Goal: Task Accomplishment & Management: Use online tool/utility

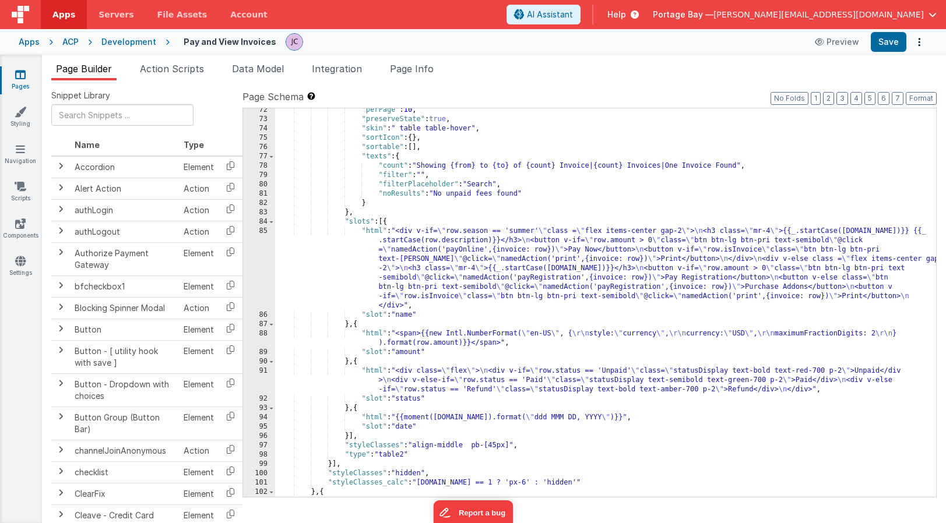
scroll to position [701, 0]
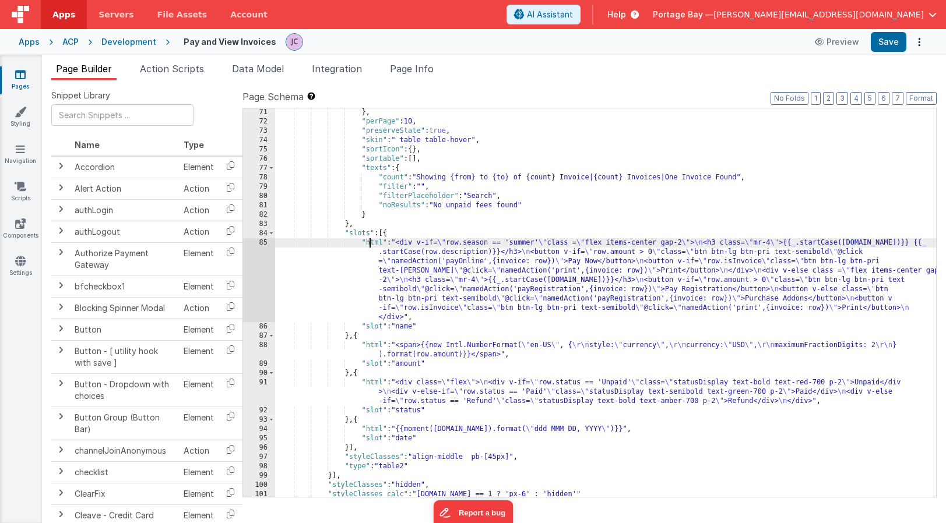
click at [370, 242] on div "} , "perPage" : 10 , "preserveState" : true , "skin" : " table table-hover" , "…" at bounding box center [605, 311] width 661 height 407
click at [259, 244] on div "85" at bounding box center [259, 280] width 32 height 84
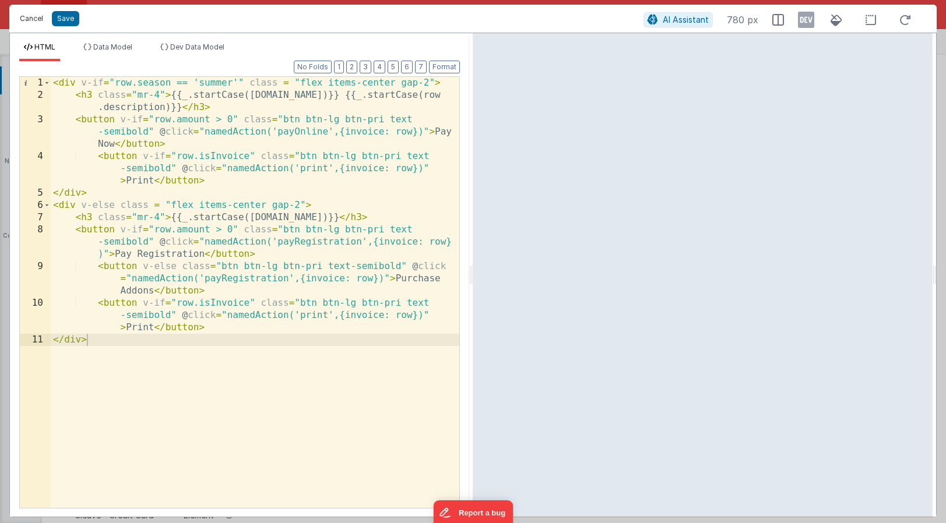
click at [29, 17] on button "Cancel" at bounding box center [31, 18] width 35 height 16
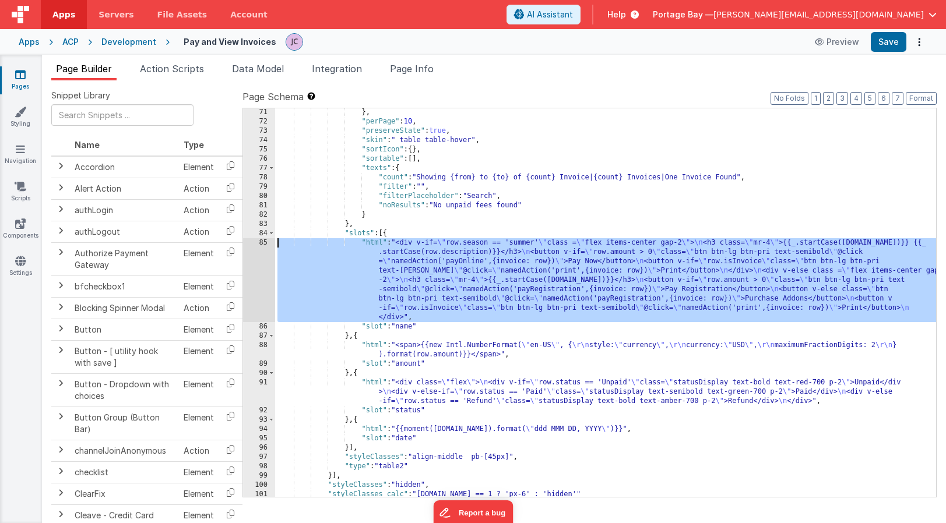
click at [263, 244] on div "85" at bounding box center [259, 280] width 32 height 84
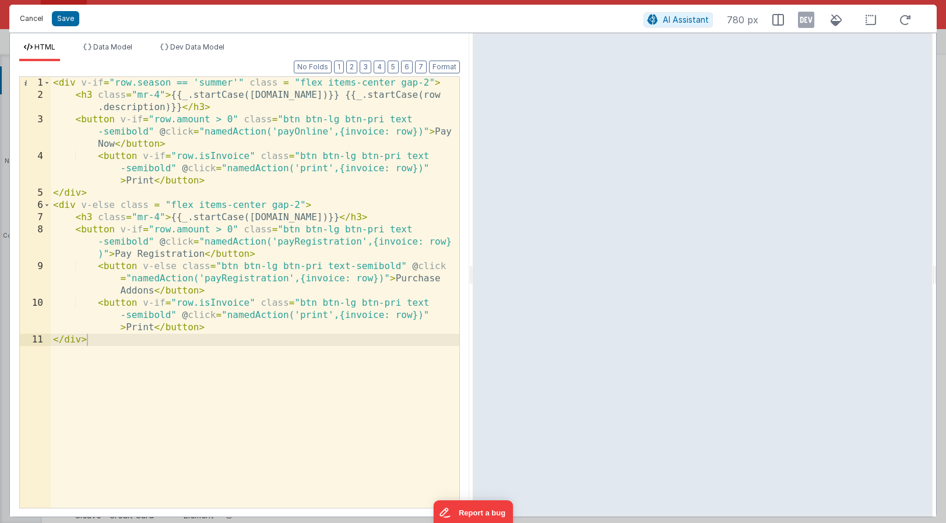
click at [25, 20] on button "Cancel" at bounding box center [31, 18] width 35 height 16
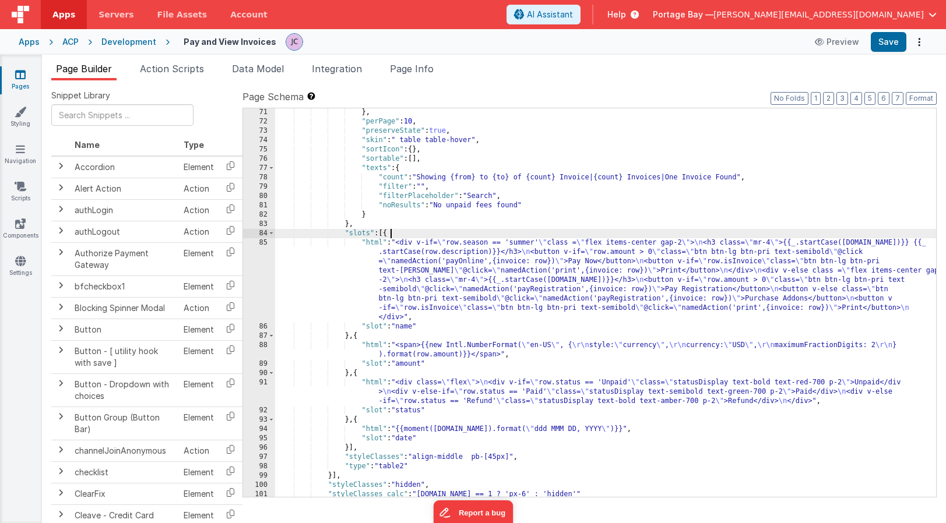
click at [407, 234] on div "} , "perPage" : 10 , "preserveState" : true , "skin" : " table table-hover" , "…" at bounding box center [605, 311] width 661 height 407
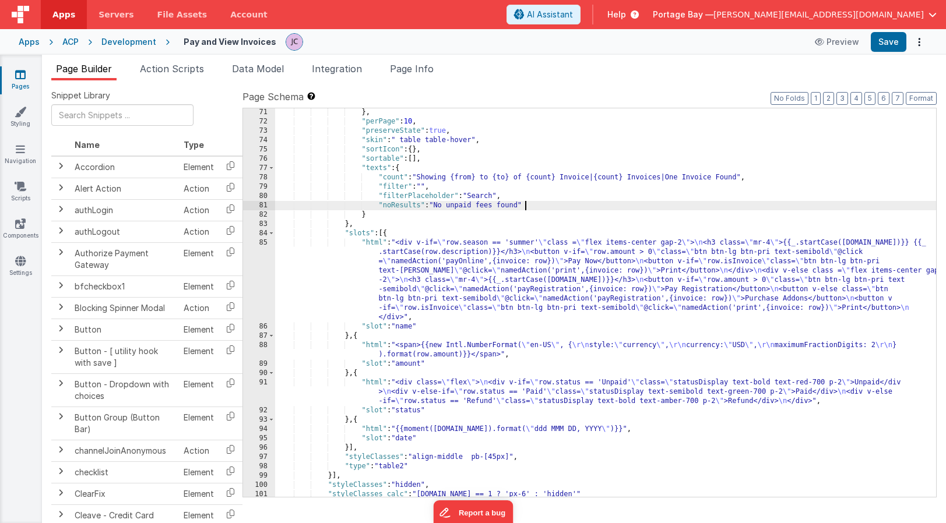
click at [545, 205] on div "} , "perPage" : 10 , "preserveState" : true , "skin" : " table table-hover" , "…" at bounding box center [605, 311] width 661 height 407
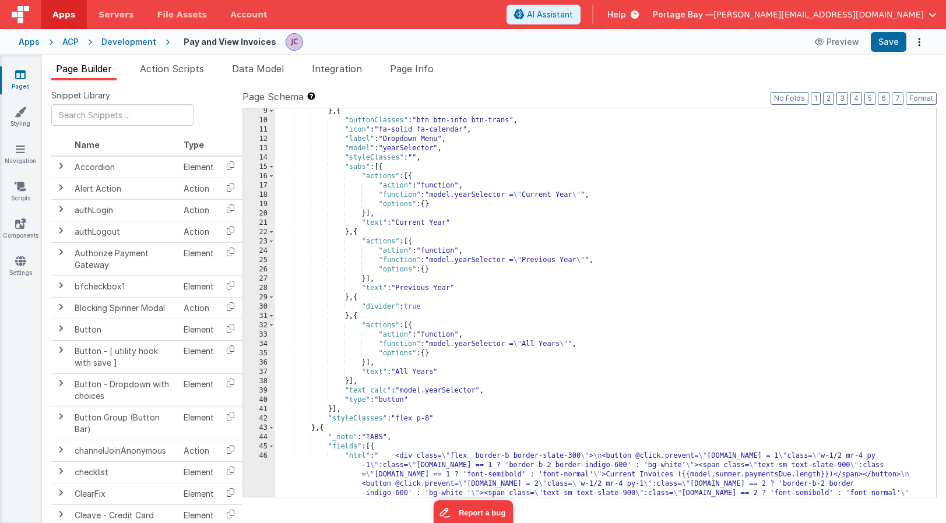
scroll to position [0, 0]
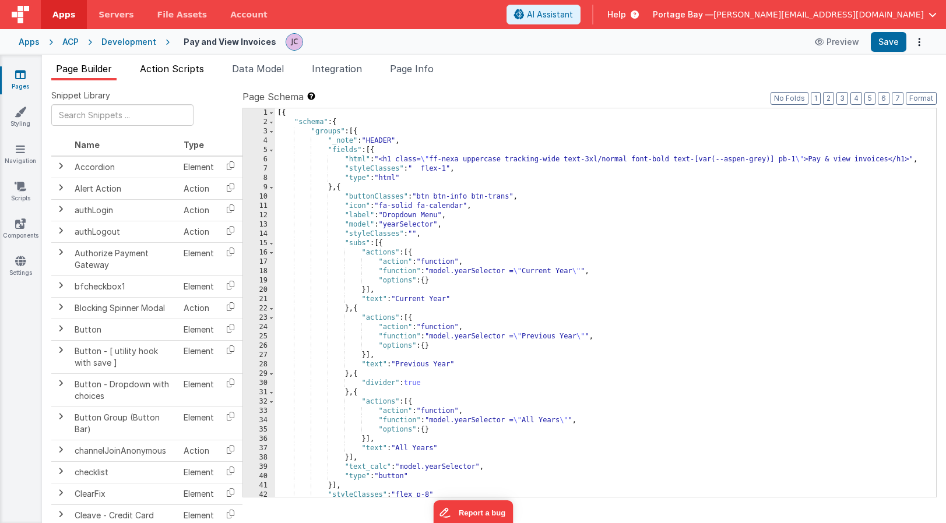
click at [170, 66] on span "Action Scripts" at bounding box center [172, 69] width 64 height 12
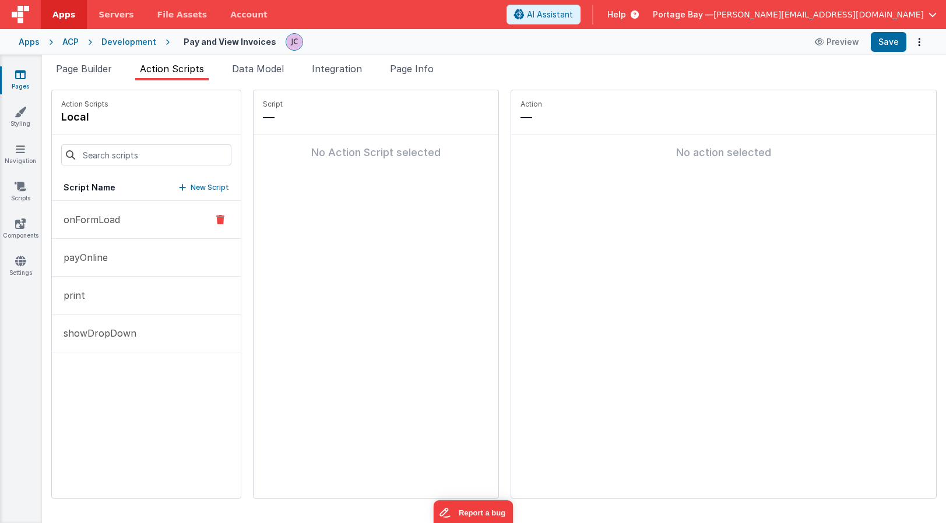
click at [117, 217] on p "onFormLoad" at bounding box center [89, 220] width 64 height 14
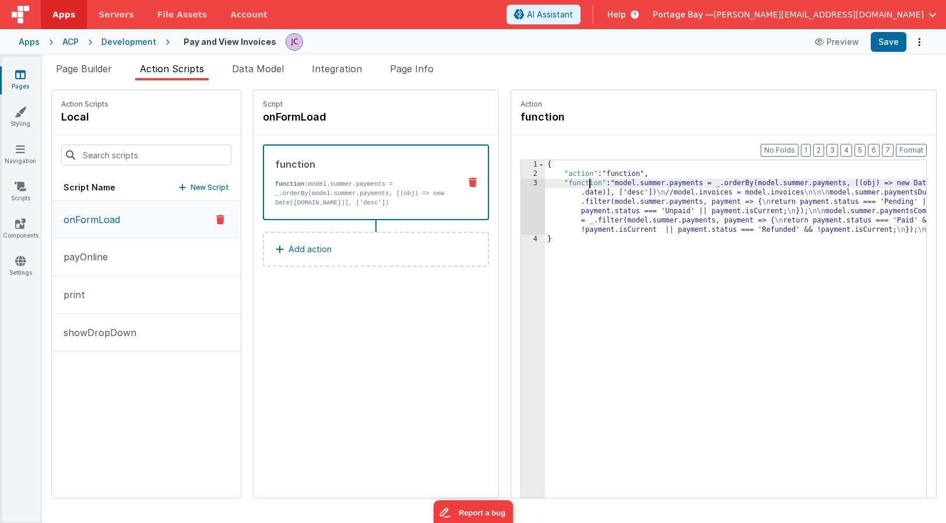
click at [560, 182] on div "{ "action" : "function" , "function" : "model.summer.payments = _.orderBy(model…" at bounding box center [751, 356] width 412 height 393
click at [521, 184] on div "3" at bounding box center [533, 207] width 24 height 56
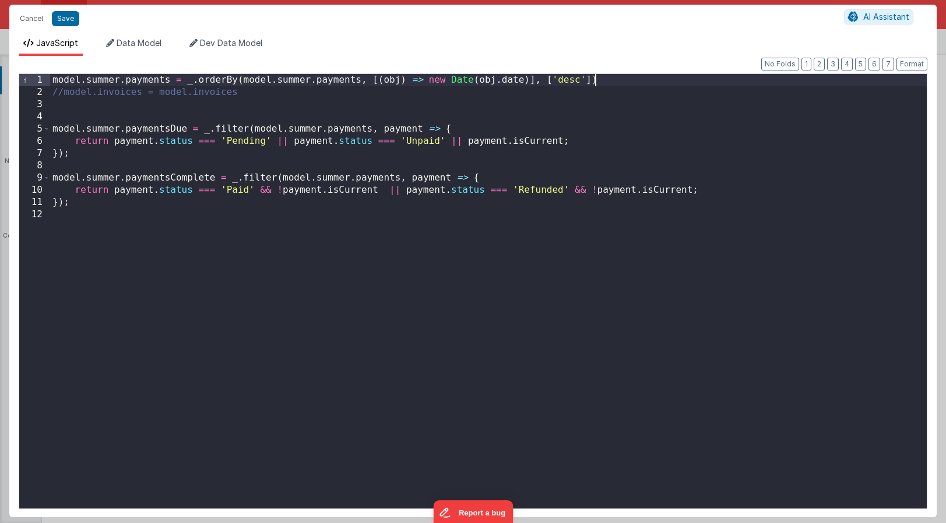
click at [616, 79] on div "model . summer . payments = _ . orderBy ( model . summer . payments , [( obj ) …" at bounding box center [488, 303] width 877 height 459
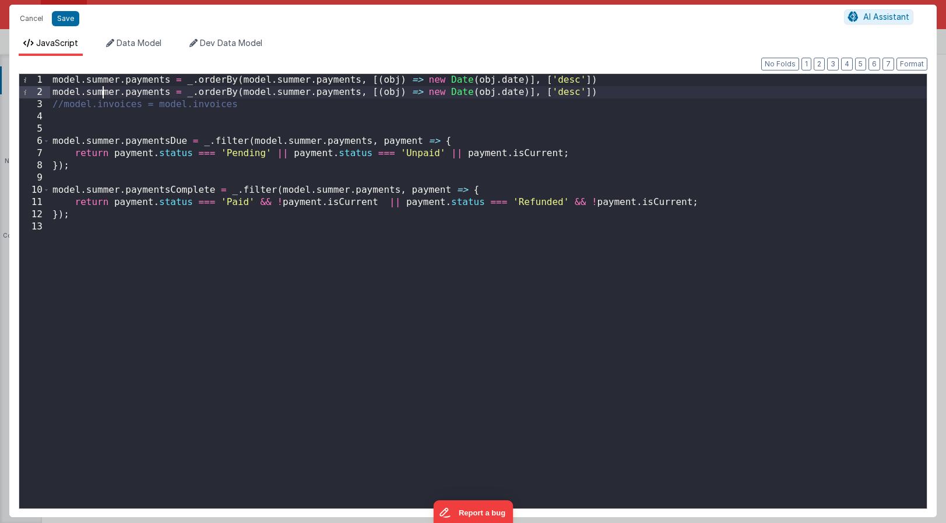
click at [104, 94] on div "model . summer . payments = _ . orderBy ( model . summer . payments , [( obj ) …" at bounding box center [488, 303] width 877 height 459
click at [104, 93] on div "model . summer . payments = _ . orderBy ( model . summer . payments , [( obj ) …" at bounding box center [488, 303] width 877 height 459
click at [293, 93] on div "model . summer . payments = _ . orderBy ( model . summer . payments , [( obj ) …" at bounding box center [488, 303] width 877 height 459
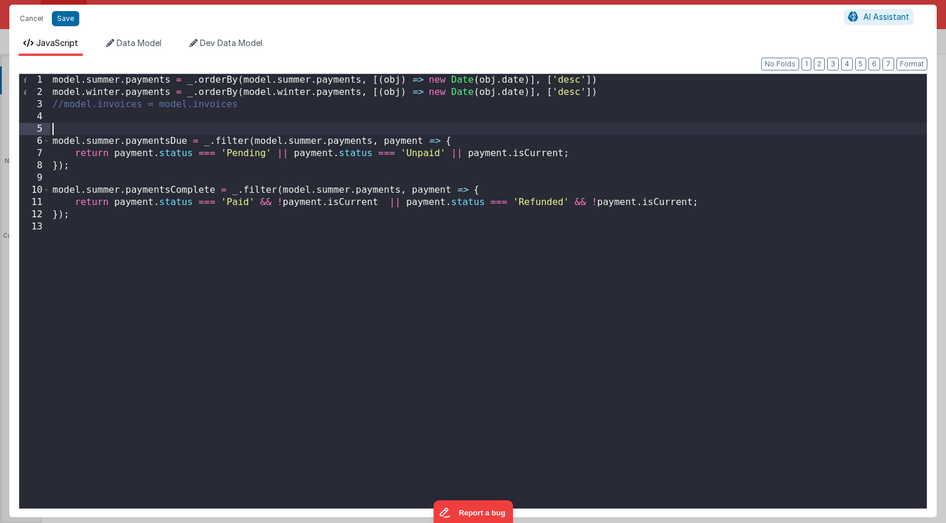
click at [99, 129] on div "model . summer . payments = _ . orderBy ( model . summer . payments , [( obj ) …" at bounding box center [488, 303] width 877 height 459
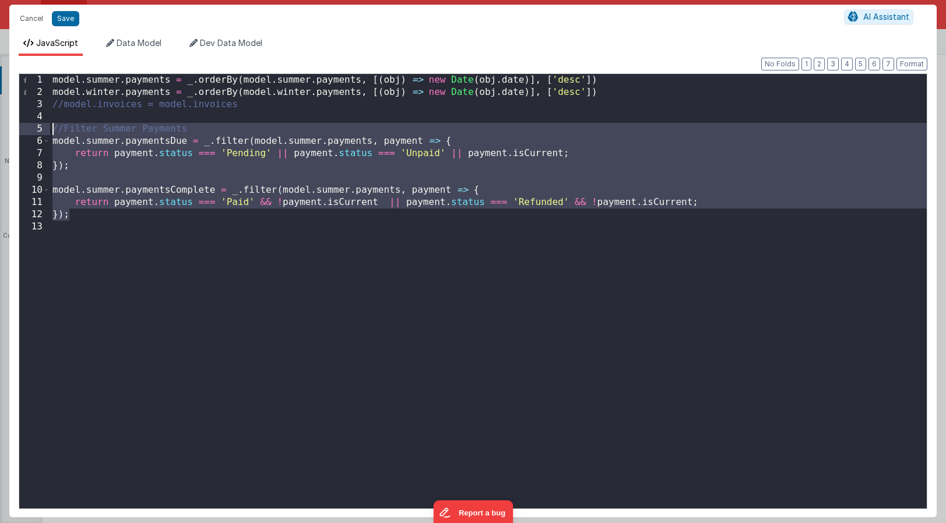
drag, startPoint x: 82, startPoint y: 217, endPoint x: 44, endPoint y: 125, distance: 99.1
click at [44, 125] on div "1 [CREDIT_CARD_NUMBER] model . summer . payments = _ . orderBy ( model . summer…" at bounding box center [473, 291] width 909 height 436
click at [88, 219] on div "model . summer . payments = _ . orderBy ( model . summer . payments , [( obj ) …" at bounding box center [488, 303] width 877 height 459
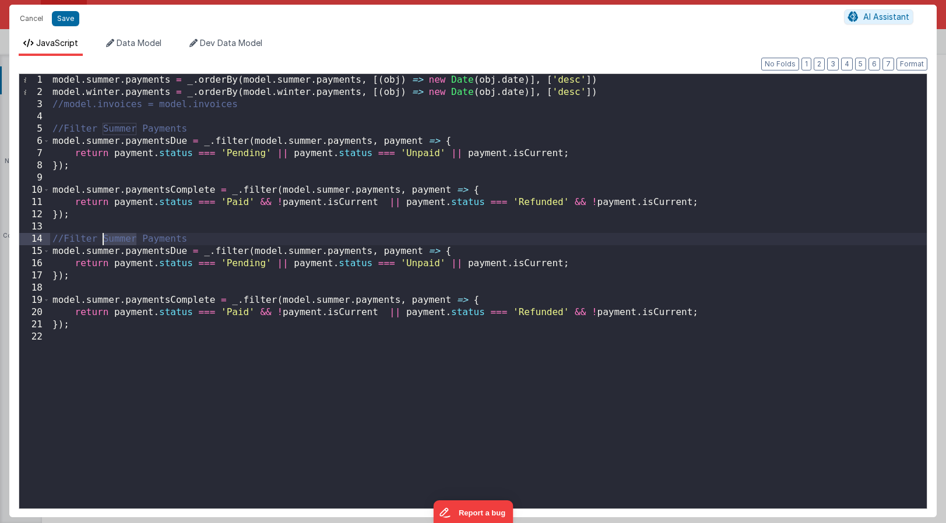
drag, startPoint x: 138, startPoint y: 237, endPoint x: 104, endPoint y: 238, distance: 33.8
click at [104, 238] on div "model . summer . payments = _ . orderBy ( model . summer . payments , [( obj ) …" at bounding box center [488, 303] width 877 height 459
click at [98, 254] on div "model . summer . payments = _ . orderBy ( model . summer . payments , [( obj ) …" at bounding box center [488, 303] width 877 height 459
click at [305, 250] on div "model . summer . payments = _ . orderBy ( model . summer . payments , [( obj ) …" at bounding box center [488, 303] width 877 height 459
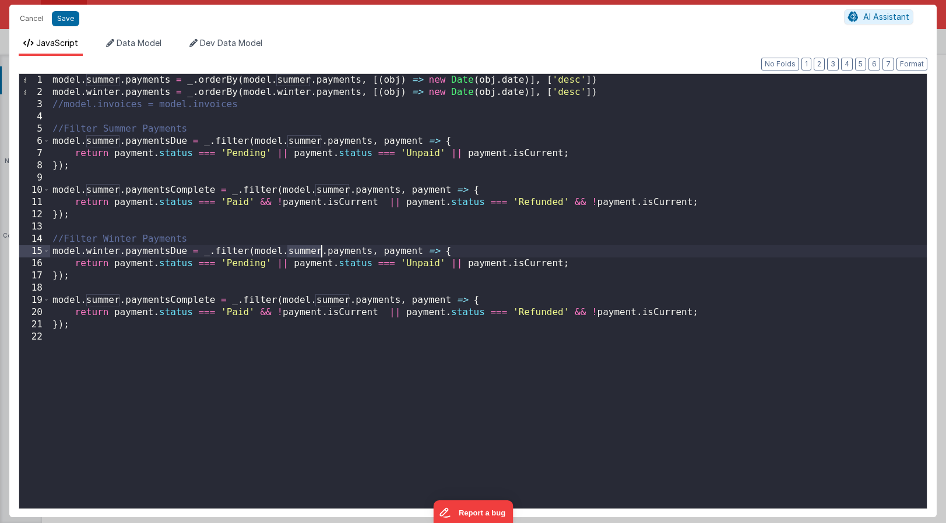
click at [305, 250] on div "model . summer . payments = _ . orderBy ( model . summer . payments , [( obj ) …" at bounding box center [488, 303] width 877 height 459
click at [96, 299] on div "model . summer . payments = _ . orderBy ( model . summer . payments , [( obj ) …" at bounding box center [488, 303] width 877 height 459
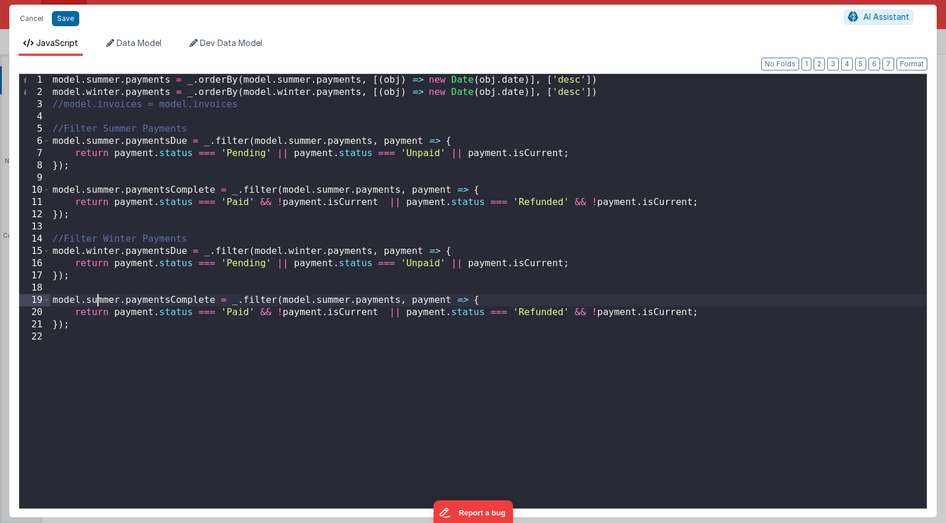
click at [96, 299] on div "model . summer . payments = _ . orderBy ( model . summer . payments , [( obj ) …" at bounding box center [488, 303] width 877 height 459
click at [331, 298] on div "model . summer . payments = _ . orderBy ( model . summer . payments , [( obj ) …" at bounding box center [488, 303] width 877 height 459
click at [64, 19] on button "Save" at bounding box center [65, 18] width 27 height 15
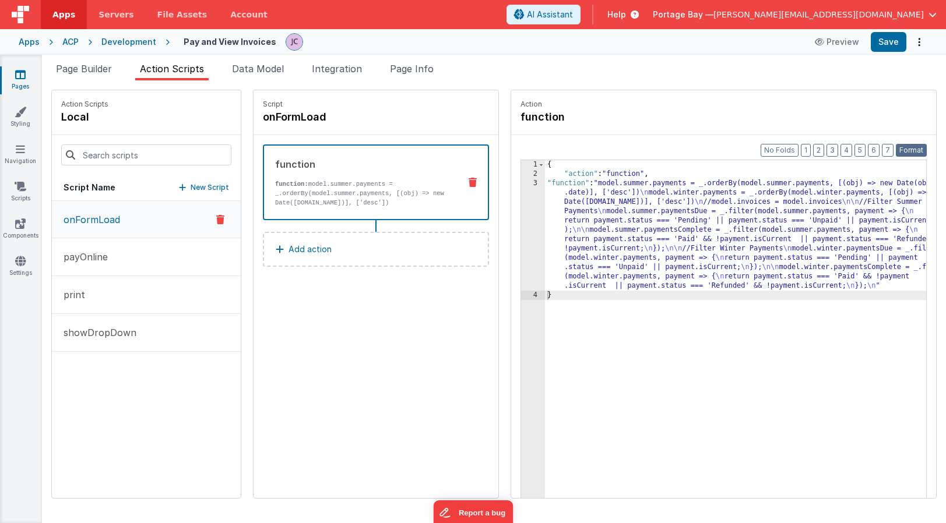
click at [917, 153] on button "Format" at bounding box center [911, 150] width 31 height 13
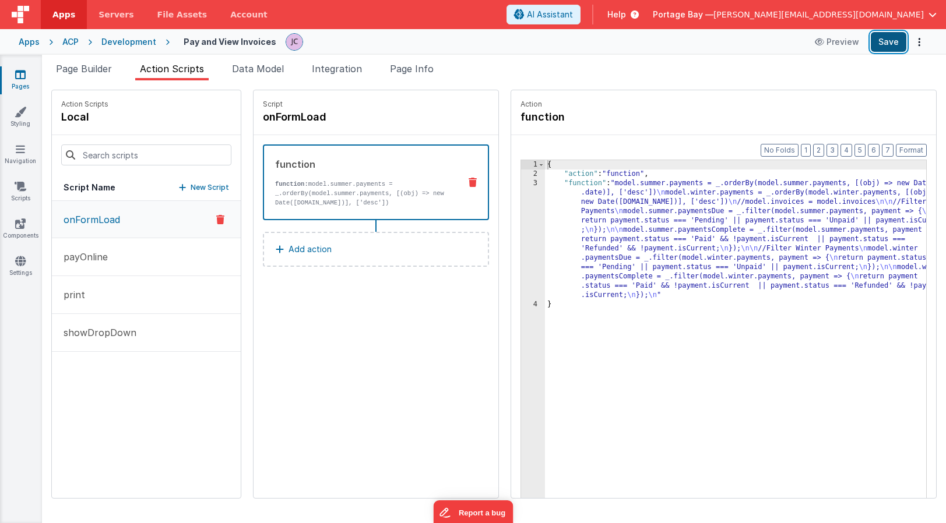
click at [880, 41] on button "Save" at bounding box center [889, 42] width 36 height 20
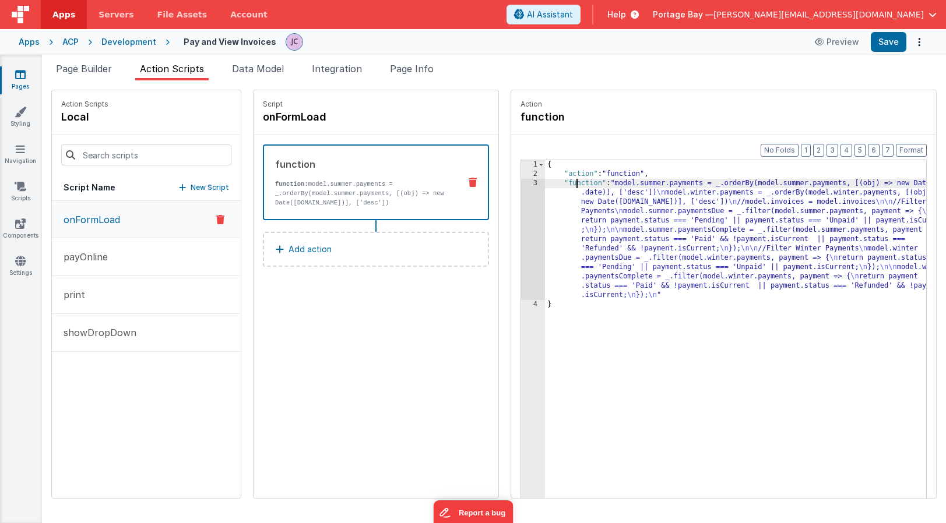
click at [546, 183] on div "{ "action" : "function" , "function" : "model.summer.payments = _.orderBy(model…" at bounding box center [751, 356] width 412 height 393
click at [521, 185] on div "3" at bounding box center [533, 239] width 24 height 121
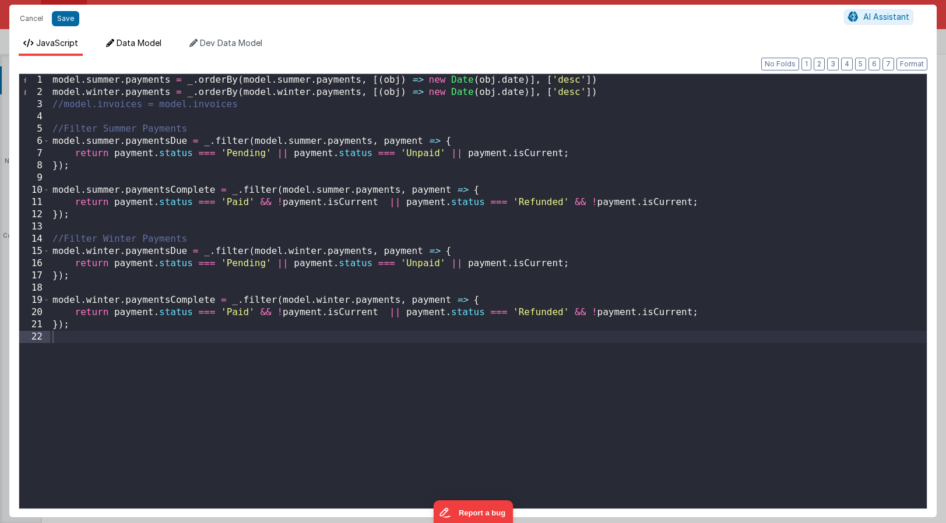
click at [132, 40] on span "Data Model" at bounding box center [139, 43] width 45 height 10
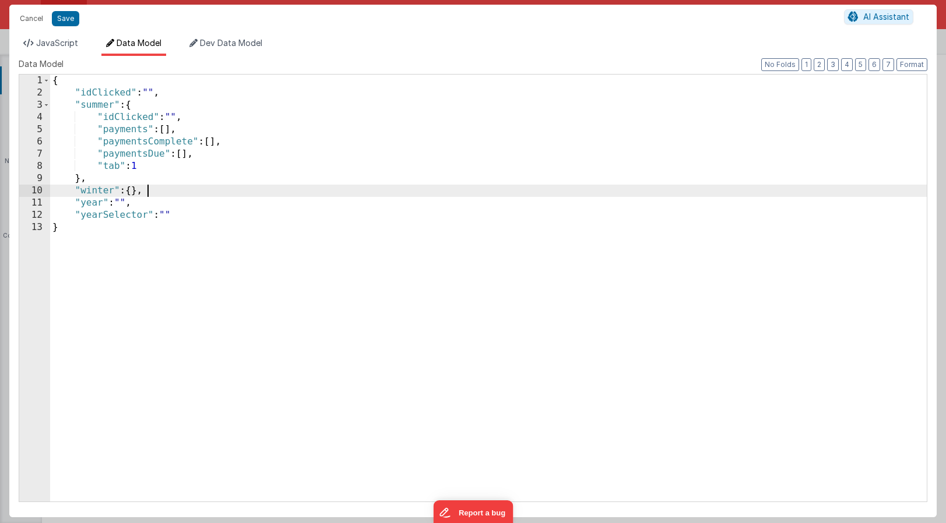
click at [168, 192] on div "{ "idClicked" : "" , "summer" : { "idClicked" : "" , "payments" : [ ] , "paymen…" at bounding box center [488, 301] width 877 height 452
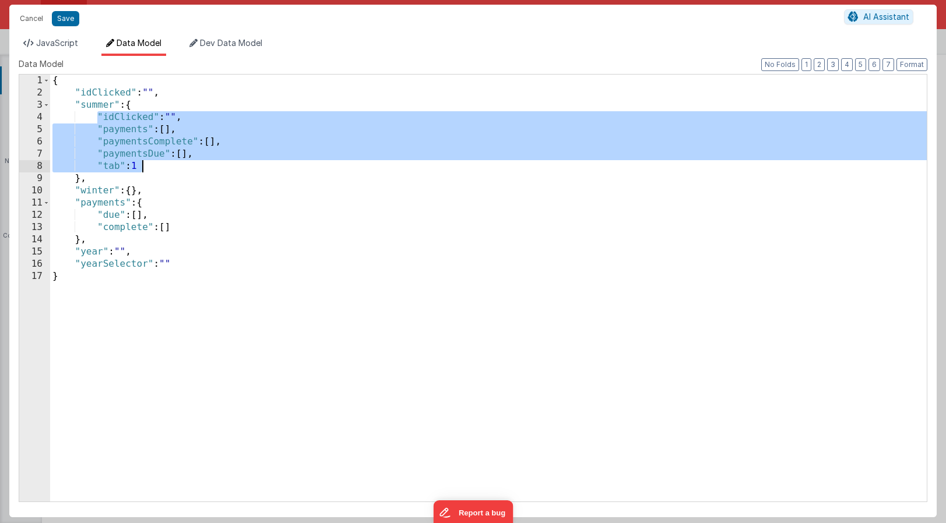
drag, startPoint x: 97, startPoint y: 113, endPoint x: 153, endPoint y: 170, distance: 79.6
click at [153, 170] on div "{ "idClicked" : "" , "summer" : { "idClicked" : "" , "payments" : [ ] , "paymen…" at bounding box center [488, 301] width 877 height 452
click at [137, 190] on div "{ "idClicked" : "" , "summer" : { "idClicked" : "" , "payments" : [ ] , "paymen…" at bounding box center [488, 301] width 877 height 452
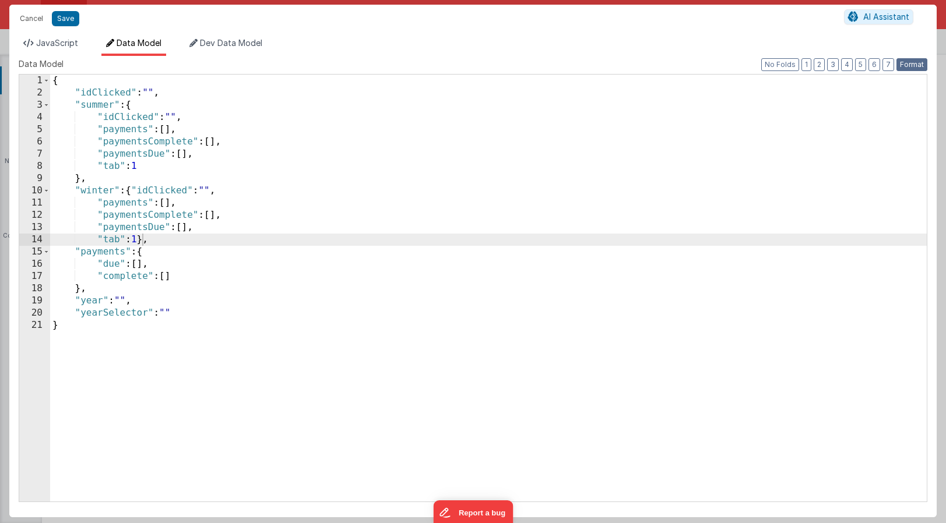
click at [915, 64] on button "Format" at bounding box center [912, 64] width 31 height 13
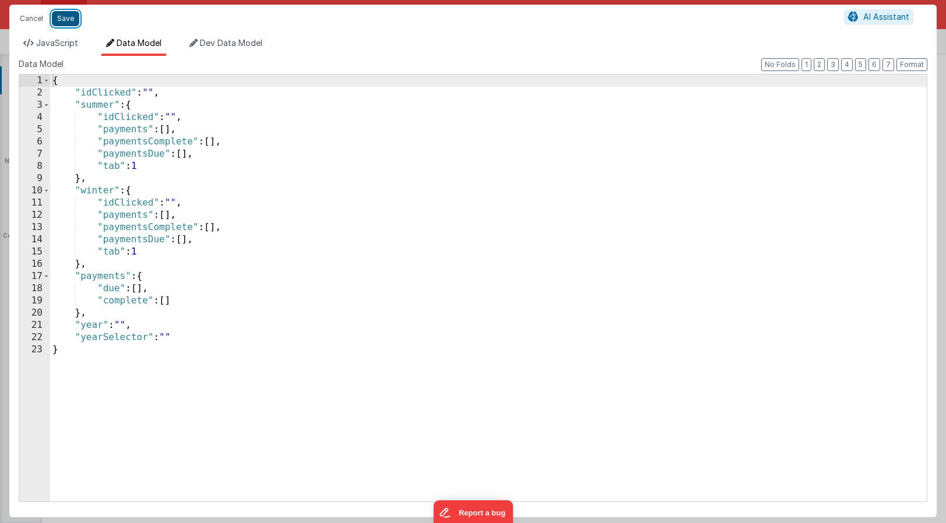
click at [70, 17] on button "Save" at bounding box center [65, 18] width 27 height 15
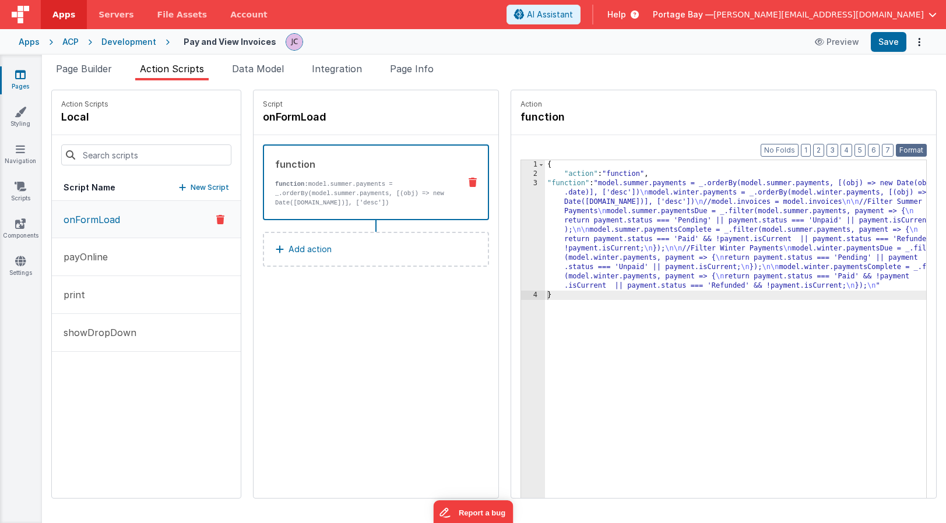
click at [918, 150] on button "Format" at bounding box center [911, 150] width 31 height 13
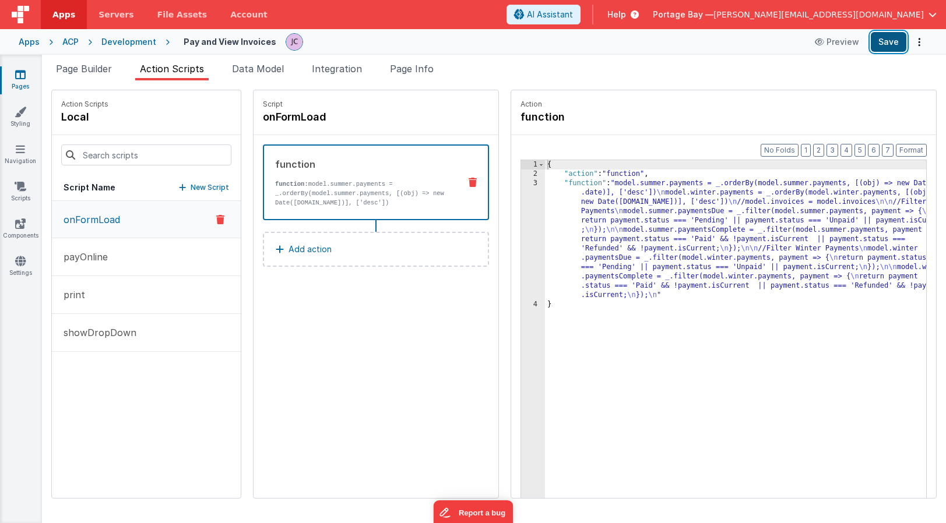
click at [888, 44] on button "Save" at bounding box center [889, 42] width 36 height 20
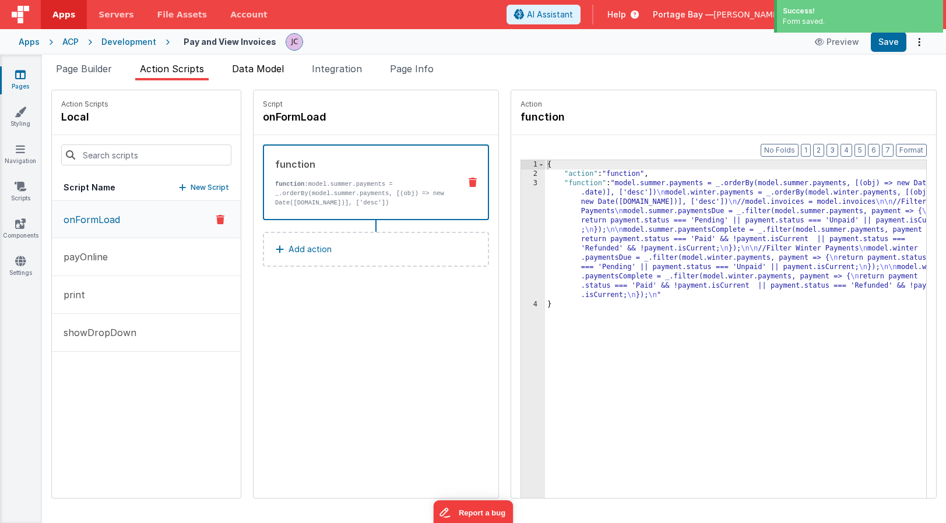
click at [259, 69] on span "Data Model" at bounding box center [258, 69] width 52 height 12
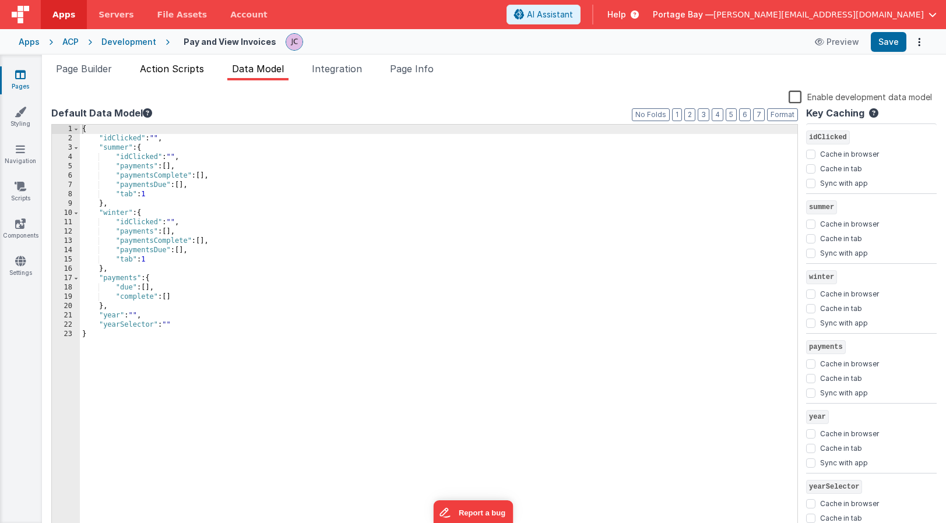
click at [167, 73] on span "Action Scripts" at bounding box center [172, 69] width 64 height 12
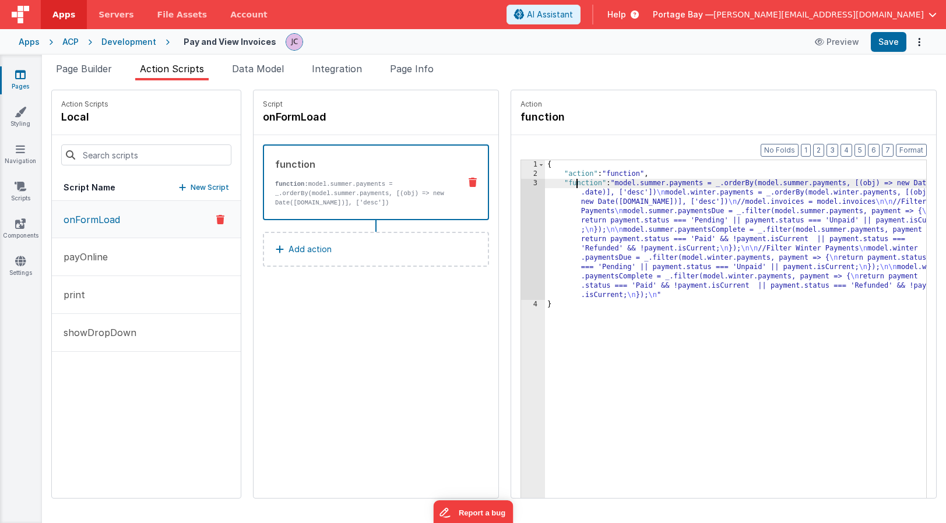
click at [547, 181] on div "{ "action" : "function" , "function" : "model.summer.payments = _.orderBy(model…" at bounding box center [751, 356] width 412 height 393
click at [521, 184] on div "3" at bounding box center [533, 239] width 24 height 121
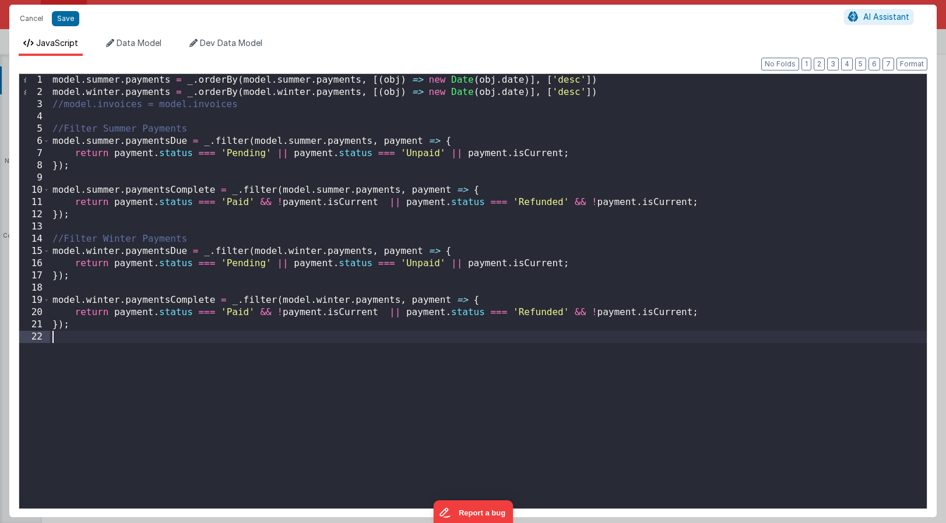
click at [113, 342] on div "model . summer . payments = _ . orderBy ( model . summer . payments , [( obj ) …" at bounding box center [488, 303] width 877 height 459
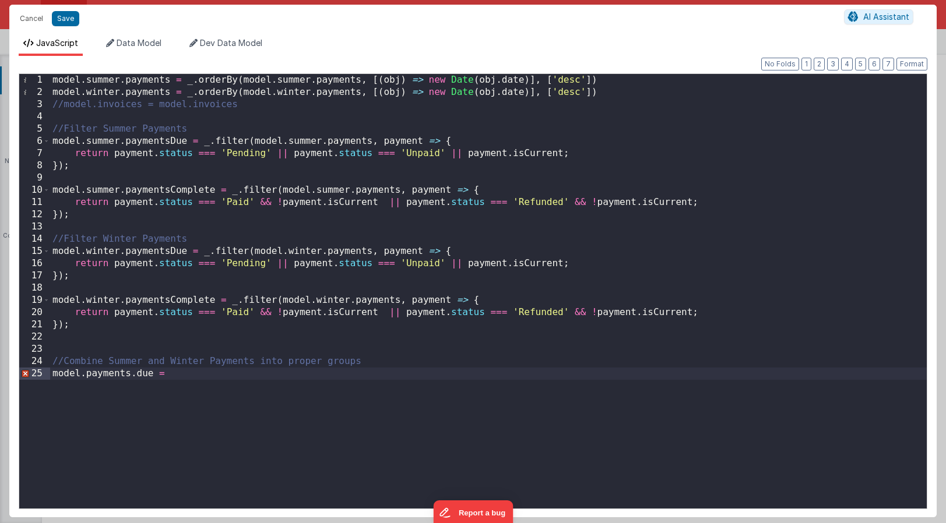
click at [175, 375] on div "model . summer . payments = _ . orderBy ( model . summer . payments , [( obj ) …" at bounding box center [488, 303] width 877 height 459
click at [61, 19] on button "Save" at bounding box center [65, 18] width 27 height 15
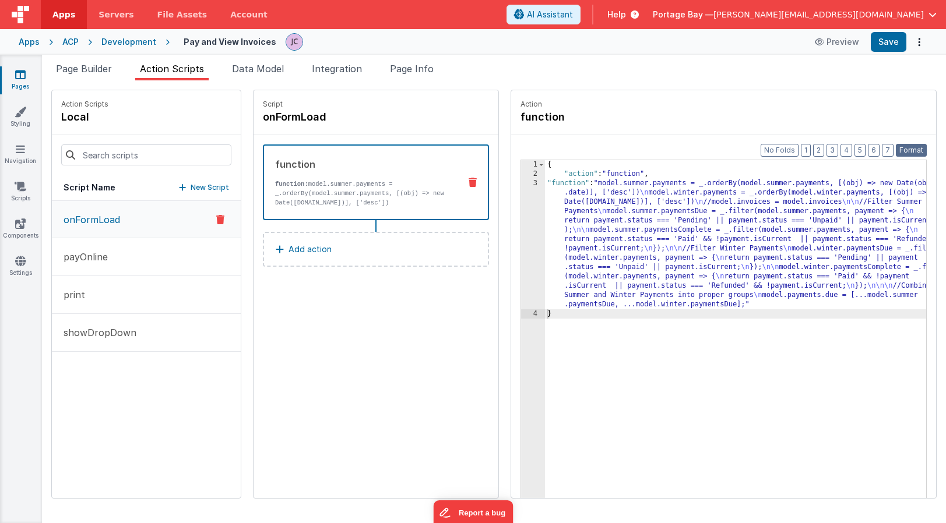
click at [913, 146] on button "Format" at bounding box center [911, 150] width 31 height 13
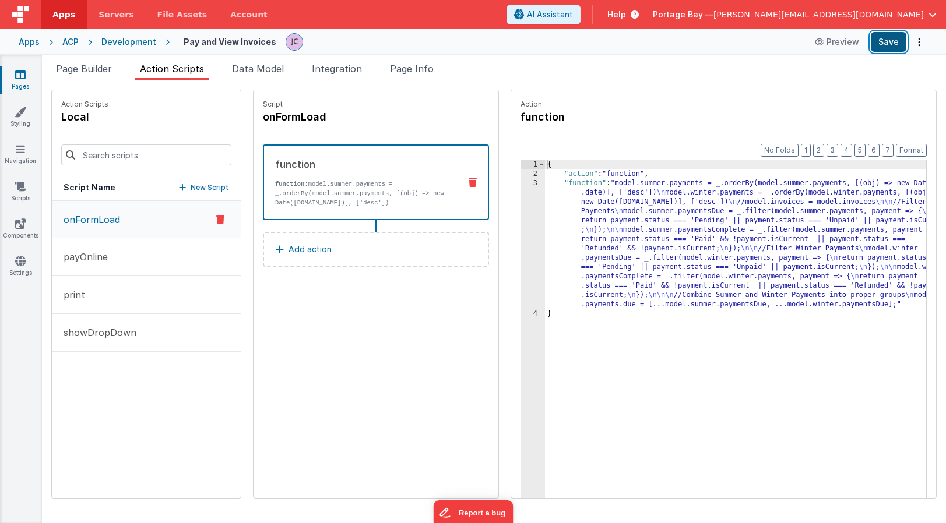
click at [888, 40] on button "Save" at bounding box center [889, 42] width 36 height 20
click at [89, 65] on span "Page Builder" at bounding box center [84, 69] width 56 height 12
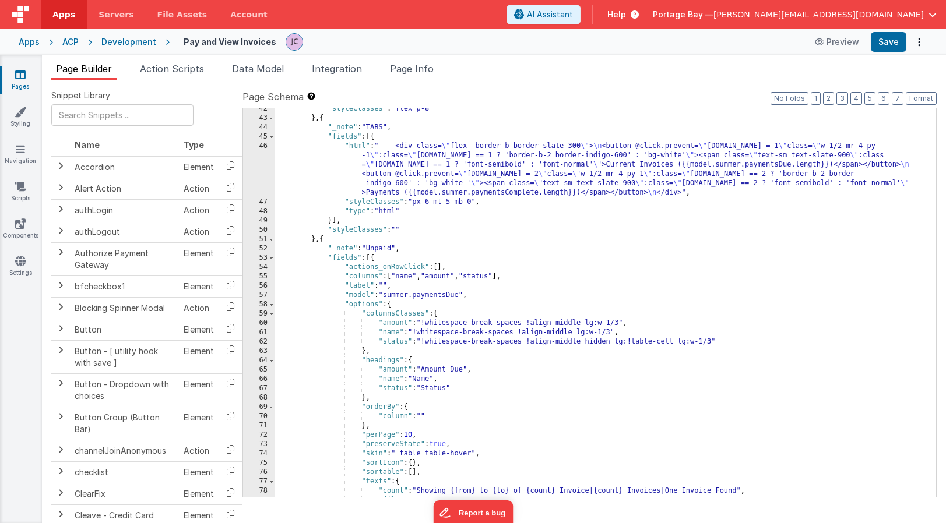
scroll to position [386, 0]
drag, startPoint x: 411, startPoint y: 294, endPoint x: 388, endPoint y: 296, distance: 22.8
click at [388, 296] on div ""styleClasses" : "flex p-8" } , { "_note" : "TABS" , "fields" : [{ "html" : " <…" at bounding box center [605, 307] width 661 height 407
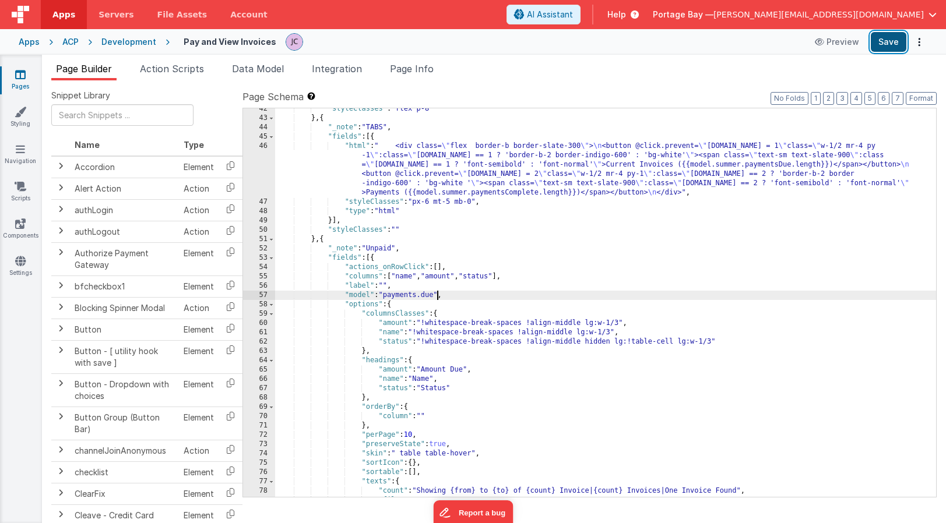
click at [888, 43] on button "Save" at bounding box center [889, 42] width 36 height 20
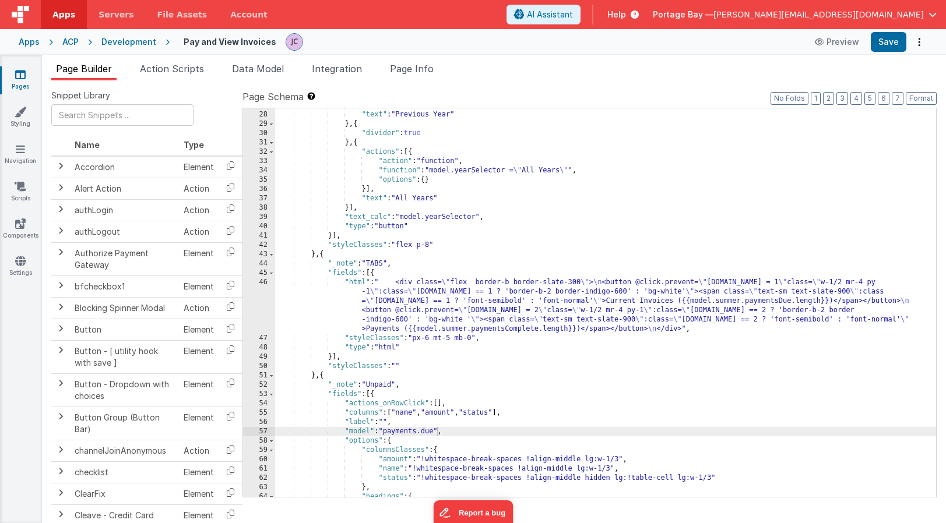
scroll to position [266, 0]
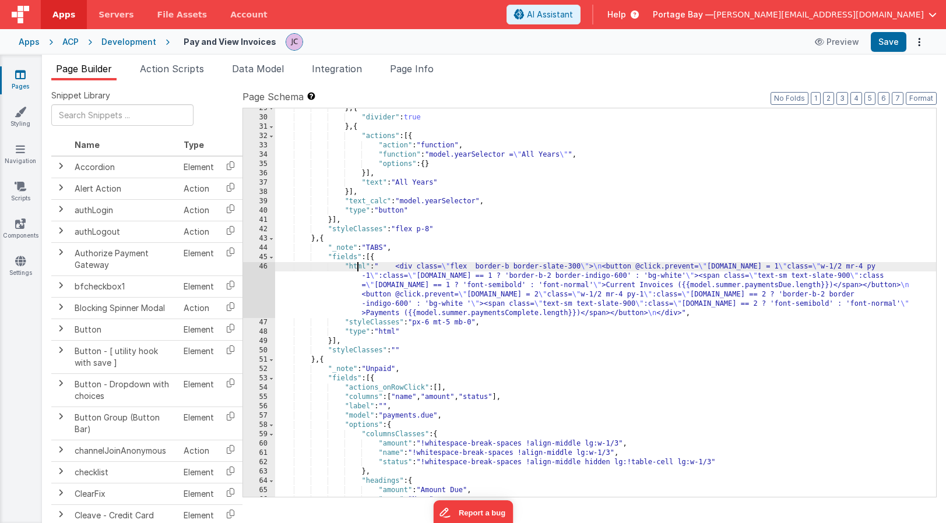
click at [358, 265] on div "} , { "divider" : true } , { "actions" : [{ "action" : "function" , "function" …" at bounding box center [605, 307] width 661 height 407
click at [258, 267] on div "46" at bounding box center [259, 290] width 32 height 56
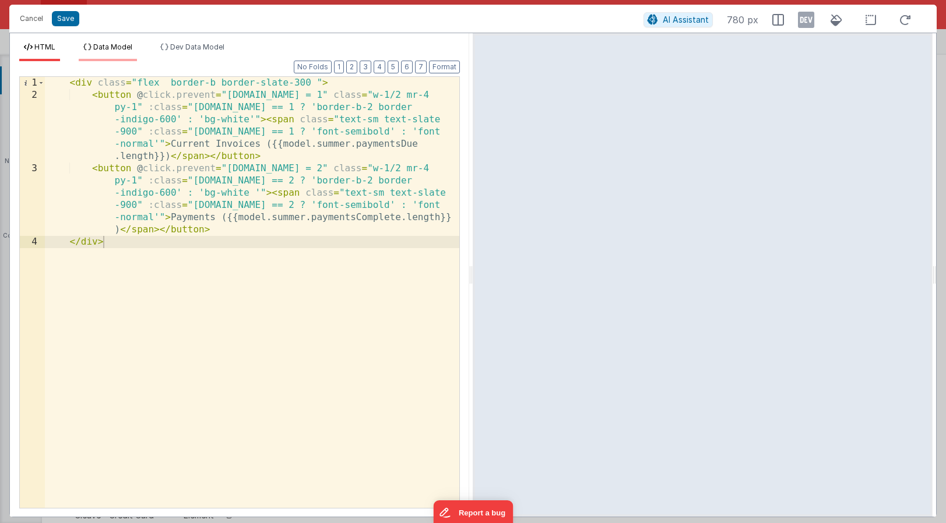
click at [107, 46] on span "Data Model" at bounding box center [112, 47] width 39 height 9
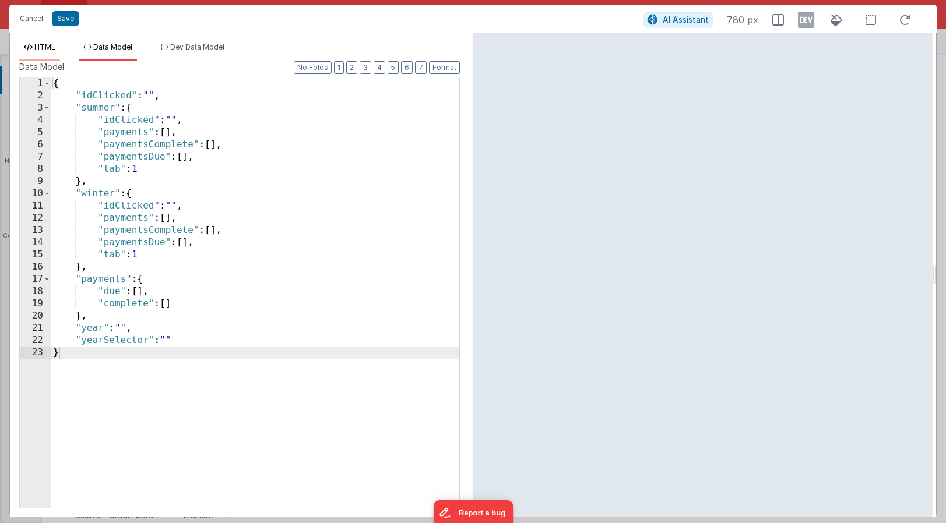
click at [44, 48] on span "HTML" at bounding box center [44, 47] width 21 height 9
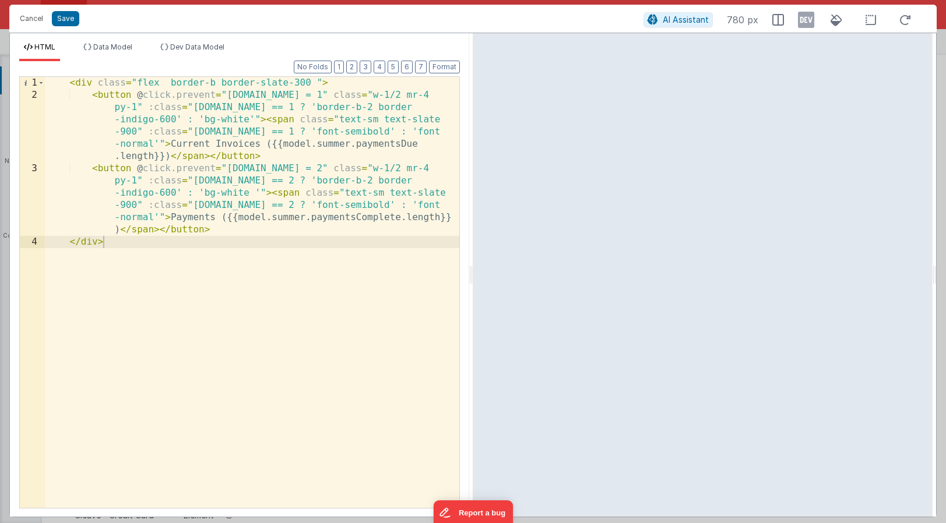
click at [354, 145] on div "< div class = "flex border-b border-slate-300 " > < button @ click.prevent = "[…" at bounding box center [252, 305] width 414 height 456
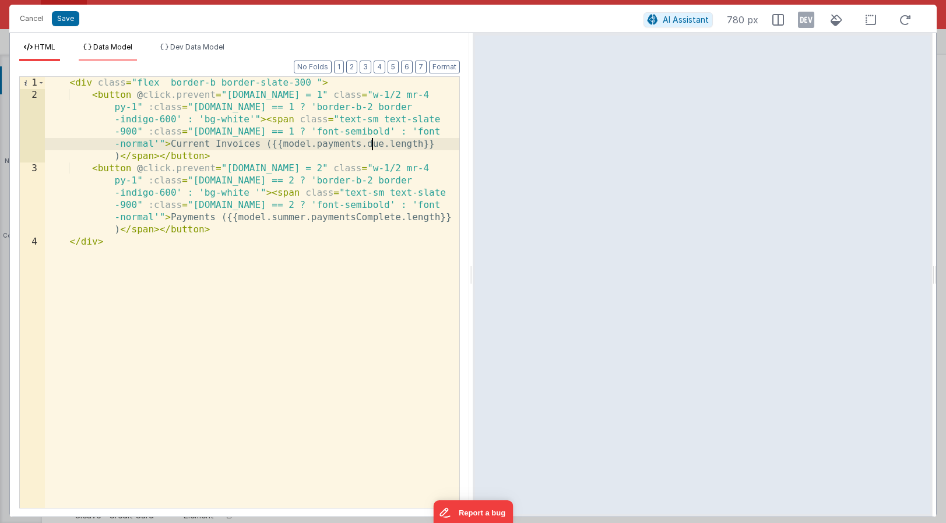
click at [105, 48] on span "Data Model" at bounding box center [112, 47] width 39 height 9
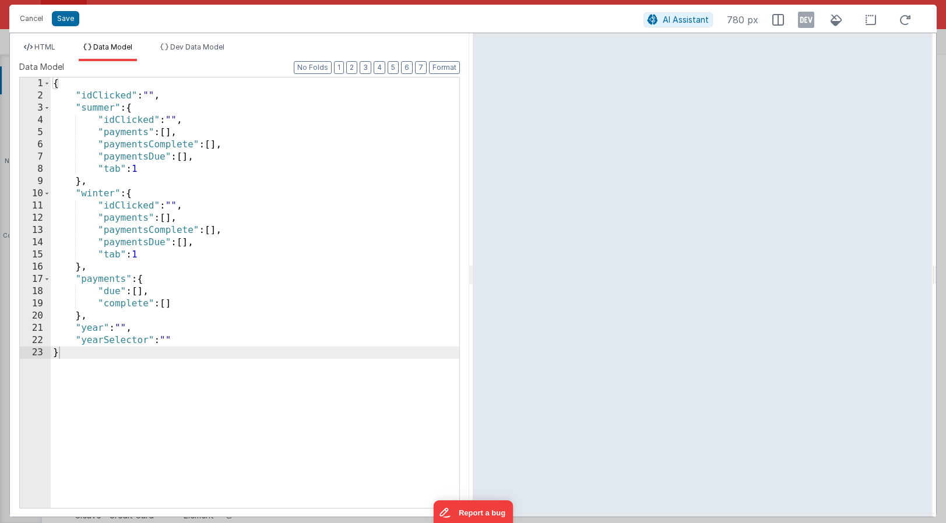
click at [170, 96] on div "{ "idClicked" : "" , "summer" : { "idClicked" : "" , "payments" : [ ] , "paymen…" at bounding box center [255, 305] width 409 height 455
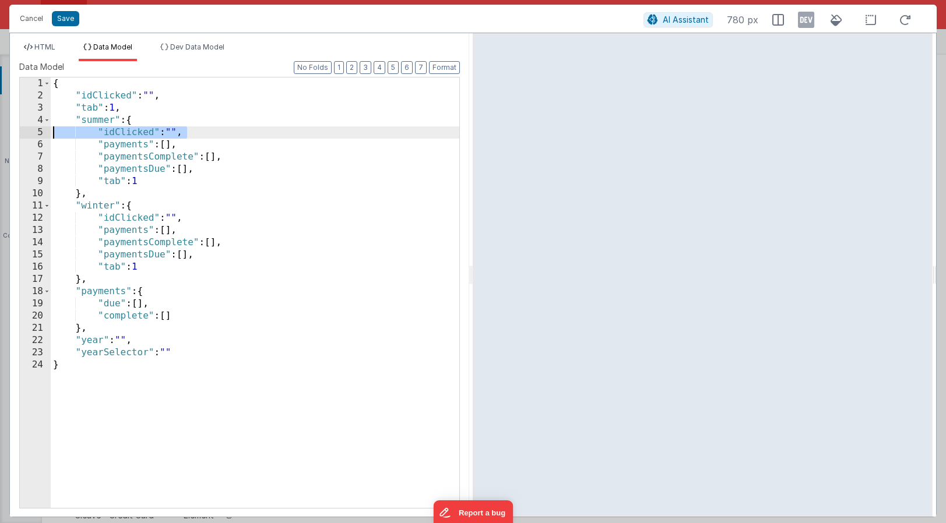
drag, startPoint x: 191, startPoint y: 131, endPoint x: 23, endPoint y: 132, distance: 167.9
click at [23, 132] on div "1 2 3 4 5 6 7 8 9 10 11 12 13 14 15 16 17 18 19 20 21 22 23 24 { "idClicked" : …" at bounding box center [239, 293] width 441 height 432
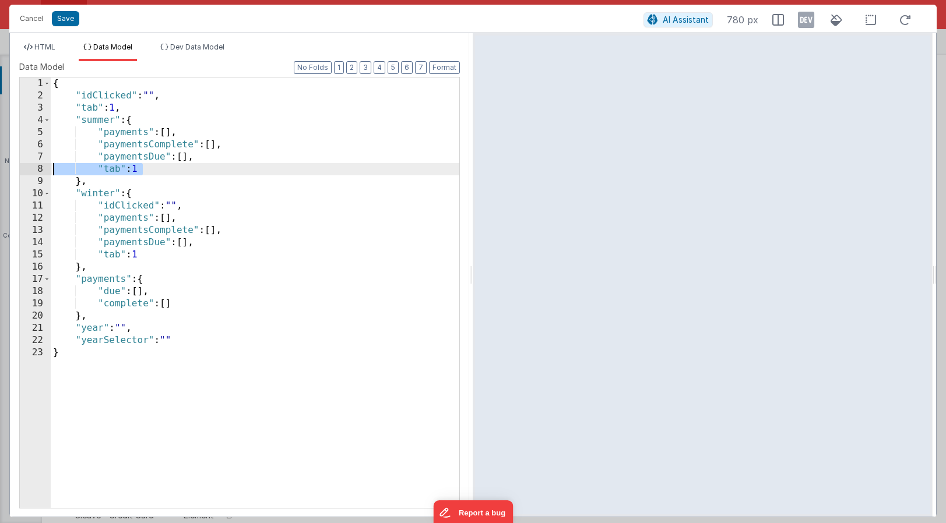
drag, startPoint x: 168, startPoint y: 167, endPoint x: 8, endPoint y: 166, distance: 159.7
click at [8, 166] on div "Cancel Save AI Assistant 780 px HTML Data Model Dev Data Model Format 7 6 5 4 3…" at bounding box center [473, 261] width 946 height 523
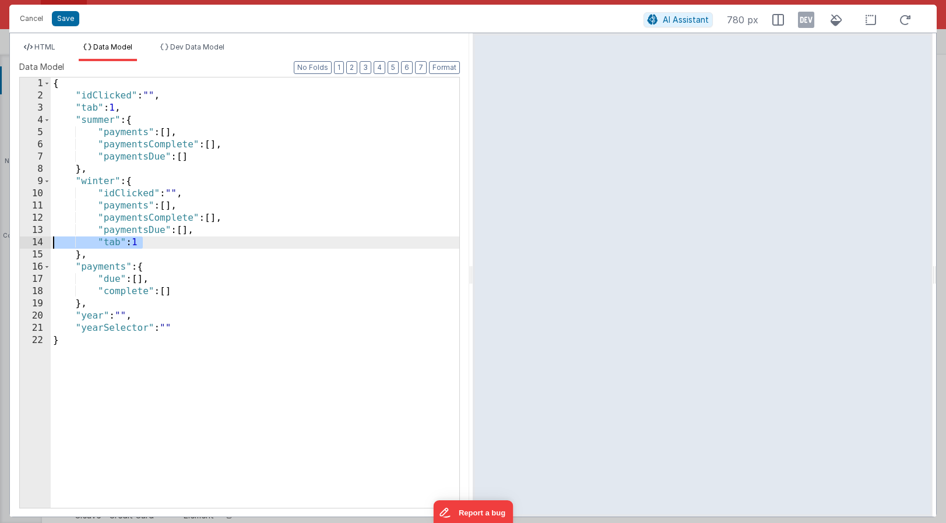
drag, startPoint x: 153, startPoint y: 240, endPoint x: 35, endPoint y: 239, distance: 118.3
click at [35, 239] on div "1 2 3 4 5 6 7 8 9 10 11 12 13 14 15 16 17 18 19 20 21 22 { "idClicked" : "" , "…" at bounding box center [239, 293] width 441 height 432
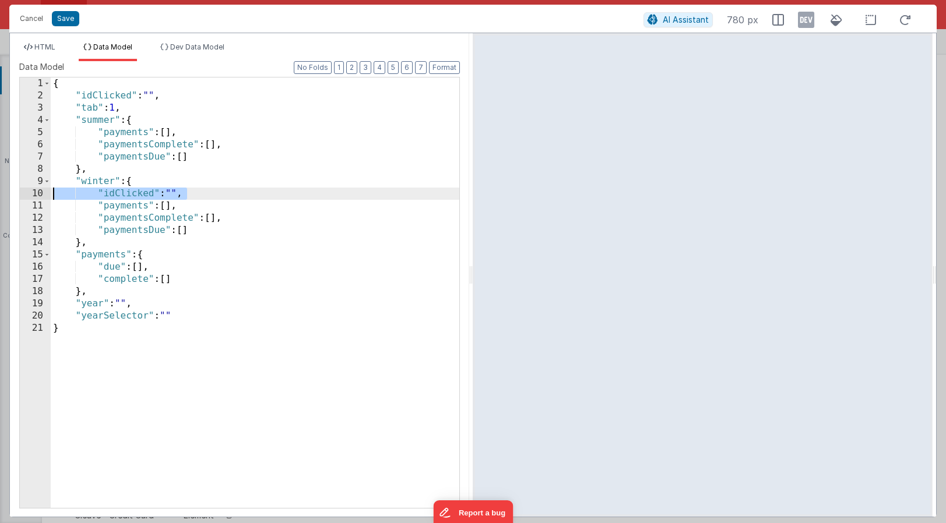
drag, startPoint x: 195, startPoint y: 195, endPoint x: 40, endPoint y: 194, distance: 155.1
click at [40, 194] on div "1 2 3 4 5 6 7 8 9 10 11 12 13 14 15 16 17 18 19 20 21 { "idClicked" : "" , "tab…" at bounding box center [239, 293] width 441 height 432
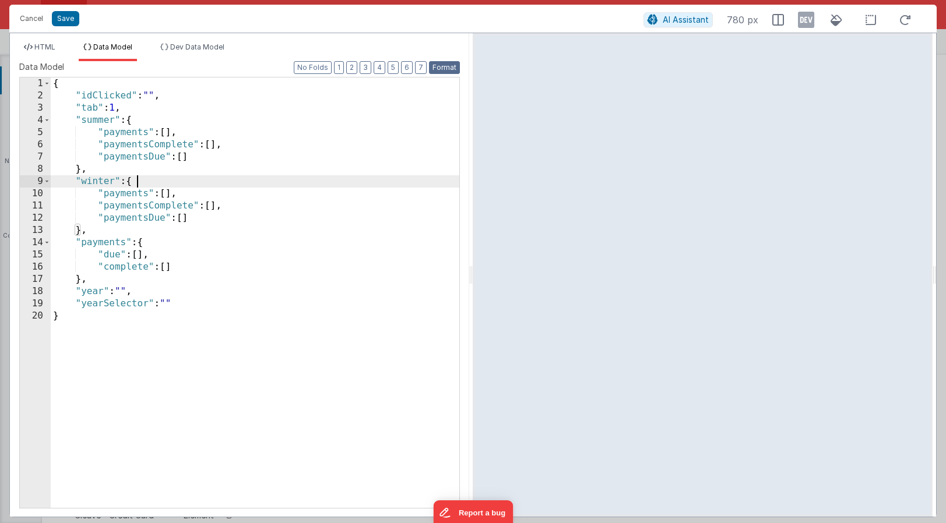
click at [445, 66] on button "Format" at bounding box center [444, 67] width 31 height 13
click at [47, 48] on span "HTML" at bounding box center [44, 47] width 21 height 9
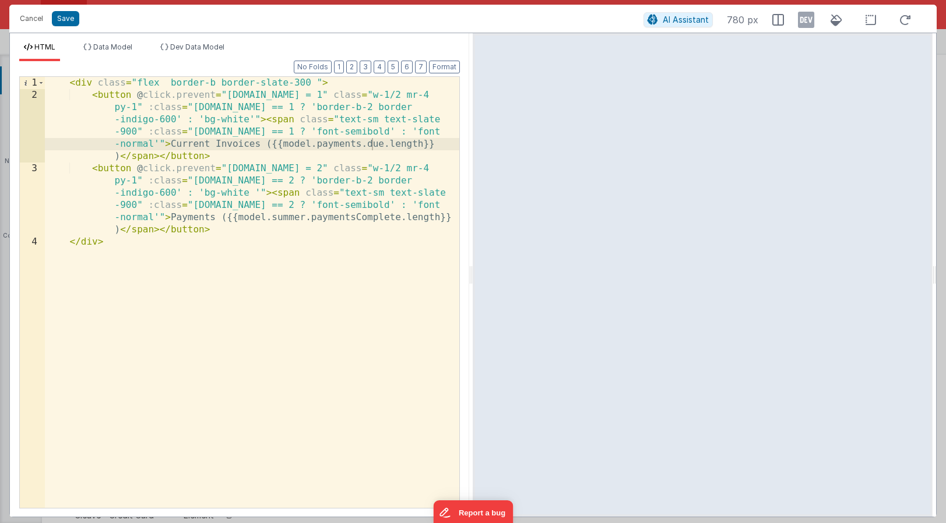
click at [298, 94] on div "< div class = "flex border-b border-slate-300 " > < button @ click.prevent = "[…" at bounding box center [252, 305] width 414 height 456
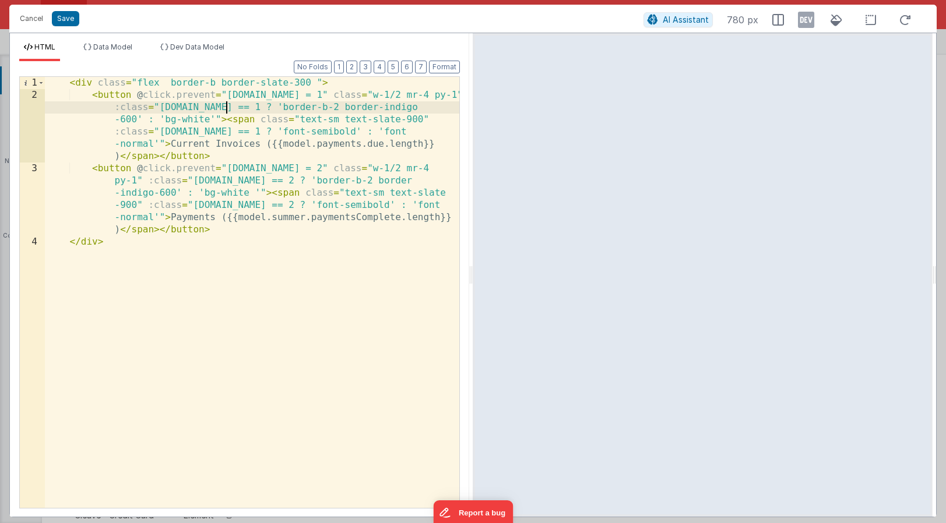
click at [228, 108] on div "< div class = "flex border-b border-slate-300 " > < button @ click.prevent = "[…" at bounding box center [252, 305] width 414 height 456
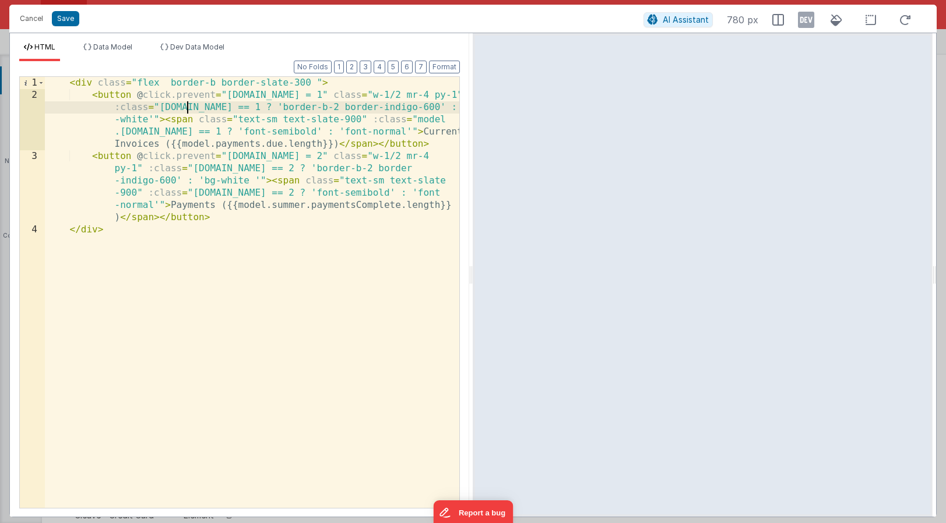
click at [160, 132] on div "< div class = "flex border-b border-slate-300 " > < button @ click.prevent = "[…" at bounding box center [252, 305] width 414 height 456
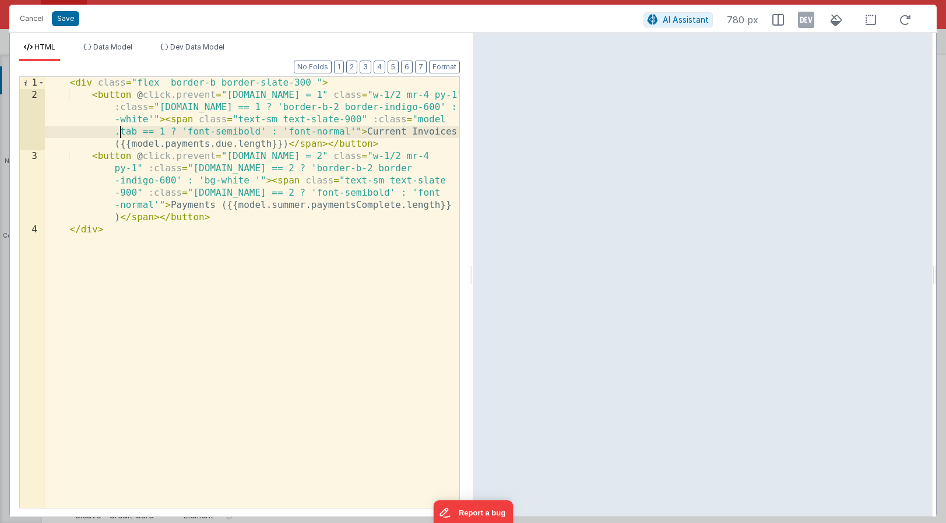
click at [300, 155] on div "< div class = "flex border-b border-slate-300 " > < button @ click.prevent = "[…" at bounding box center [252, 305] width 414 height 456
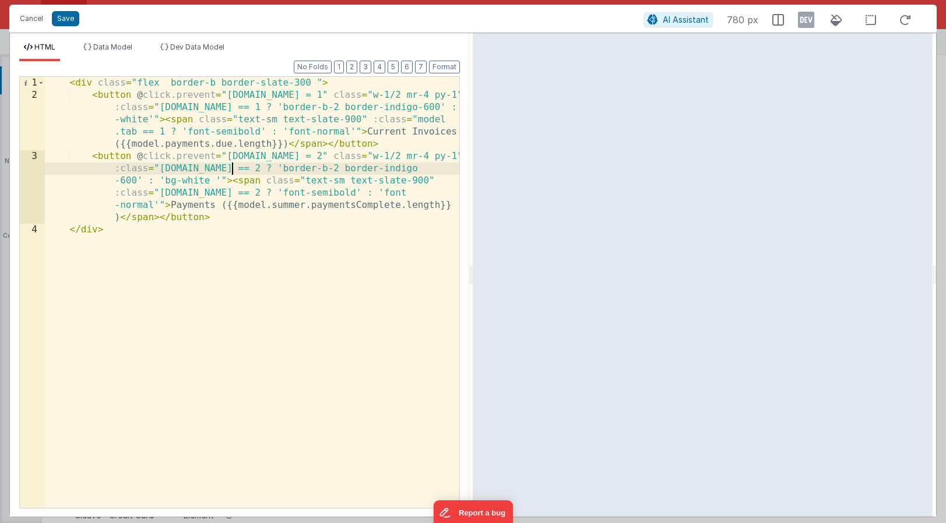
click at [231, 166] on div "< div class = "flex border-b border-slate-300 " > < button @ click.prevent = "[…" at bounding box center [252, 305] width 414 height 456
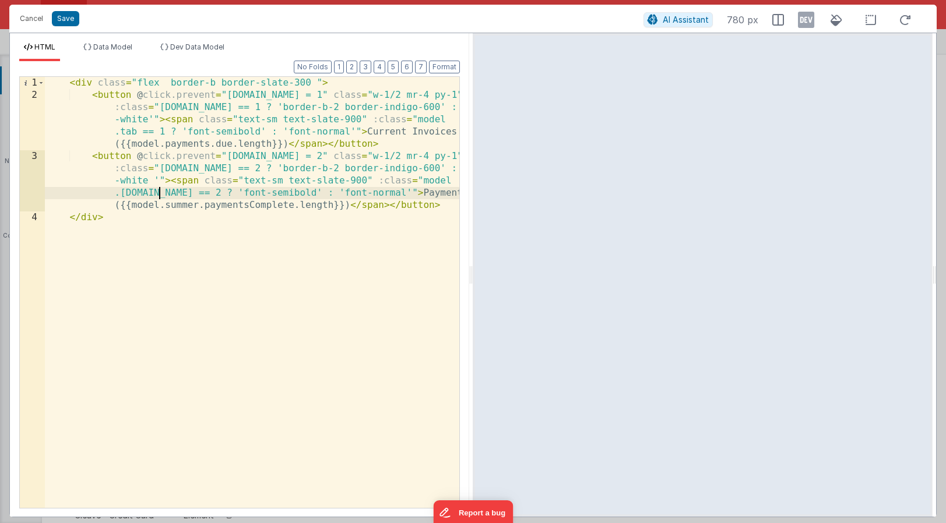
click at [159, 192] on div "< div class = "flex border-b border-slate-300 " > < button @ click.prevent = "[…" at bounding box center [252, 305] width 414 height 456
click at [441, 66] on button "Format" at bounding box center [444, 67] width 31 height 13
click at [60, 15] on button "Save" at bounding box center [65, 18] width 27 height 15
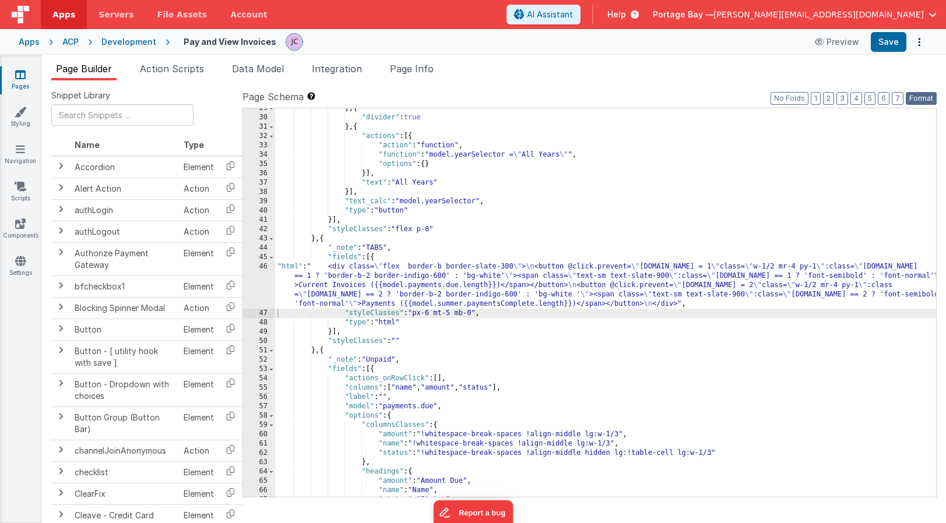
click at [920, 99] on button "Format" at bounding box center [921, 98] width 31 height 13
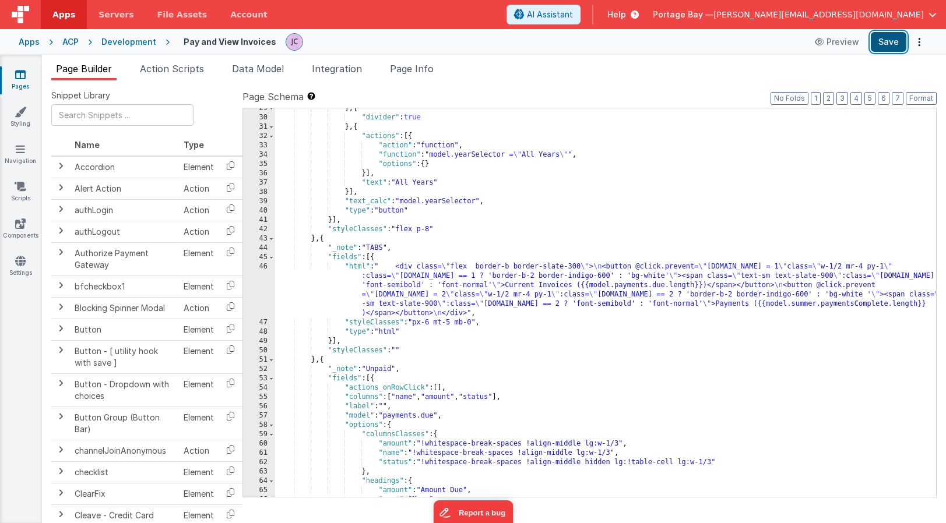
click at [886, 39] on button "Save" at bounding box center [889, 42] width 36 height 20
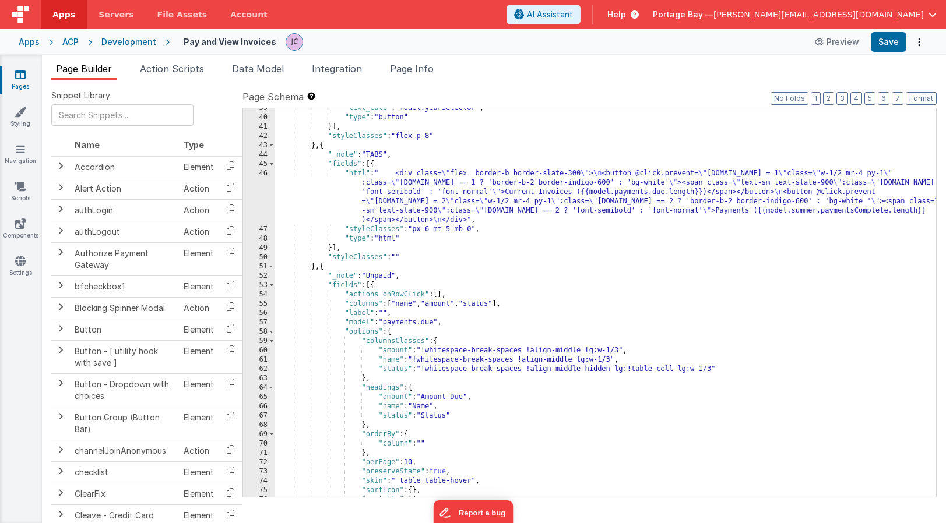
scroll to position [364, 0]
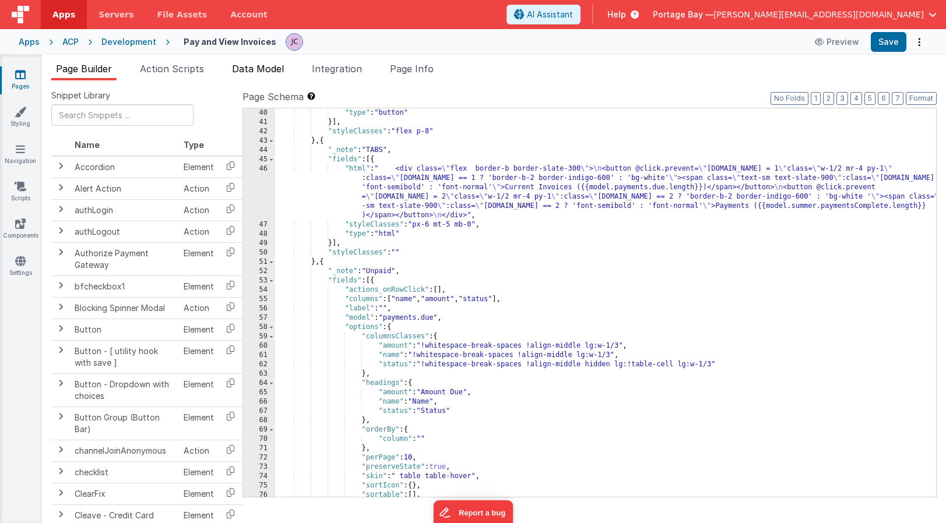
click at [259, 72] on span "Data Model" at bounding box center [258, 69] width 52 height 12
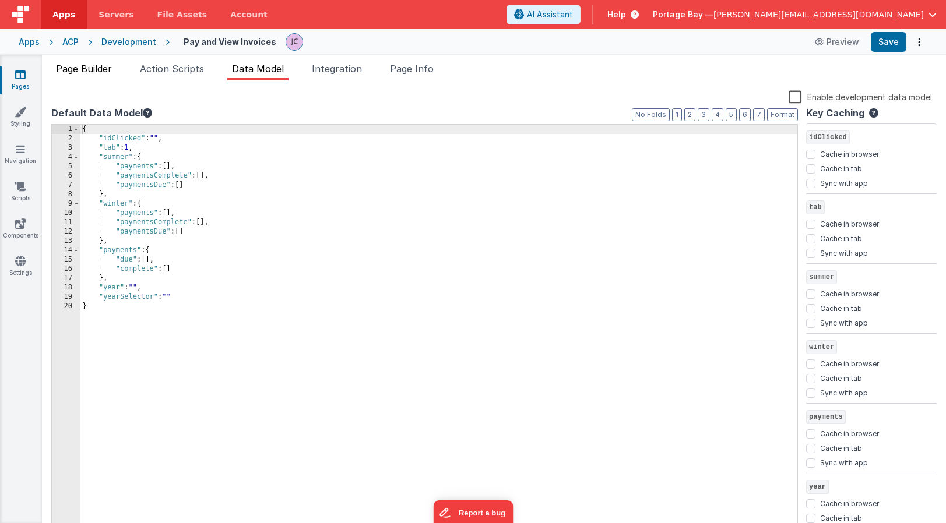
click at [82, 73] on span "Page Builder" at bounding box center [84, 69] width 56 height 12
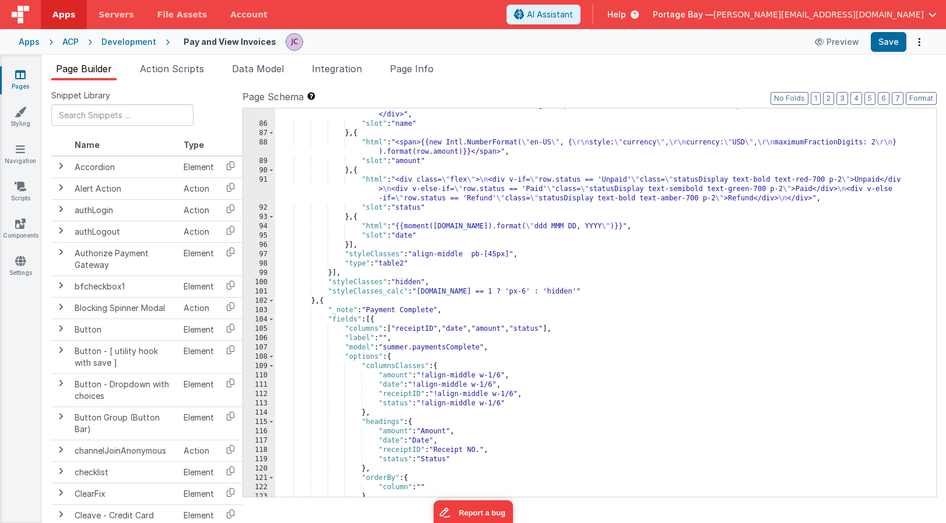
scroll to position [911, 0]
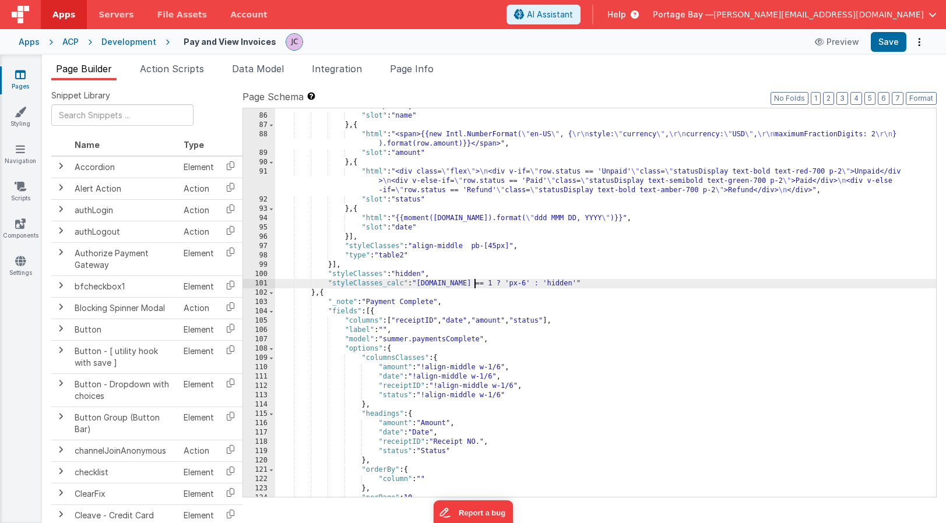
click at [475, 283] on div ""html" : "<div v-if= \" row.season == 'summer' \" class = \" flex items-center …" at bounding box center [605, 268] width 661 height 482
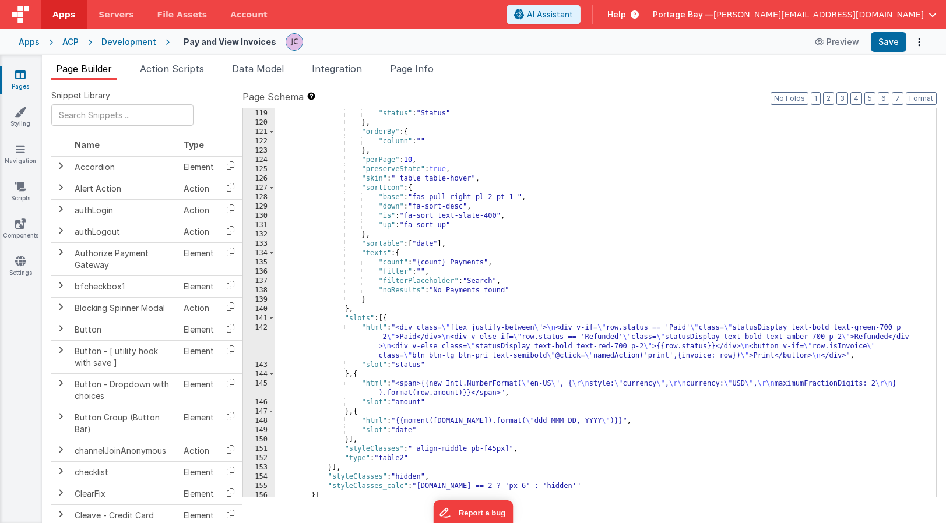
scroll to position [1271, 0]
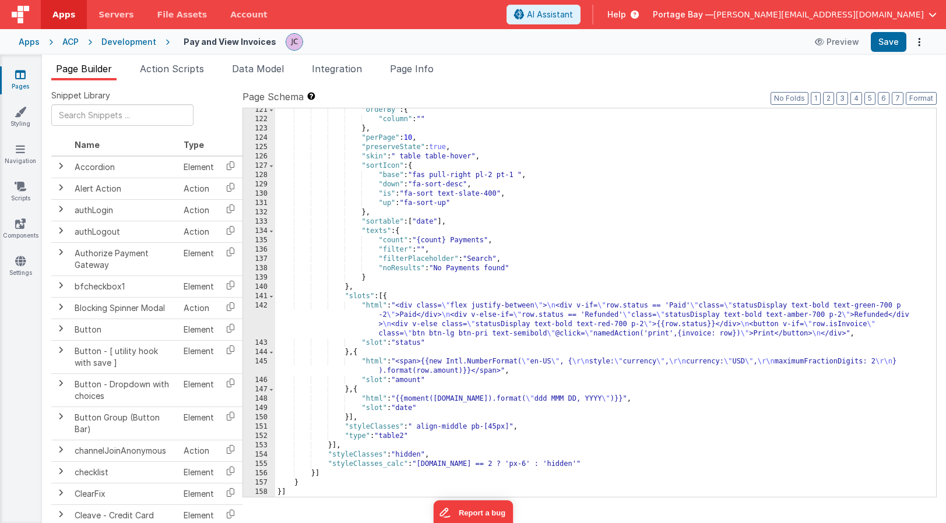
click at [474, 465] on div ""orderBy" : { "column" : "" } , "perPage" : 10 , "preserveState" : true , "skin…" at bounding box center [605, 309] width 661 height 407
click at [891, 44] on button "Save" at bounding box center [889, 42] width 36 height 20
click at [175, 66] on span "Action Scripts" at bounding box center [172, 69] width 64 height 12
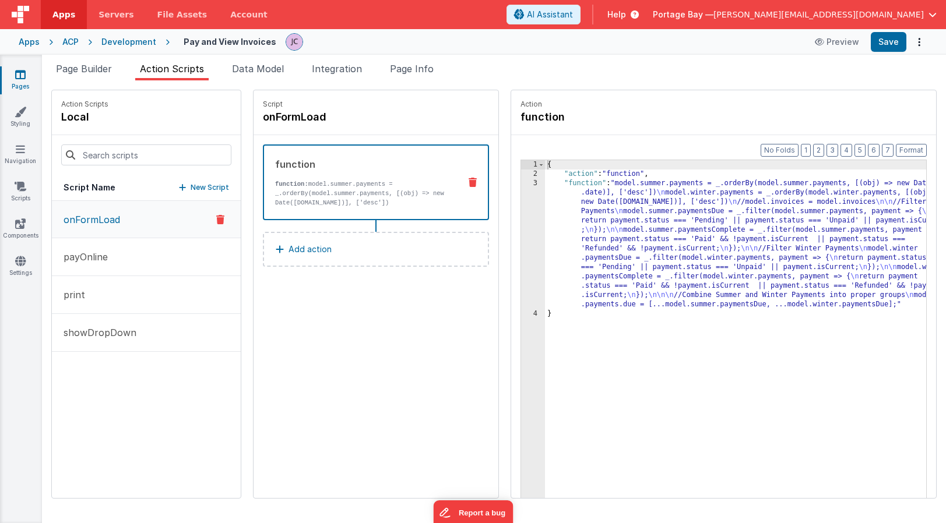
click at [546, 185] on div "{ "action" : "function" , "function" : "model.summer.payments = _.orderBy(model…" at bounding box center [751, 356] width 412 height 393
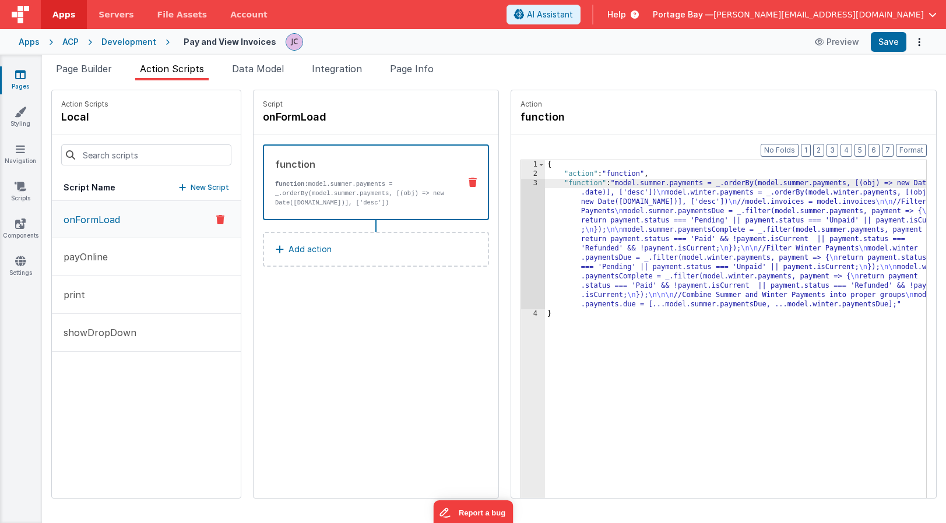
click at [521, 185] on div "3" at bounding box center [533, 244] width 24 height 131
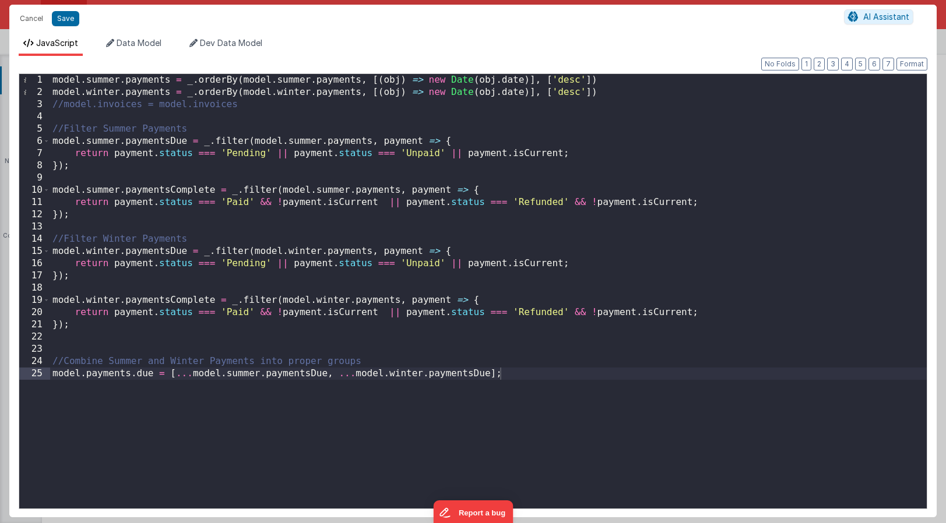
click at [508, 373] on div "model . summer . payments = _ . orderBy ( model . summer . payments , [( obj ) …" at bounding box center [488, 303] width 877 height 459
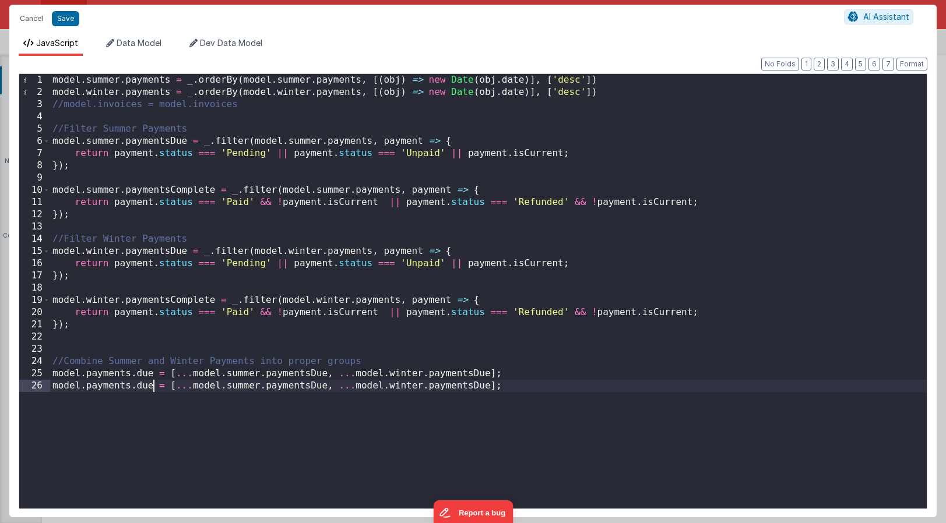
click at [153, 385] on div "model . summer . payments = _ . orderBy ( model . summer . payments , [( obj ) …" at bounding box center [488, 303] width 877 height 459
drag, startPoint x: 354, startPoint y: 386, endPoint x: 293, endPoint y: 386, distance: 60.6
click at [293, 386] on div "model . summer . payments = _ . orderBy ( model . summer . payments , [( obj ) …" at bounding box center [488, 303] width 877 height 459
click at [338, 385] on div "model . summer . payments = _ . orderBy ( model . summer . payments , [( obj ) …" at bounding box center [488, 303] width 877 height 459
drag, startPoint x: 528, startPoint y: 384, endPoint x: 543, endPoint y: 385, distance: 15.8
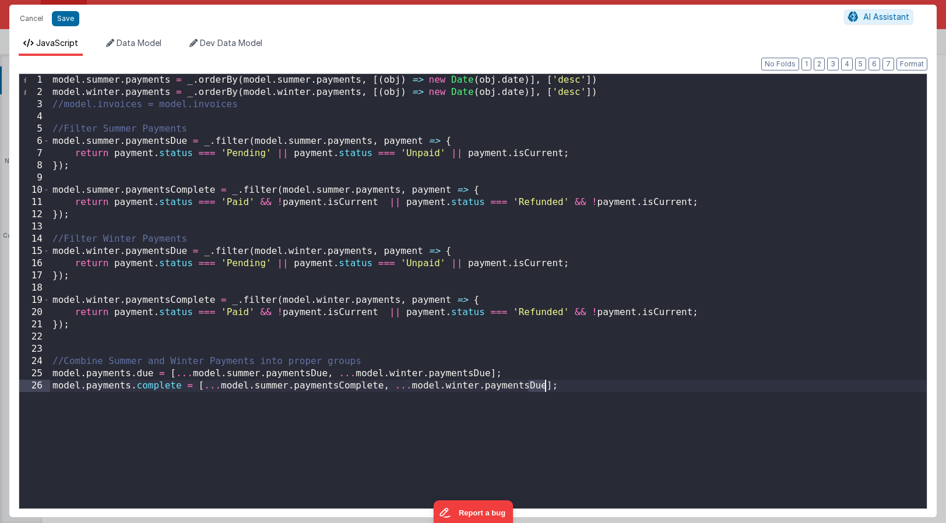
click at [543, 385] on div "model . summer . payments = _ . orderBy ( model . summer . payments , [( obj ) …" at bounding box center [488, 303] width 877 height 459
click at [607, 386] on div "model . summer . payments = _ . orderBy ( model . summer . payments , [( obj ) …" at bounding box center [488, 303] width 877 height 459
click at [916, 61] on button "Format" at bounding box center [912, 64] width 31 height 13
click at [64, 19] on button "Save" at bounding box center [65, 18] width 27 height 15
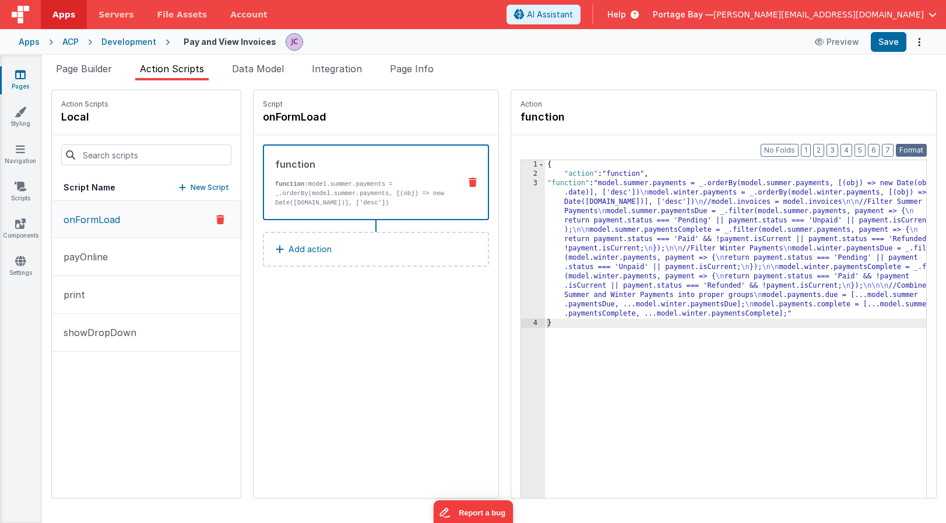
click at [916, 147] on button "Format" at bounding box center [911, 150] width 31 height 13
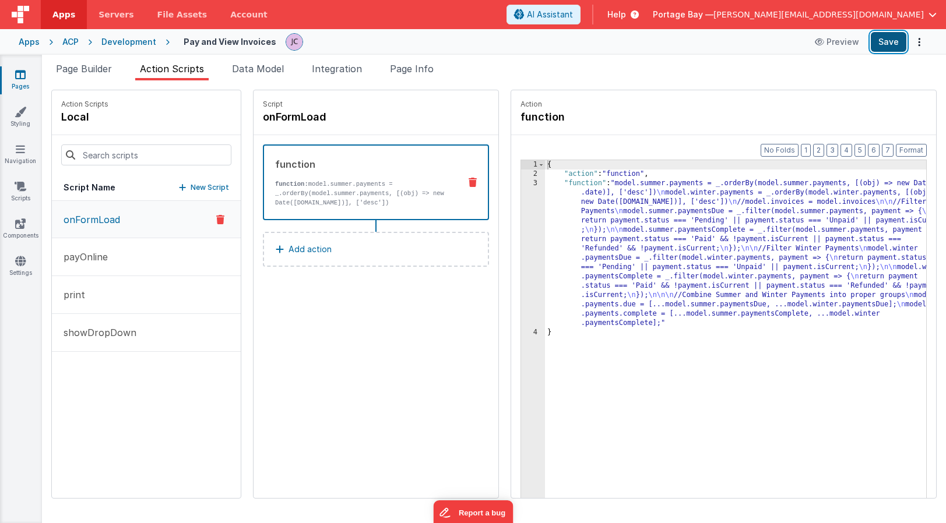
click at [894, 37] on button "Save" at bounding box center [889, 42] width 36 height 20
click at [553, 184] on div "{ "action" : "function" , "function" : "model.summer.payments = _.orderBy(model…" at bounding box center [751, 356] width 412 height 393
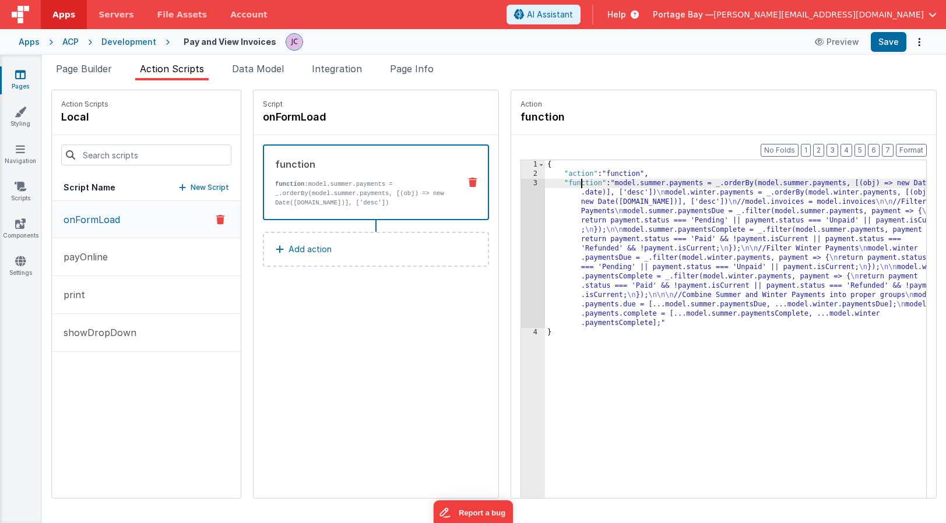
click at [521, 184] on div "3" at bounding box center [533, 253] width 24 height 149
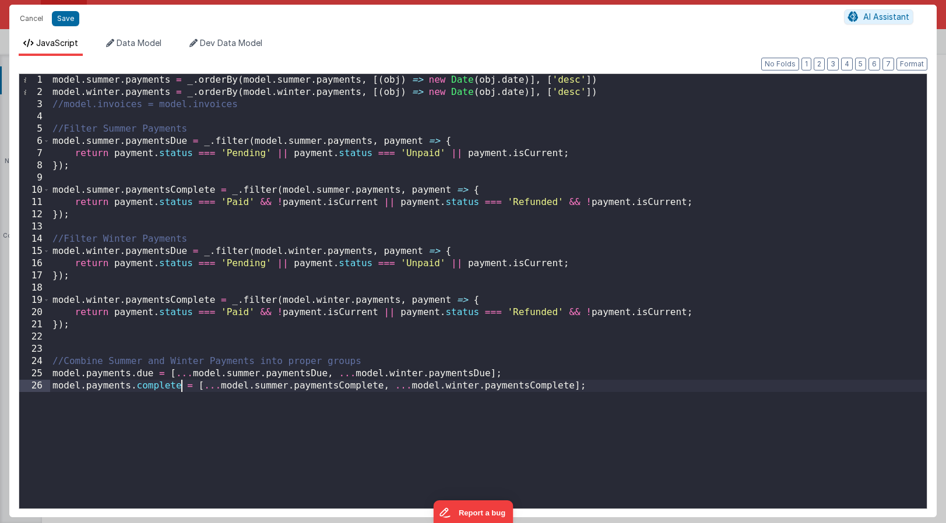
click at [180, 386] on div "model . summer . payments = _ . orderBy ( model . summer . payments , [( obj ) …" at bounding box center [488, 303] width 877 height 459
click at [139, 38] on span "Data Model" at bounding box center [139, 43] width 45 height 10
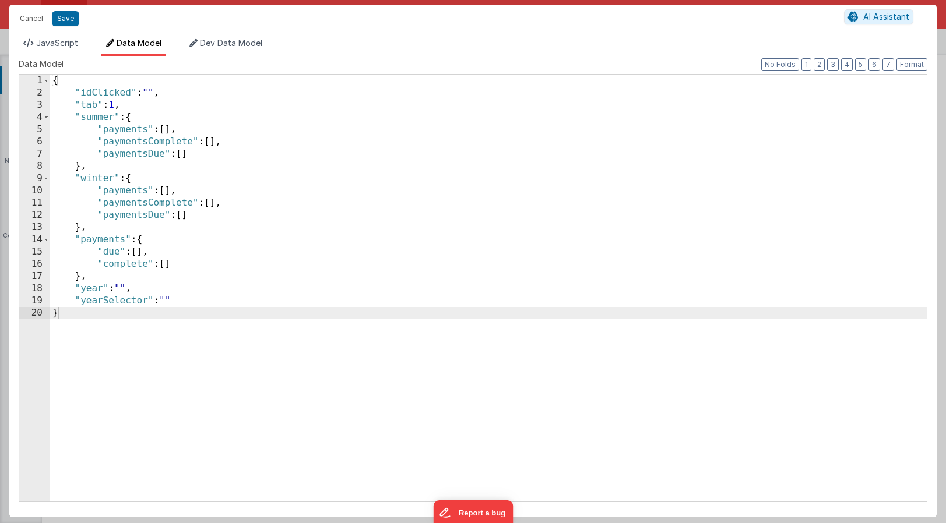
click at [149, 266] on div "{ "idClicked" : "" , "tab" : 1 , "summer" : { "payments" : [ ] , "paymentsCompl…" at bounding box center [488, 301] width 877 height 452
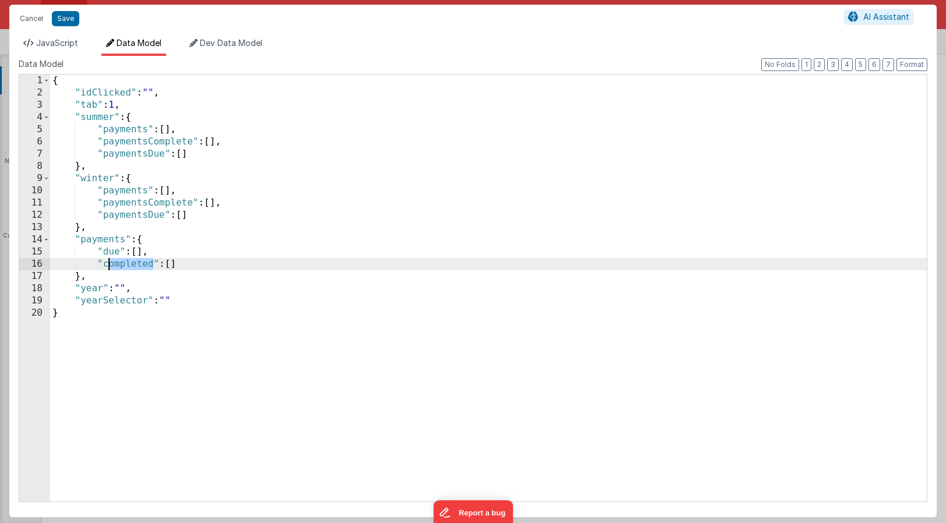
drag, startPoint x: 154, startPoint y: 264, endPoint x: 106, endPoint y: 265, distance: 47.8
click at [106, 265] on div "{ "idClicked" : "" , "tab" : 1 , "summer" : { "payments" : [ ] , "paymentsCompl…" at bounding box center [488, 301] width 877 height 452
click at [50, 44] on span "JavaScript" at bounding box center [57, 43] width 42 height 10
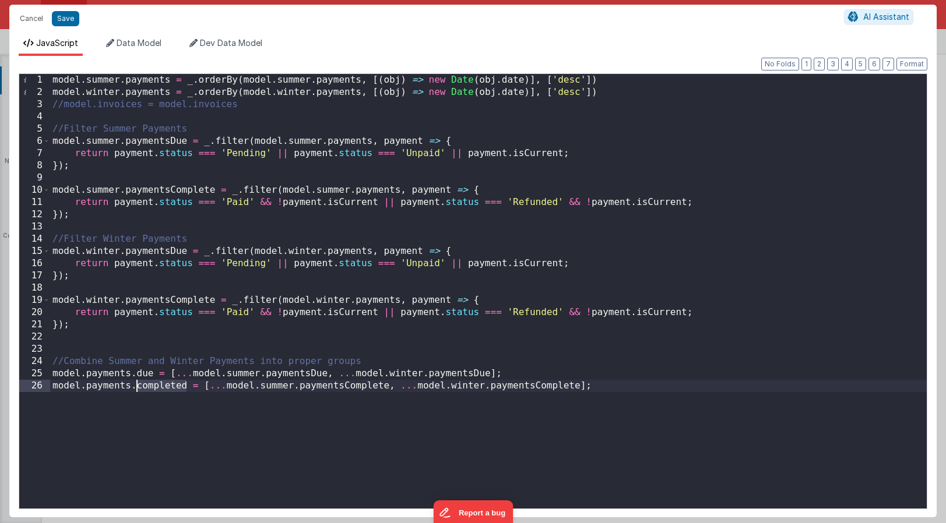
drag, startPoint x: 187, startPoint y: 384, endPoint x: 138, endPoint y: 387, distance: 49.7
click at [138, 387] on div "model . summer . payments = _ . orderBy ( model . summer . payments , [( obj ) …" at bounding box center [488, 303] width 877 height 459
click at [908, 65] on button "Format" at bounding box center [912, 64] width 31 height 13
click at [126, 41] on span "Data Model" at bounding box center [139, 43] width 45 height 10
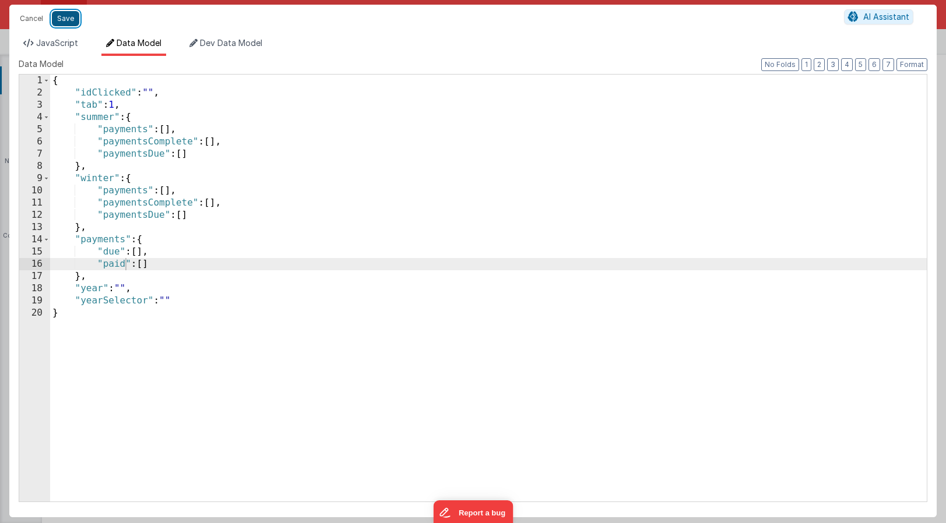
click at [65, 13] on button "Save" at bounding box center [65, 18] width 27 height 15
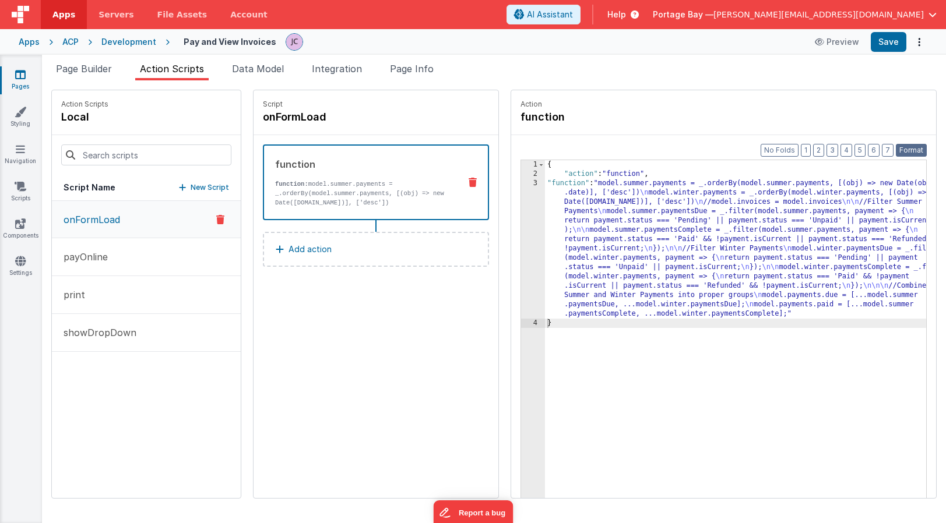
click at [912, 149] on button "Format" at bounding box center [911, 150] width 31 height 13
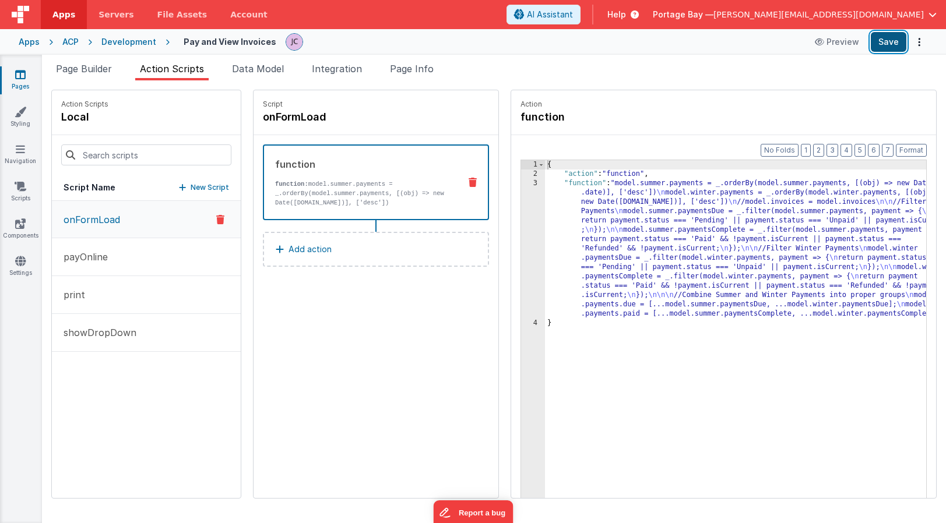
click at [889, 45] on button "Save" at bounding box center [889, 42] width 36 height 20
click at [82, 66] on span "Page Builder" at bounding box center [84, 69] width 56 height 12
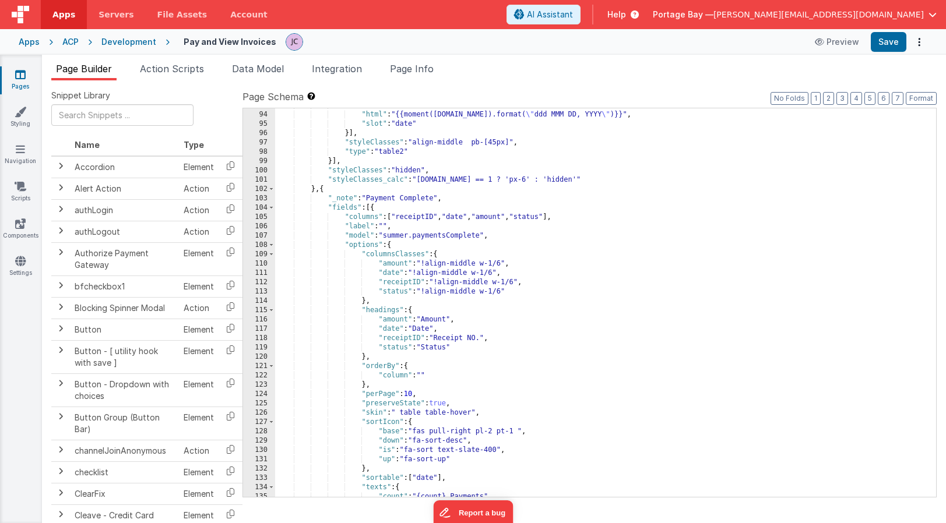
scroll to position [1014, 0]
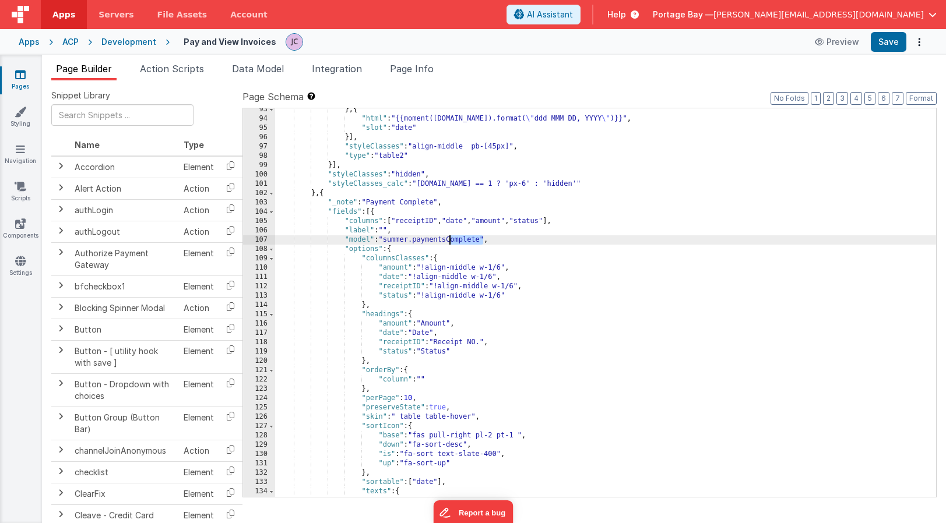
drag, startPoint x: 483, startPoint y: 237, endPoint x: 451, endPoint y: 237, distance: 32.6
click at [451, 237] on div "} , { "html" : "{{moment([DOMAIN_NAME]).format( \" ddd MMM DD, YYYY \" )}}" , "…" at bounding box center [605, 308] width 661 height 407
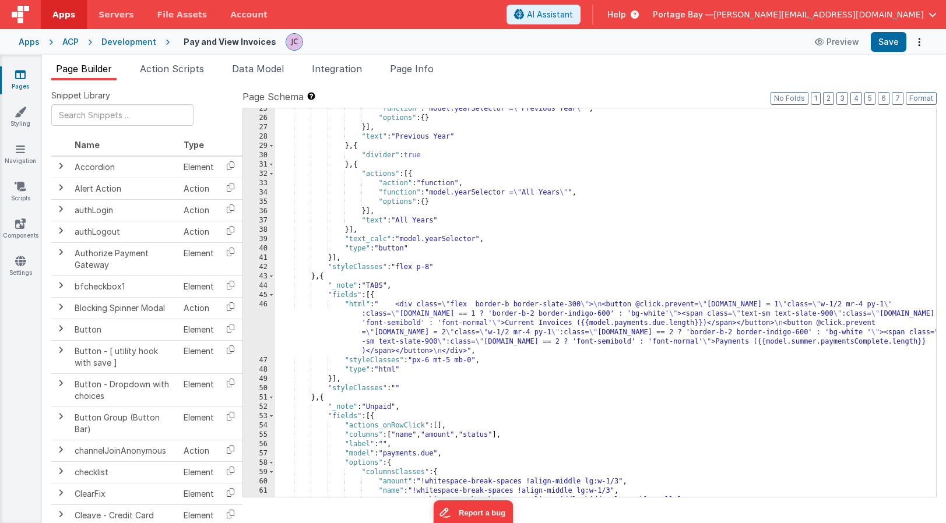
scroll to position [232, 0]
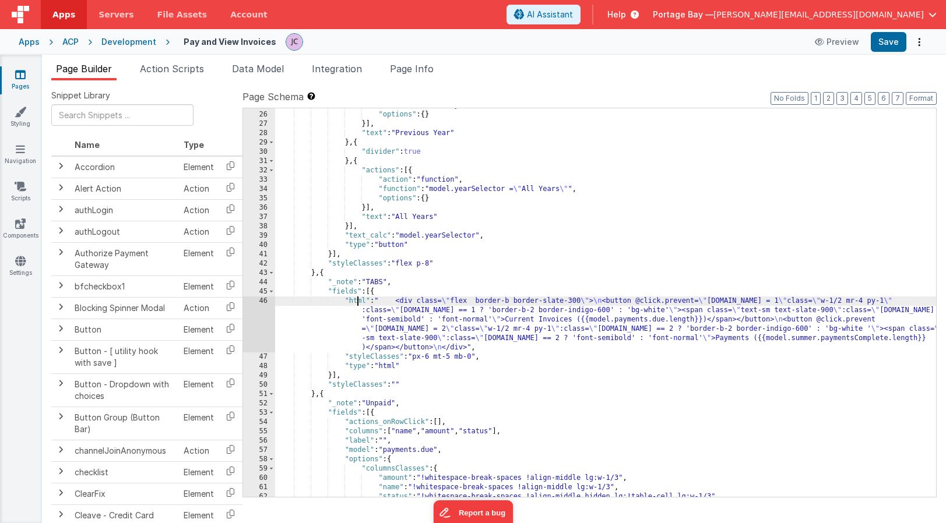
click at [356, 299] on div ""function" : "model.yearSelector = \" Previous Year \" " , "options" : { } }] ,…" at bounding box center [605, 304] width 661 height 407
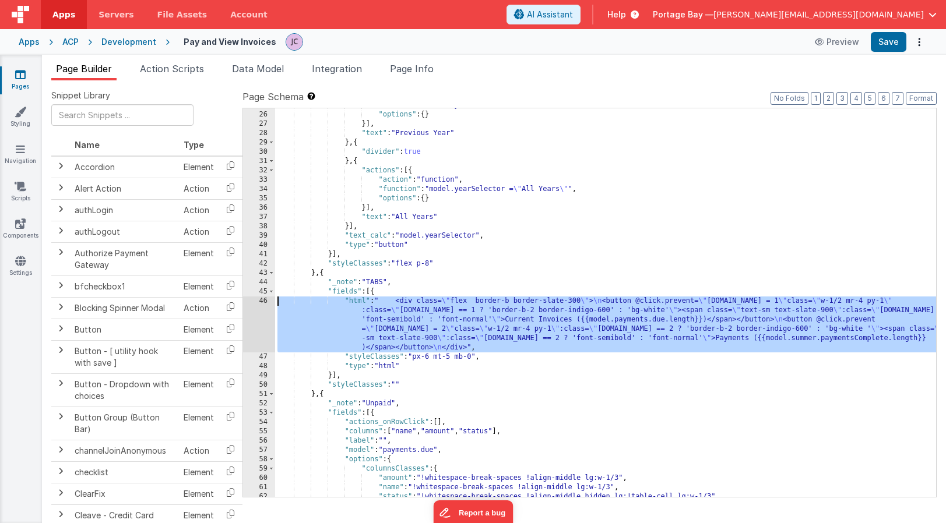
click at [262, 303] on div "46" at bounding box center [259, 325] width 32 height 56
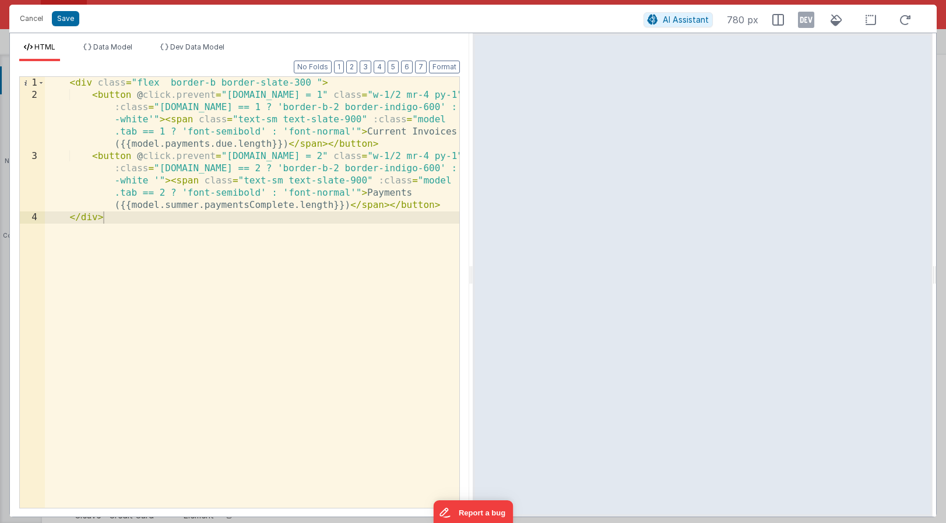
click at [205, 205] on div "< div class = "flex border-b border-slate-300 " > < button @ click.prevent = "[…" at bounding box center [252, 305] width 414 height 456
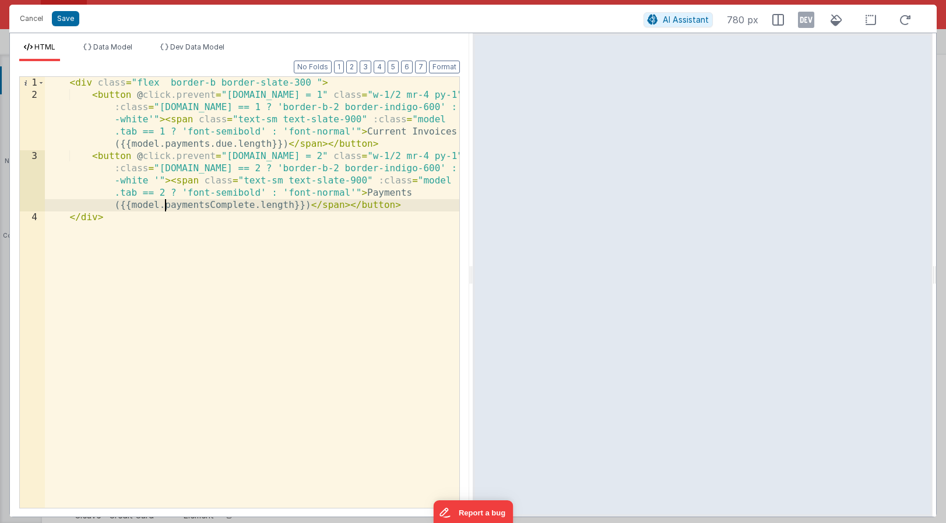
click at [254, 205] on div "< div class = "flex border-b border-slate-300 " > < button @ click.prevent = "[…" at bounding box center [252, 305] width 414 height 456
click at [67, 17] on button "Save" at bounding box center [65, 18] width 27 height 15
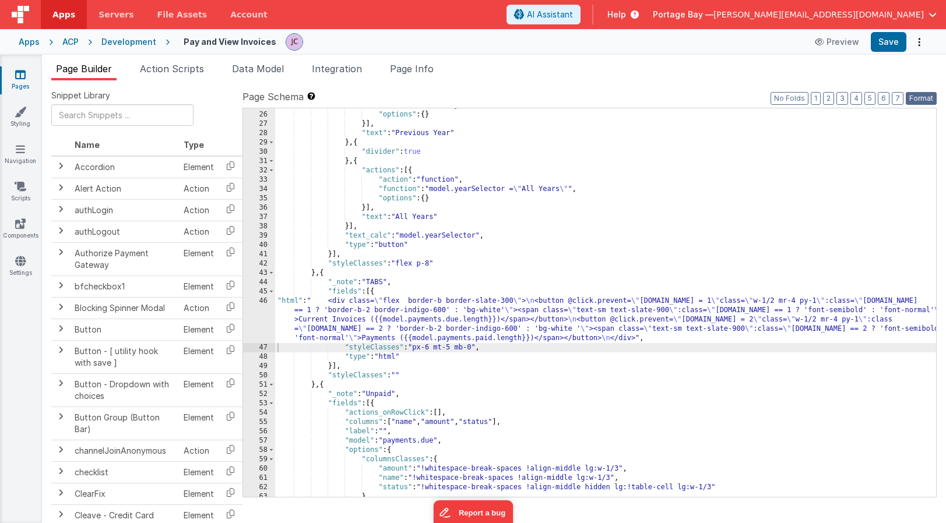
click at [914, 96] on button "Format" at bounding box center [921, 98] width 31 height 13
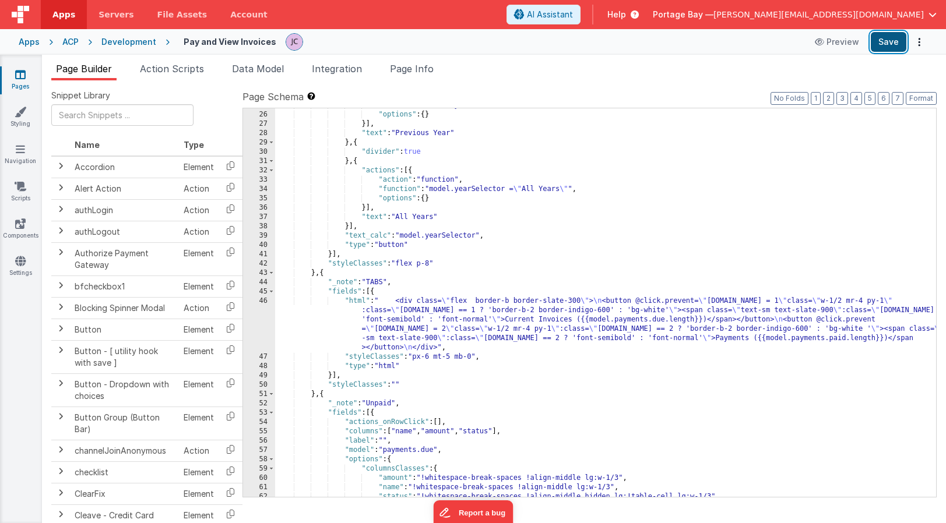
click at [889, 41] on button "Save" at bounding box center [889, 42] width 36 height 20
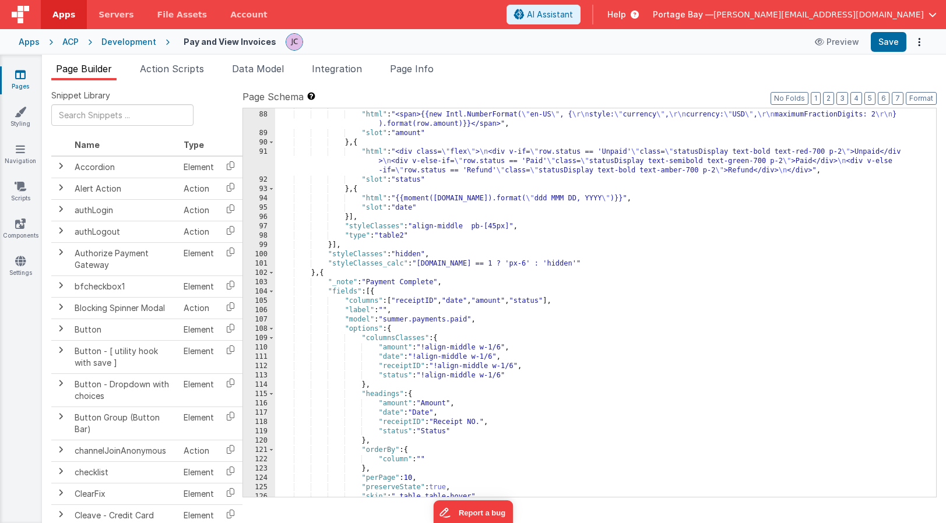
scroll to position [931, 0]
click at [416, 319] on div "} , { "html" : "<span>{{new Intl.NumberFormat( \" en-US \" , { \r\n style: \" c…" at bounding box center [605, 304] width 661 height 407
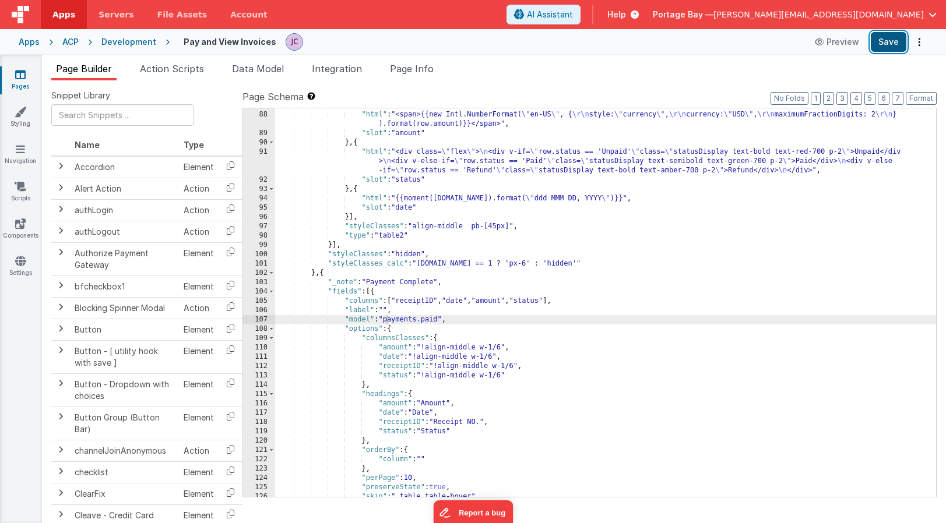
click at [885, 45] on button "Save" at bounding box center [889, 42] width 36 height 20
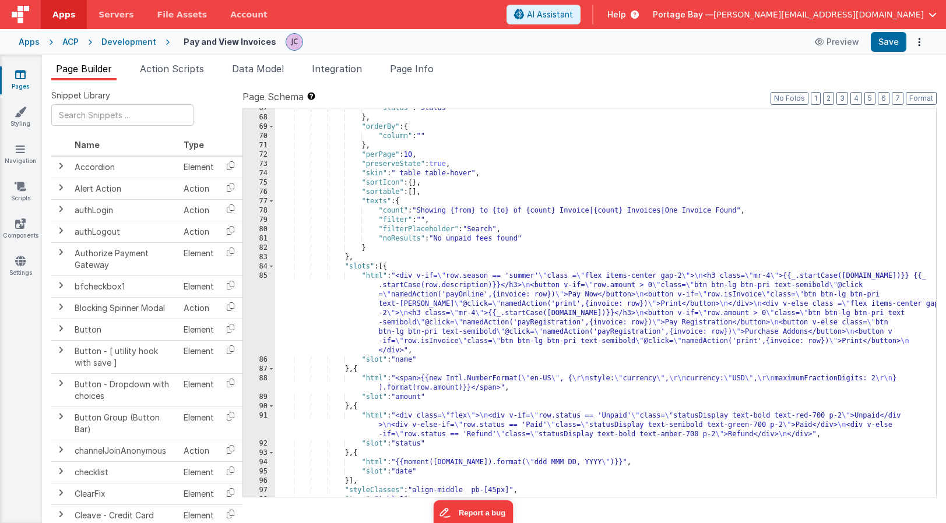
scroll to position [657, 0]
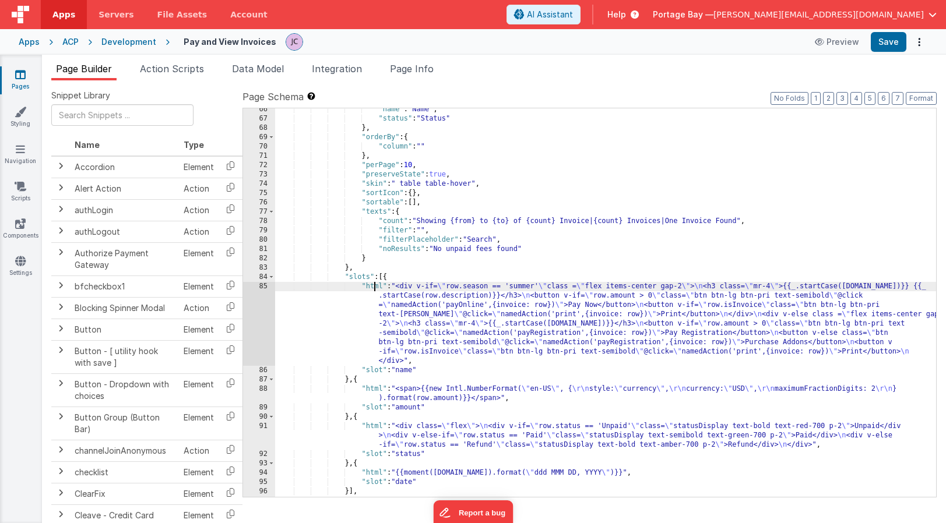
click at [375, 287] on div ""name" : "Name" , "status" : "Status" } , "orderBy" : { "column" : "" } , "perP…" at bounding box center [605, 308] width 661 height 407
click at [261, 289] on div "85" at bounding box center [259, 324] width 32 height 84
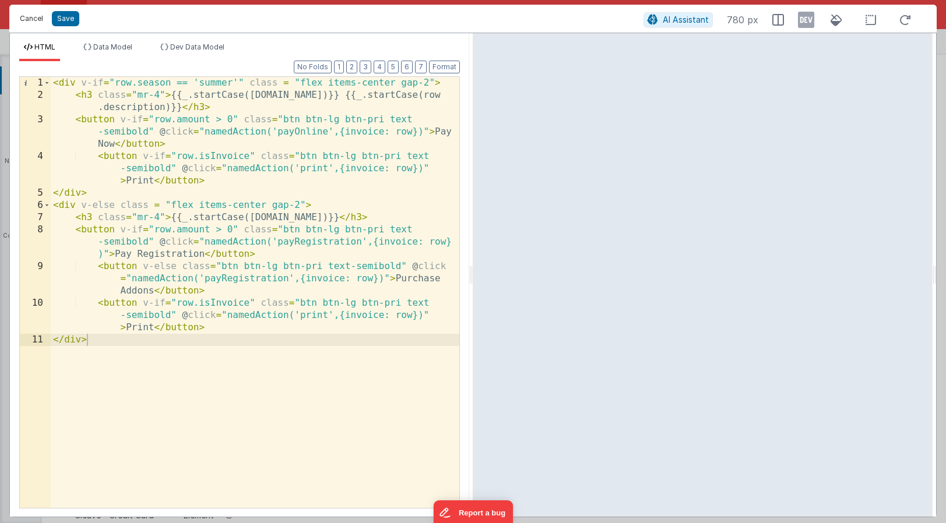
click at [37, 21] on button "Cancel" at bounding box center [31, 18] width 35 height 16
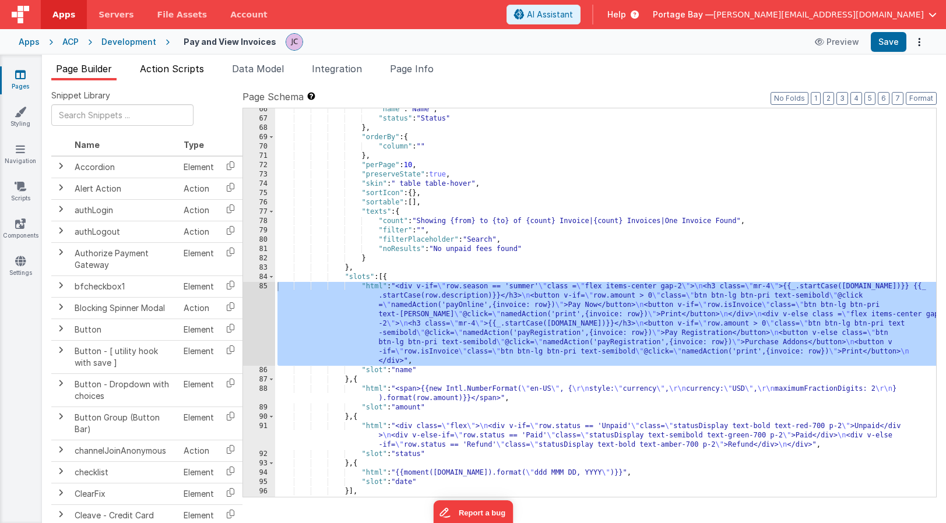
click at [166, 71] on span "Action Scripts" at bounding box center [172, 69] width 64 height 12
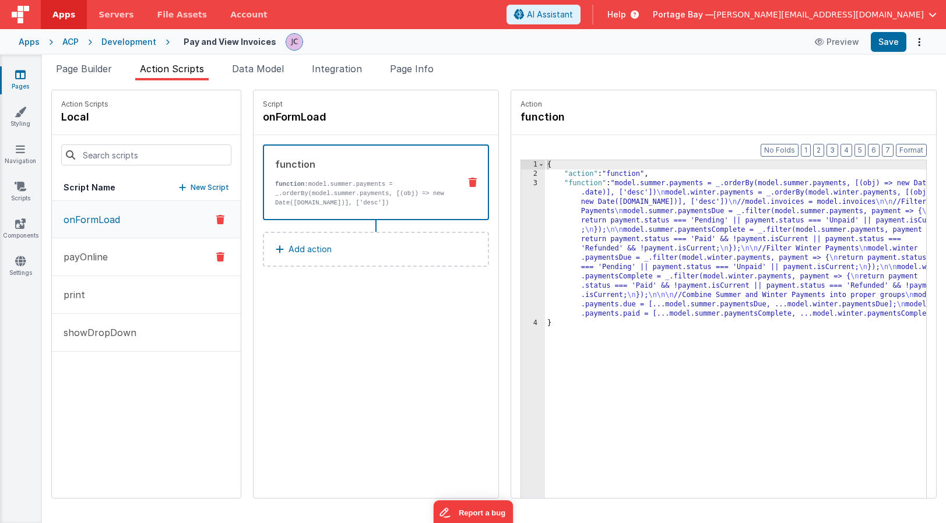
click at [115, 261] on button "payOnline" at bounding box center [146, 257] width 189 height 38
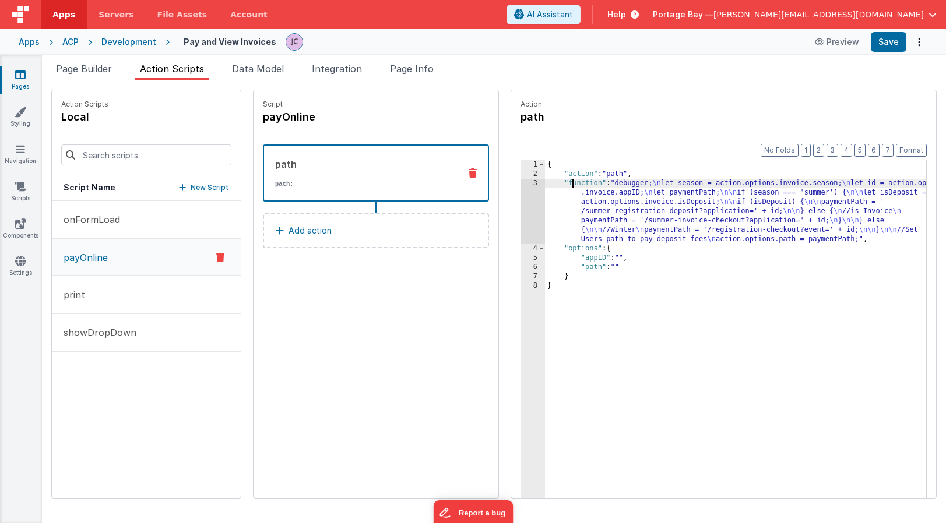
click at [545, 183] on div "{ "action" : "path" , "function" : "debugger; \n let season = action.options.in…" at bounding box center [751, 356] width 412 height 393
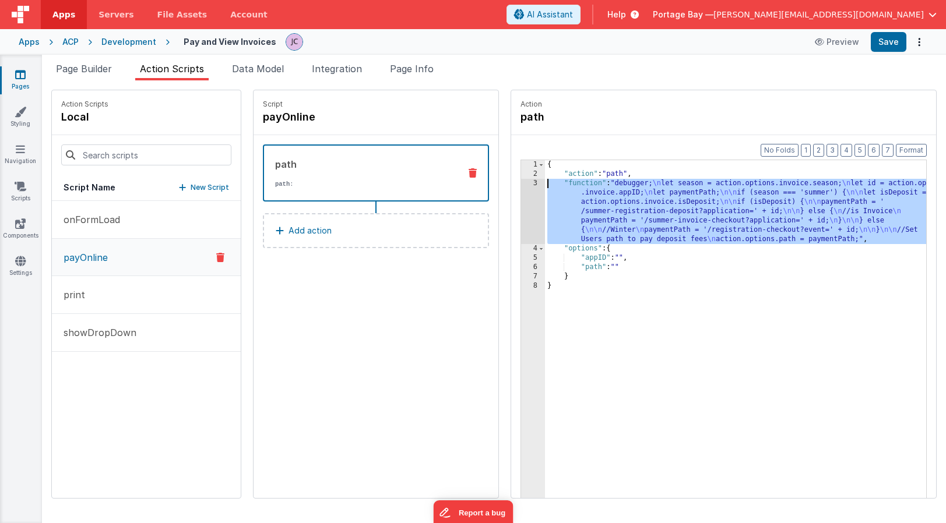
click at [521, 185] on div "3" at bounding box center [533, 211] width 24 height 65
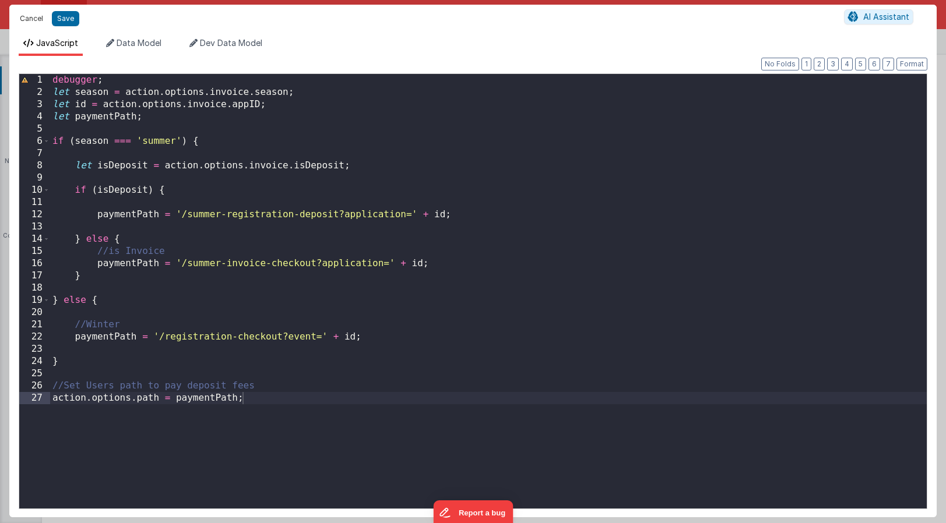
click at [26, 14] on button "Cancel" at bounding box center [31, 18] width 35 height 16
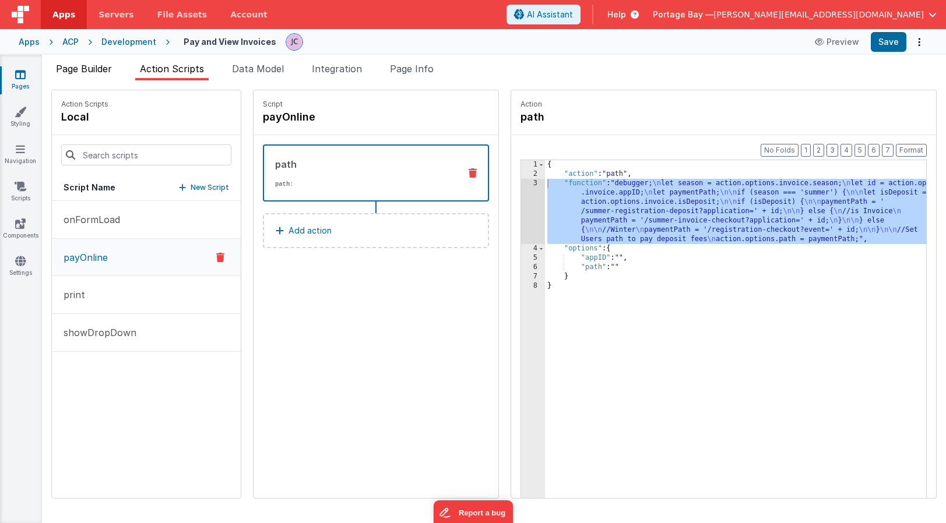
click at [87, 66] on span "Page Builder" at bounding box center [84, 69] width 56 height 12
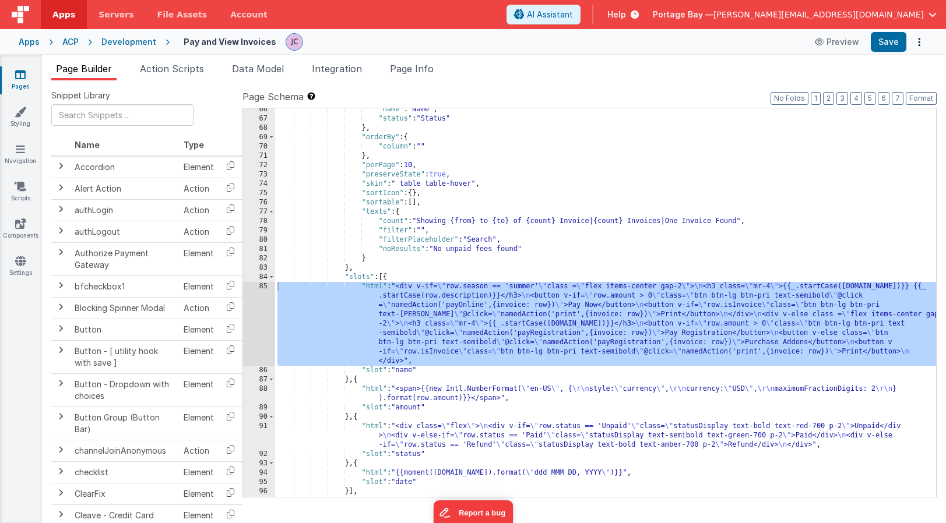
click at [369, 287] on div ""name" : "Name" , "status" : "Status" } , "orderBy" : { "column" : "" } , "perP…" at bounding box center [605, 308] width 661 height 407
click at [261, 287] on div "85" at bounding box center [259, 324] width 32 height 84
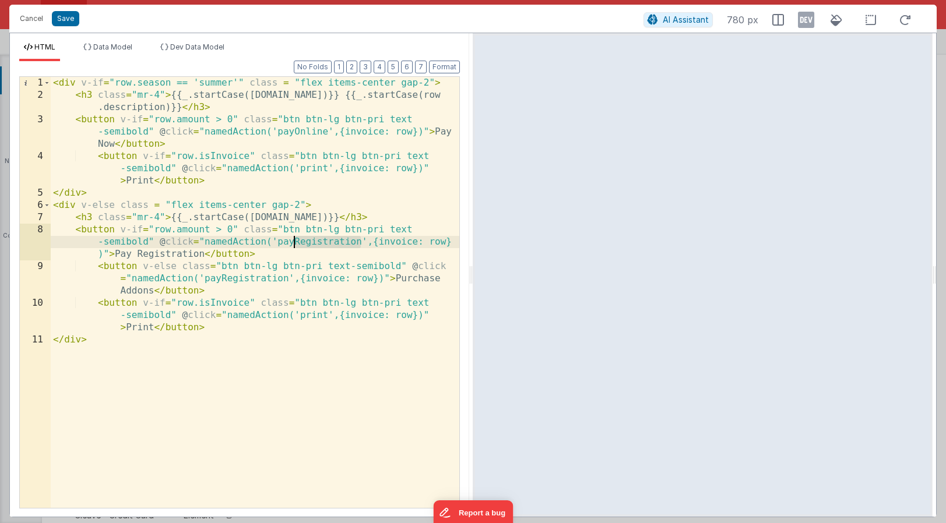
drag, startPoint x: 361, startPoint y: 242, endPoint x: 296, endPoint y: 244, distance: 65.3
click at [296, 244] on div "< div v-if = "row.season == 'summer'" class = "flex items-center gap-2" > < h3 …" at bounding box center [255, 305] width 409 height 456
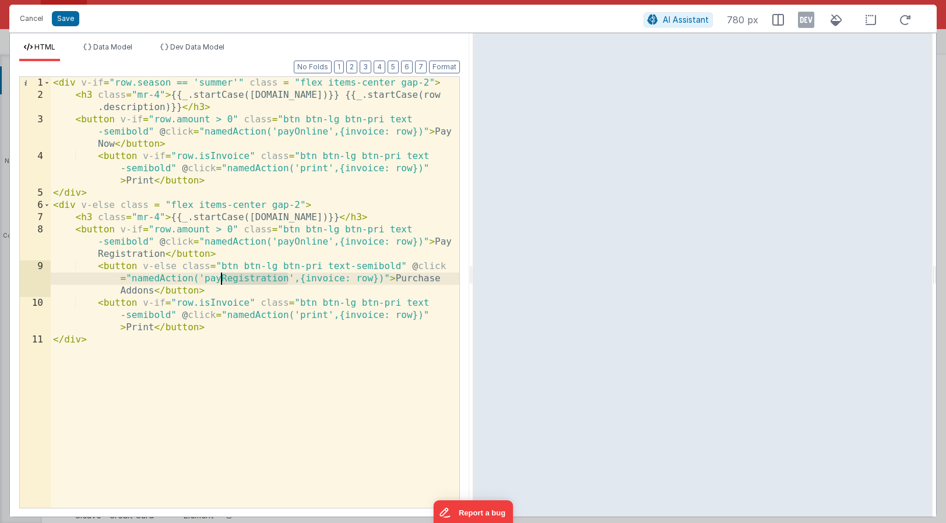
drag, startPoint x: 286, startPoint y: 277, endPoint x: 223, endPoint y: 282, distance: 63.7
click at [223, 282] on div "< div v-if = "row.season == 'summer'" class = "flex items-center gap-2" > < h3 …" at bounding box center [255, 305] width 409 height 456
click at [441, 67] on button "Format" at bounding box center [444, 67] width 31 height 13
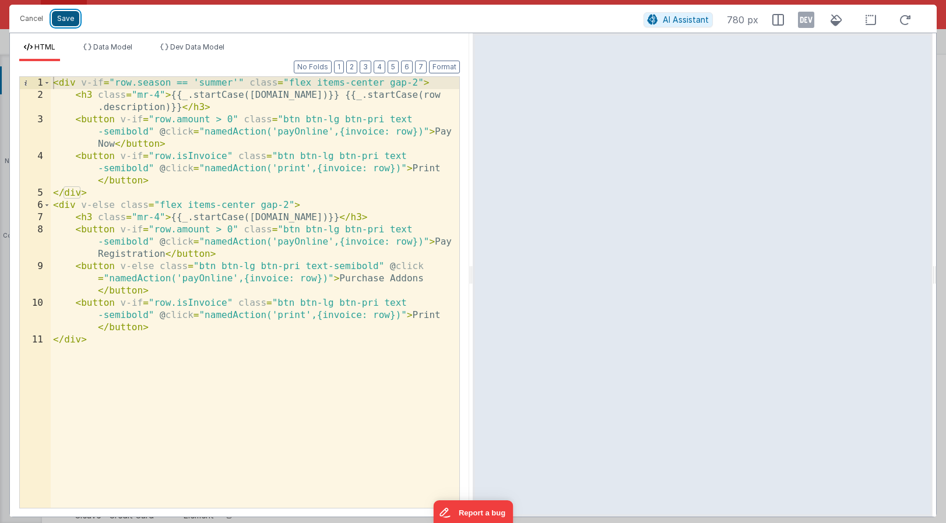
click at [68, 18] on button "Save" at bounding box center [65, 18] width 27 height 15
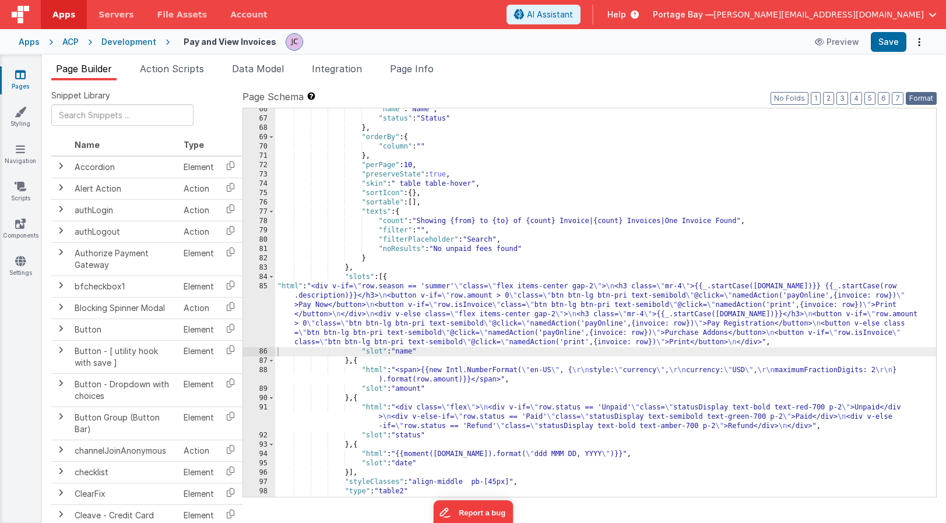
click at [927, 97] on button "Format" at bounding box center [921, 98] width 31 height 13
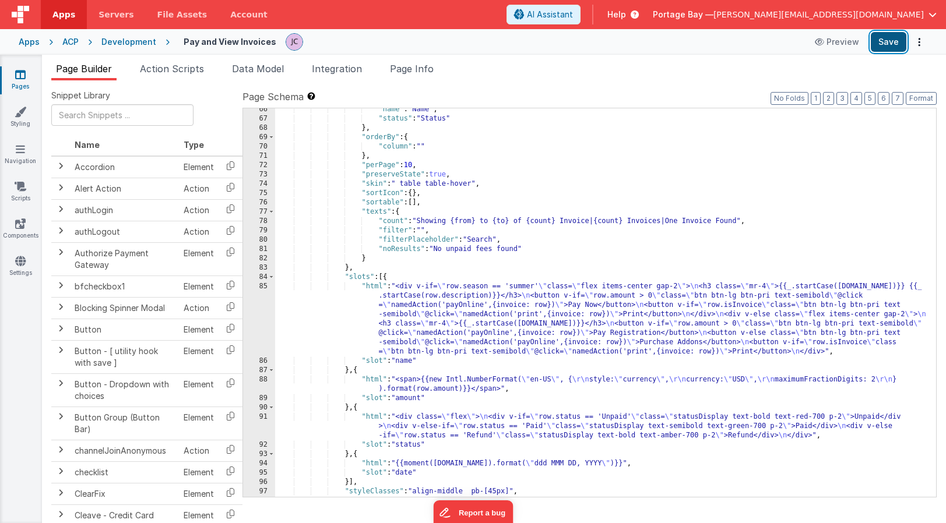
click at [890, 45] on button "Save" at bounding box center [889, 42] width 36 height 20
click at [119, 43] on div "Development" at bounding box center [128, 42] width 55 height 12
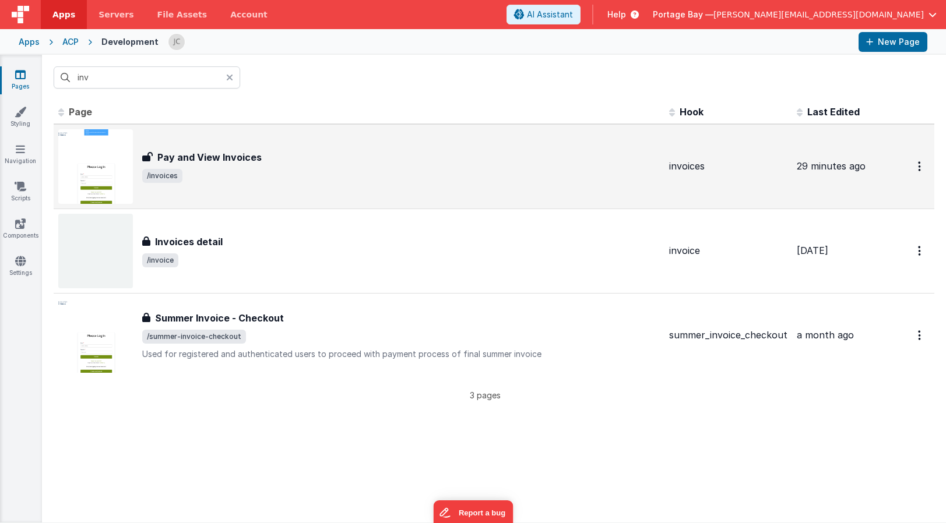
click at [263, 167] on div "Pay and View Invoices Pay and View Invoices /invoices" at bounding box center [401, 166] width 518 height 33
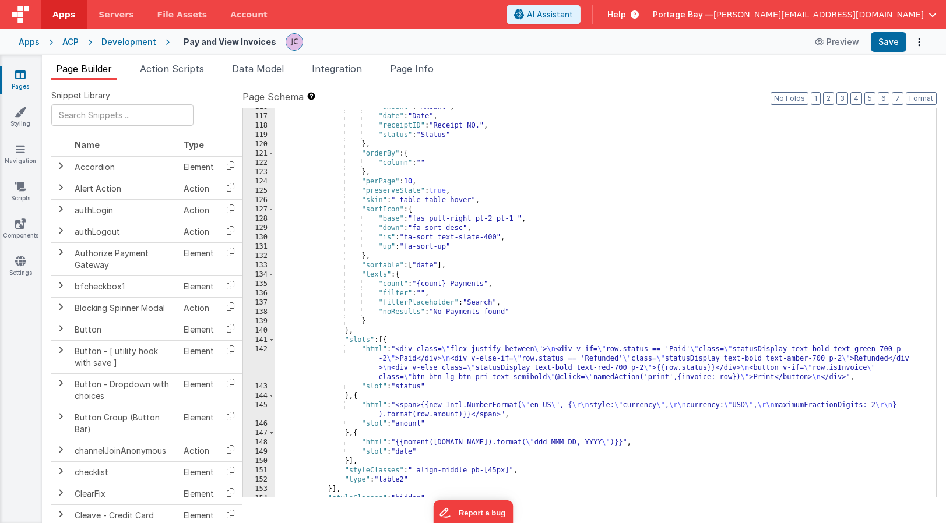
scroll to position [1262, 0]
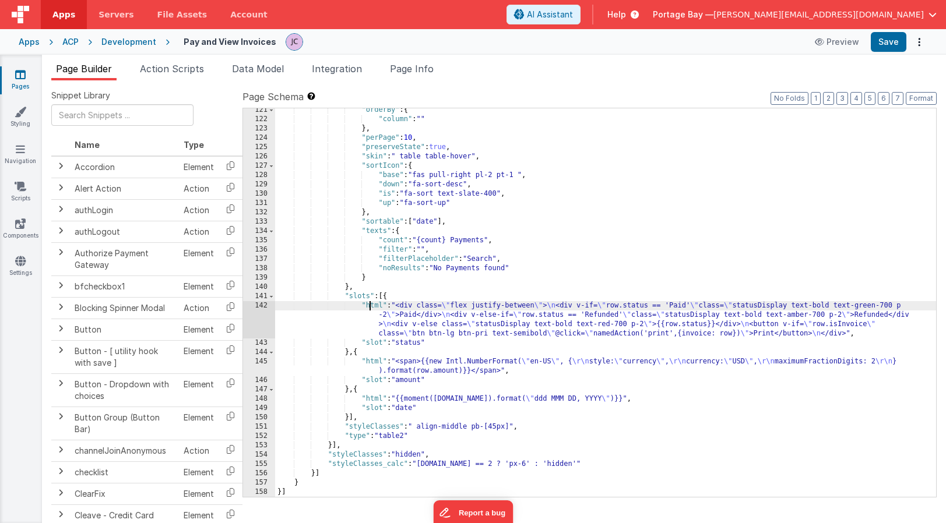
click at [370, 305] on div ""orderBy" : { "column" : "" } , "perPage" : 10 , "preserveState" : true , "skin…" at bounding box center [605, 309] width 661 height 407
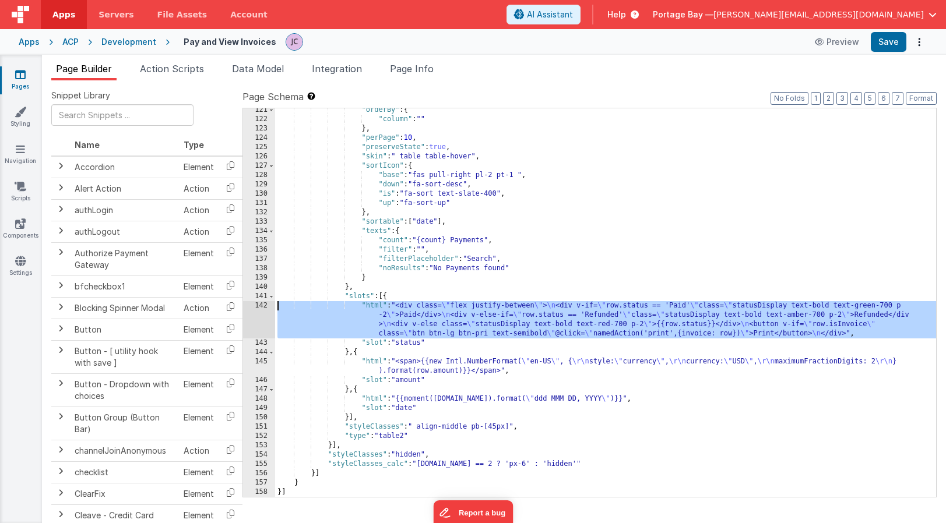
click at [255, 304] on div "142" at bounding box center [259, 319] width 32 height 37
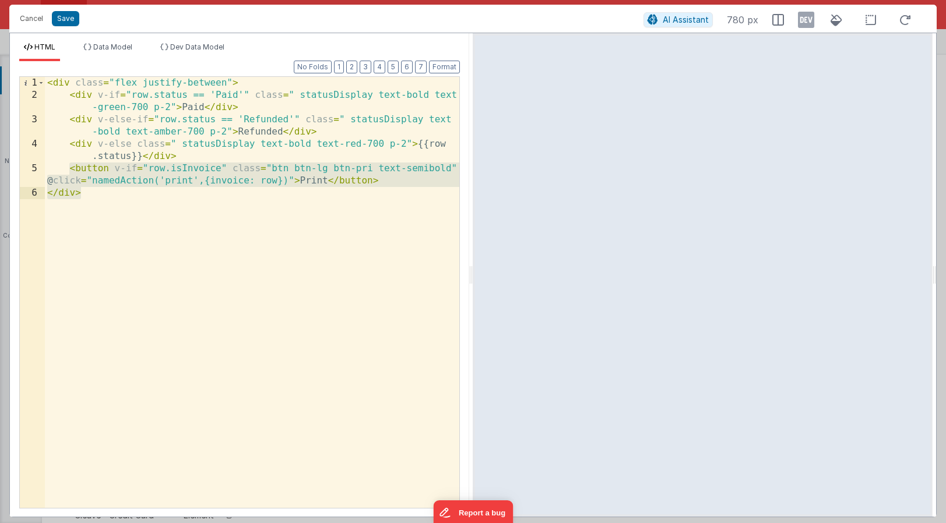
drag, startPoint x: 71, startPoint y: 169, endPoint x: 434, endPoint y: 189, distance: 364.3
click at [434, 189] on div "< div class = "flex justify-between" > < div v-if = "row.status == 'Paid'" clas…" at bounding box center [252, 305] width 414 height 456
click at [437, 180] on div "< div class = "flex justify-between" > < div v-if = "row.status == 'Paid'" clas…" at bounding box center [252, 305] width 414 height 456
drag, startPoint x: 428, startPoint y: 181, endPoint x: 12, endPoint y: 168, distance: 415.8
click at [12, 168] on div "Format 7 6 5 4 3 2 1 No Folds 1 2 3 4 5 6 < div class = "flex justify-between" …" at bounding box center [239, 289] width 459 height 456
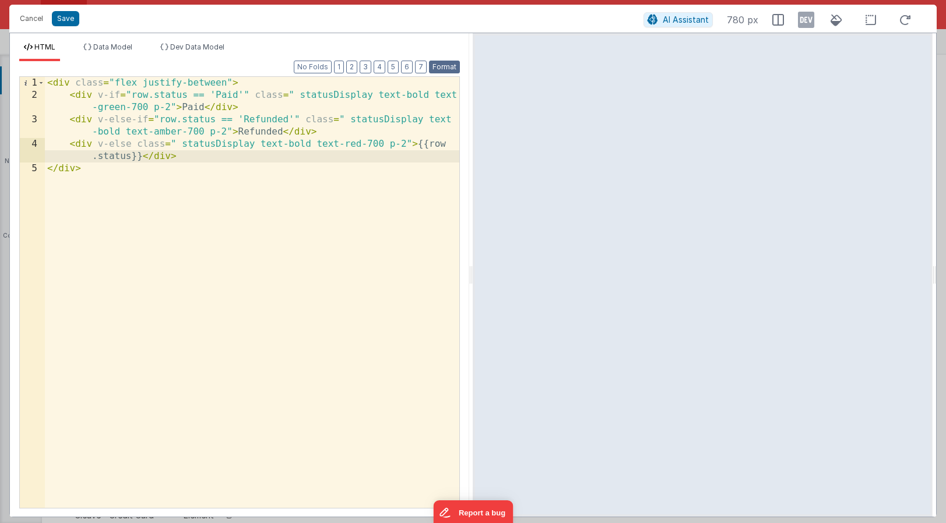
click at [451, 66] on button "Format" at bounding box center [444, 67] width 31 height 13
click at [61, 19] on button "Save" at bounding box center [65, 18] width 27 height 15
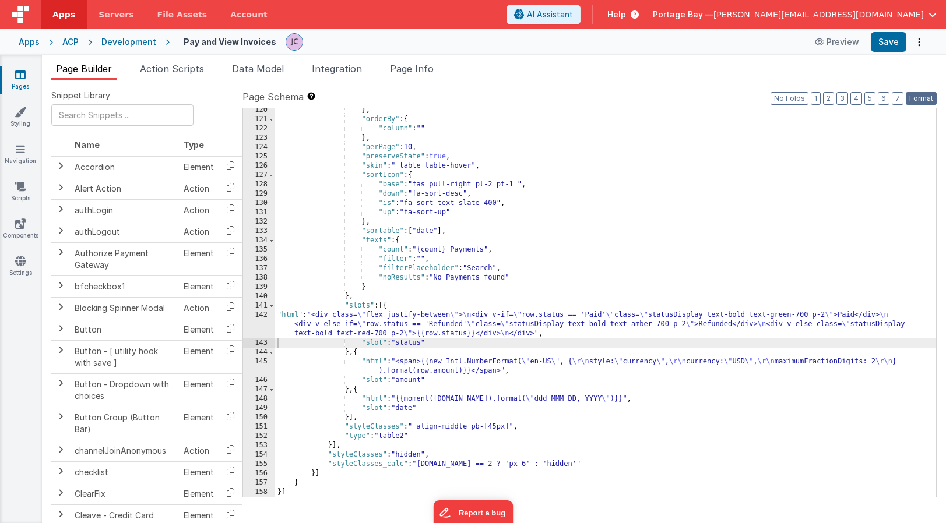
click at [926, 96] on button "Format" at bounding box center [921, 98] width 31 height 13
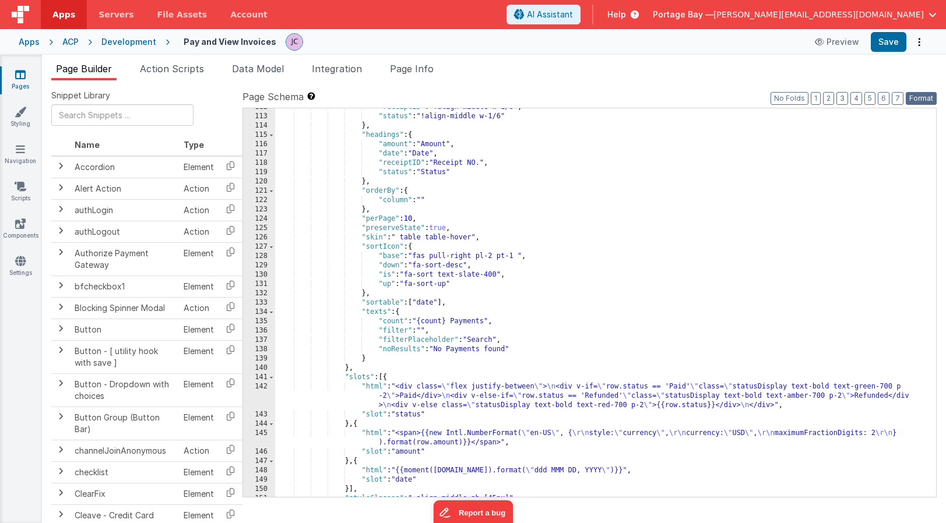
scroll to position [1170, 0]
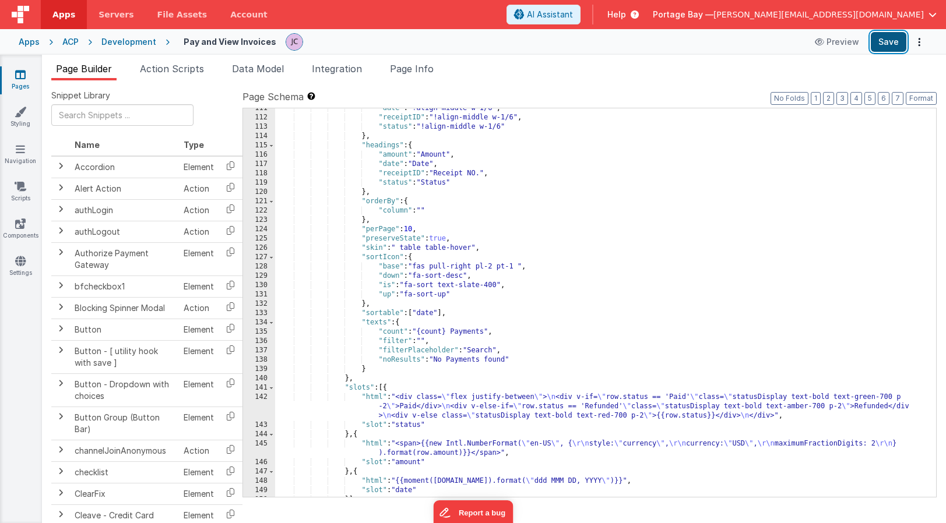
click at [891, 44] on button "Save" at bounding box center [889, 42] width 36 height 20
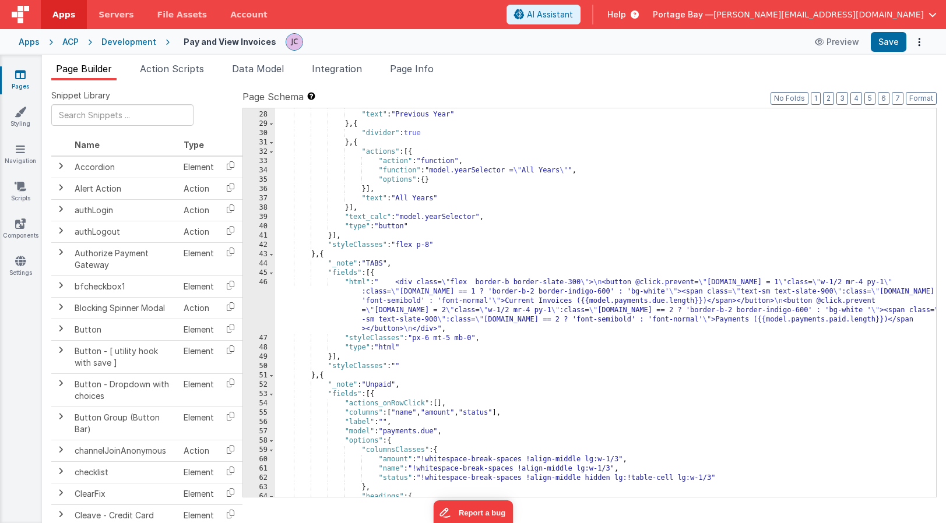
scroll to position [251, 0]
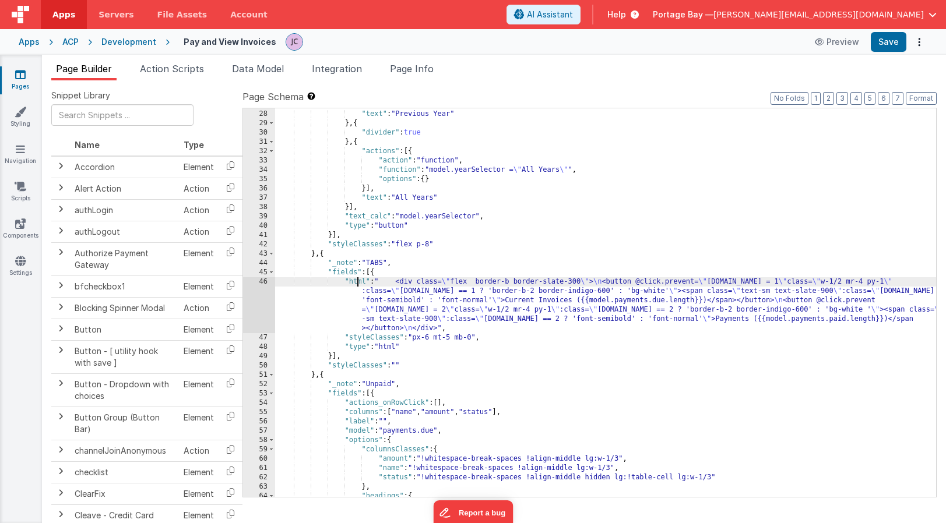
click at [356, 280] on div "}] , "text" : "Previous Year" } , { "divider" : true } , { "actions" : [{ "acti…" at bounding box center [605, 303] width 661 height 407
click at [262, 282] on div "46" at bounding box center [259, 305] width 32 height 56
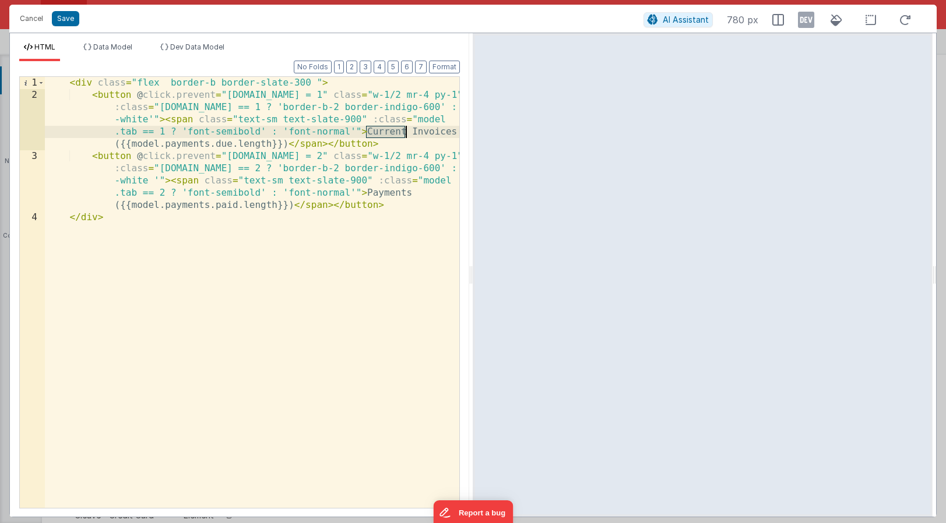
drag, startPoint x: 365, startPoint y: 132, endPoint x: 406, endPoint y: 130, distance: 40.3
click at [406, 130] on div "< div class = "flex border-b border-slate-300 " > < button @ click.prevent = "[…" at bounding box center [252, 305] width 414 height 456
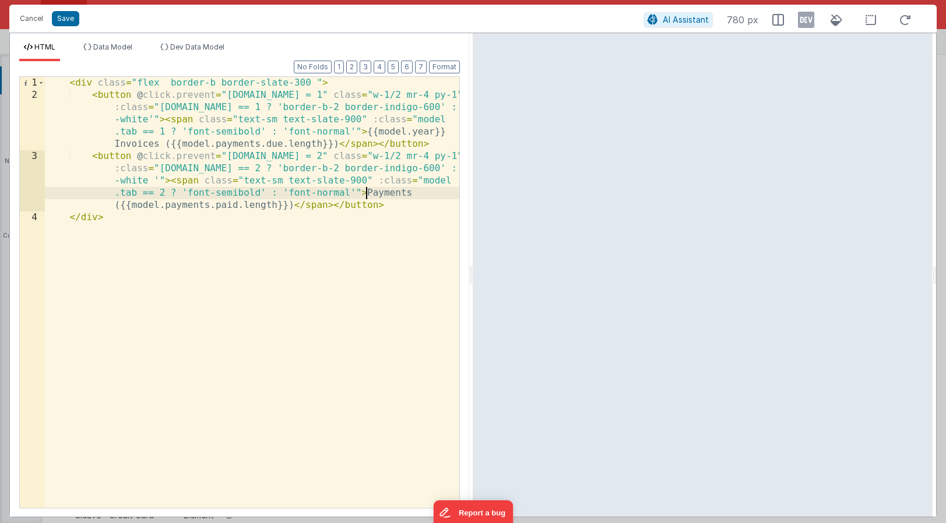
click at [367, 193] on div "< div class = "flex border-b border-slate-300 " > < button @ click.prevent = "[…" at bounding box center [252, 305] width 414 height 456
click at [62, 17] on button "Save" at bounding box center [65, 18] width 27 height 15
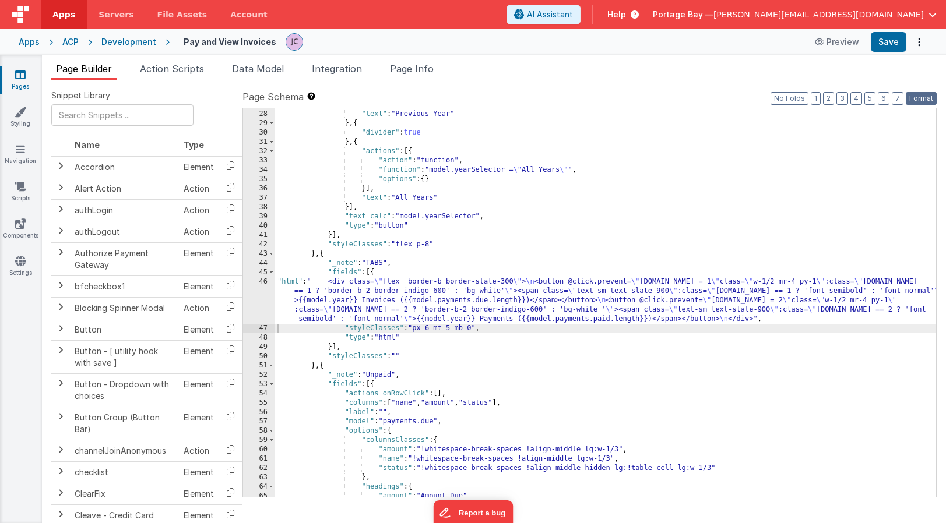
click at [923, 100] on button "Format" at bounding box center [921, 98] width 31 height 13
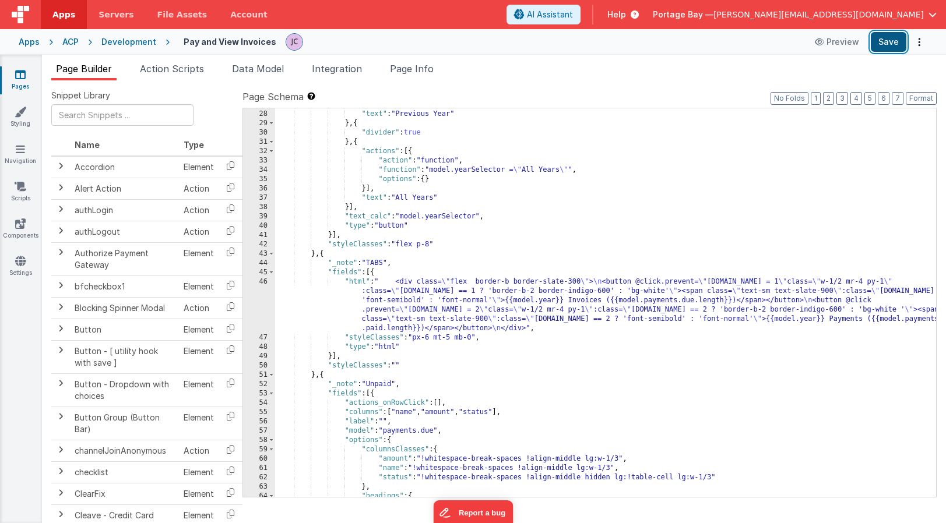
click at [887, 40] on button "Save" at bounding box center [889, 42] width 36 height 20
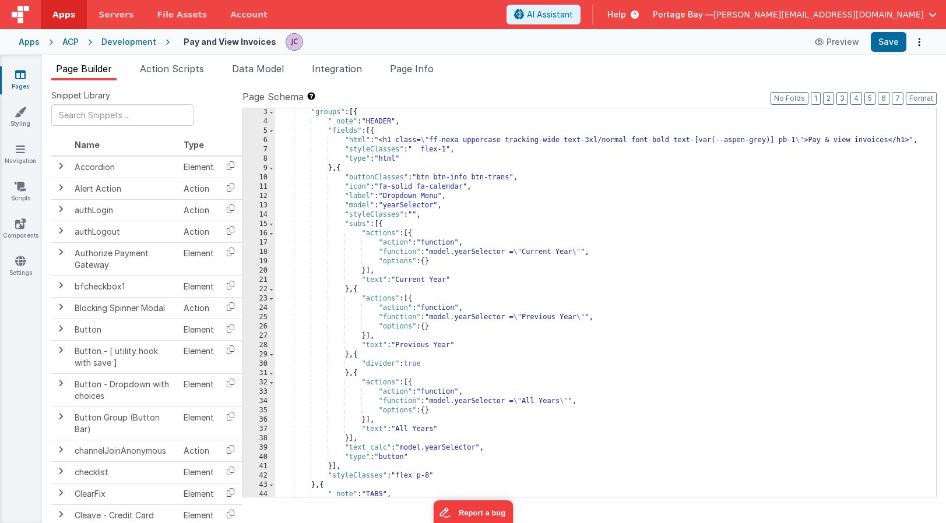
scroll to position [23, 0]
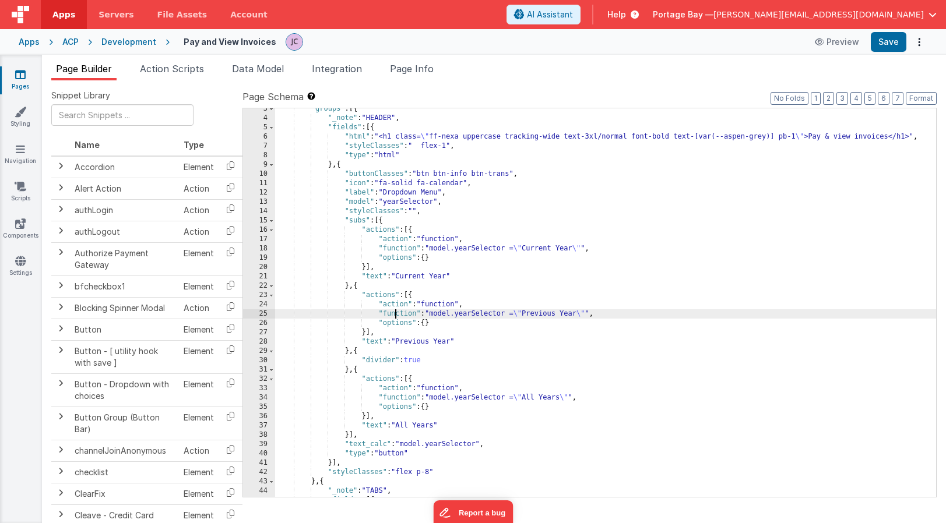
click at [397, 313] on div ""groups" : [{ "_note" : "HEADER" , "fields" : [{ "html" : "<h1 class= \" ff-nex…" at bounding box center [605, 307] width 661 height 407
click at [402, 249] on div ""groups" : [{ "_note" : "HEADER" , "fields" : [{ "html" : "<h1 class= \" ff-nex…" at bounding box center [605, 307] width 661 height 407
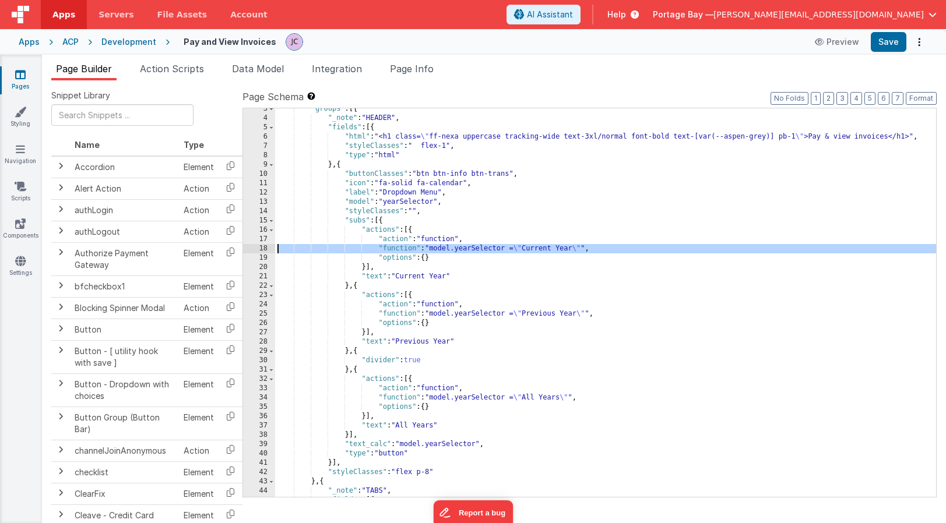
click at [261, 249] on div "18" at bounding box center [259, 248] width 32 height 9
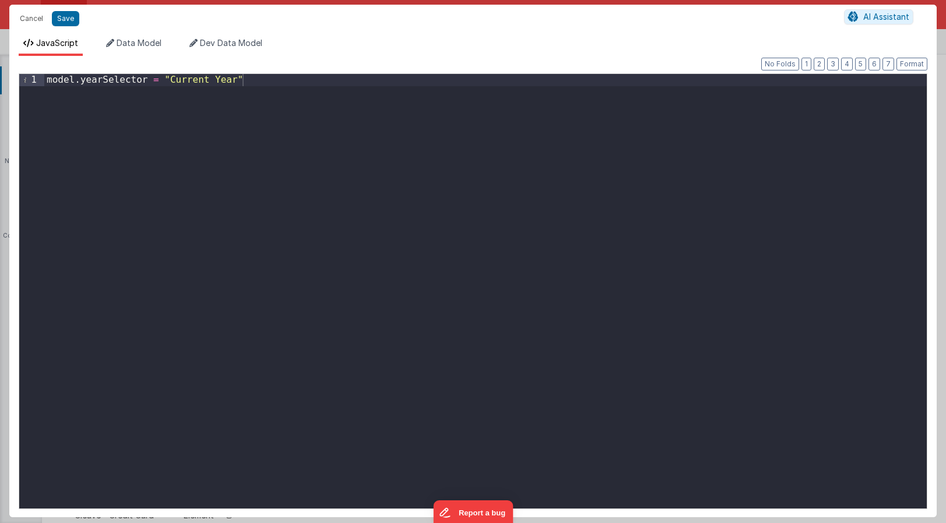
click at [251, 78] on div "model . yearSelector = "Current Year"" at bounding box center [485, 303] width 883 height 459
click at [265, 80] on div "model . yearSelector = "Current Year" const currentYear = new Date ( ) . getFul…" at bounding box center [485, 303] width 883 height 459
click at [330, 104] on div "model . yearSelector = "Current Year" const currentYear = new Date ( ) . getFul…" at bounding box center [485, 303] width 883 height 459
click at [276, 83] on div "model . yearSelector = "Current Year" const currentYear = new Date ( ) . getFul…" at bounding box center [485, 303] width 883 height 459
click at [65, 17] on button "Save" at bounding box center [65, 18] width 27 height 15
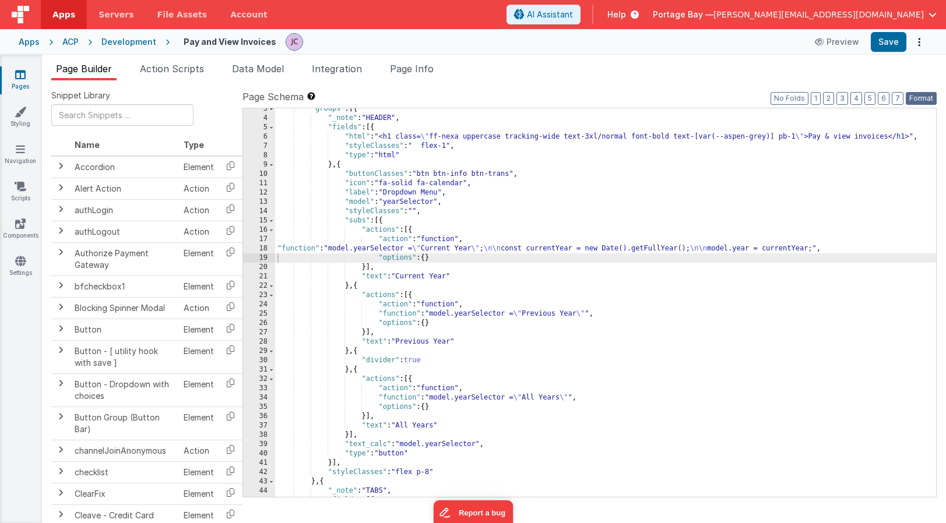
click at [916, 96] on button "Format" at bounding box center [921, 98] width 31 height 13
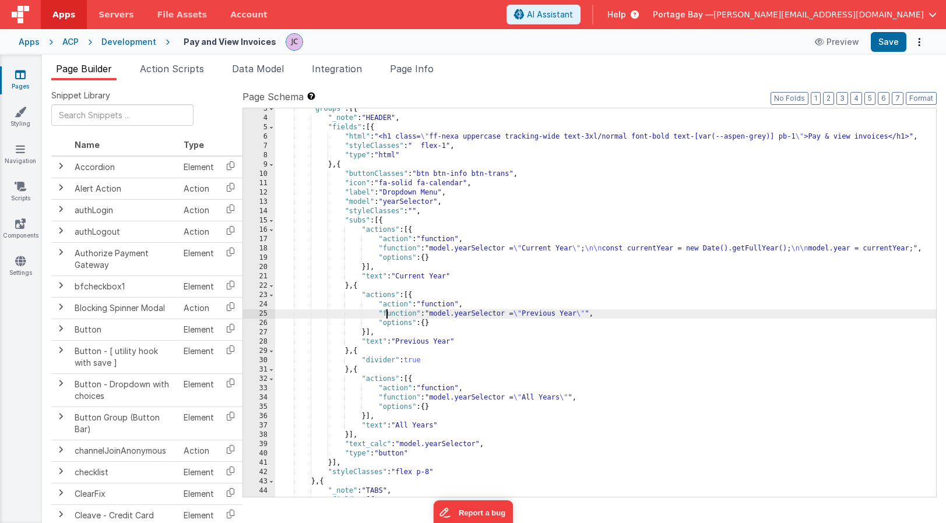
click at [386, 312] on div ""groups" : [{ "_note" : "HEADER" , "fields" : [{ "html" : "<h1 class= \" ff-nex…" at bounding box center [605, 307] width 661 height 407
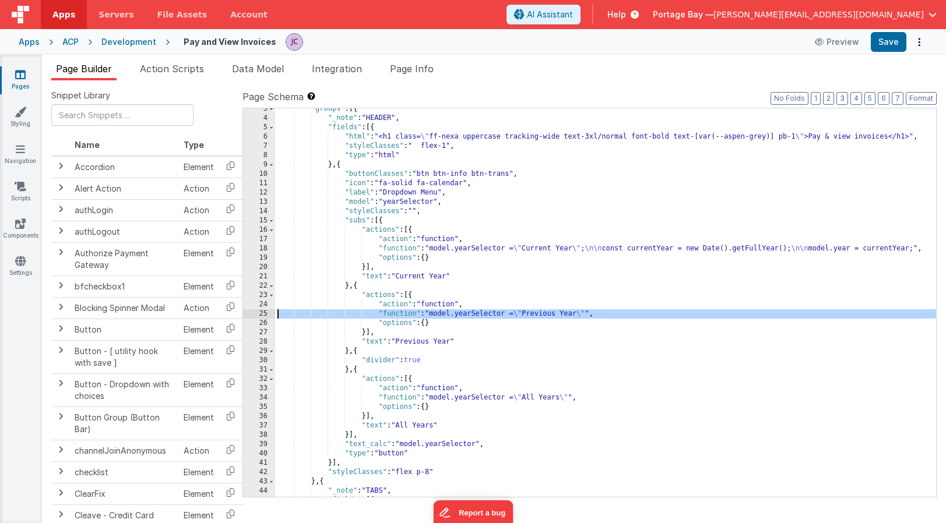
click at [262, 314] on div "25" at bounding box center [259, 314] width 32 height 9
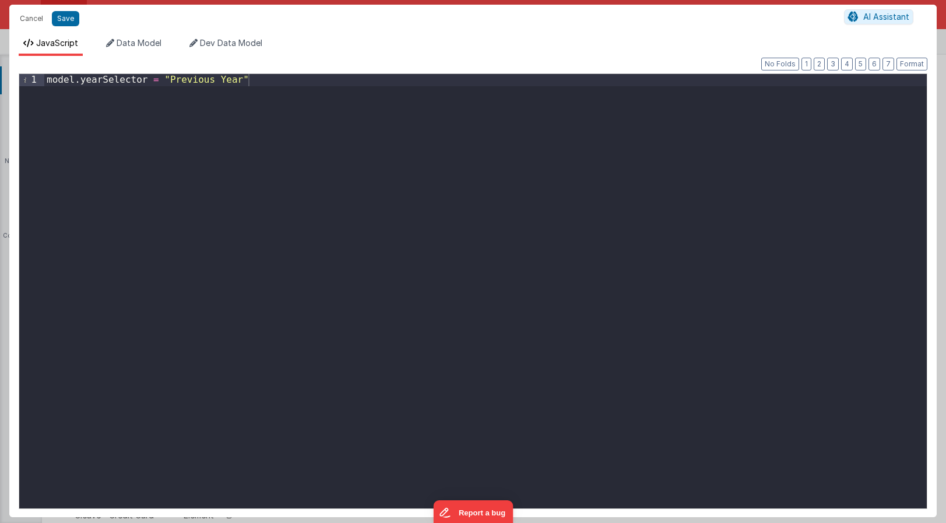
click at [259, 78] on div "model . yearSelector = "Previous Year"" at bounding box center [485, 303] width 883 height 459
click at [903, 58] on button "Format" at bounding box center [912, 64] width 31 height 13
click at [62, 17] on button "Save" at bounding box center [65, 18] width 27 height 15
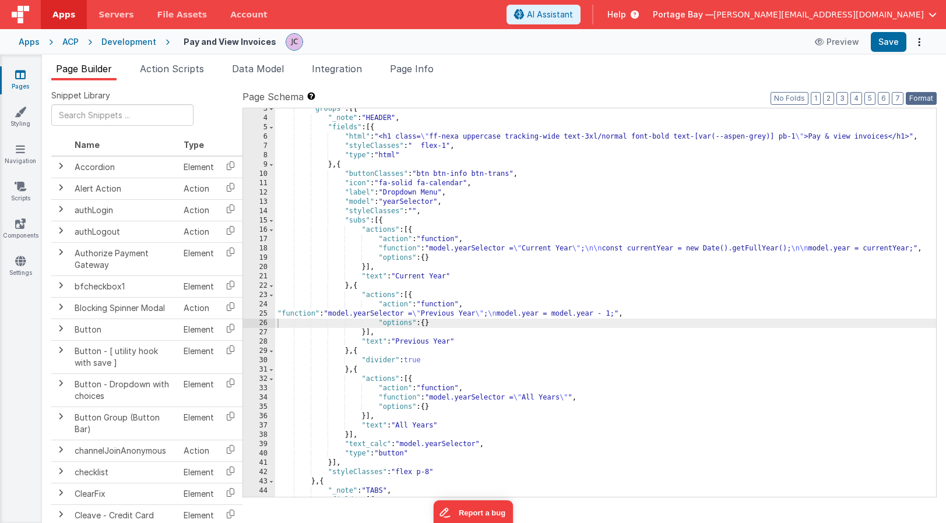
click at [920, 98] on button "Format" at bounding box center [921, 98] width 31 height 13
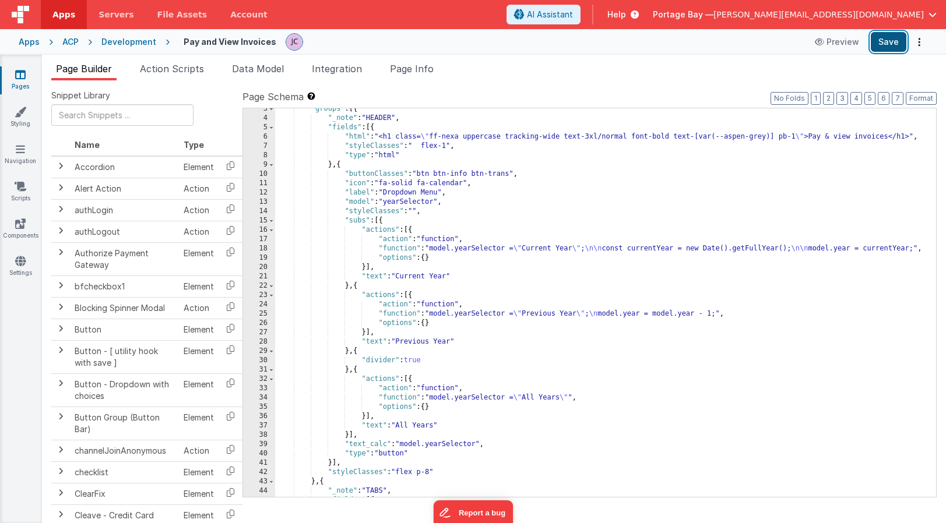
click at [888, 39] on button "Save" at bounding box center [889, 42] width 36 height 20
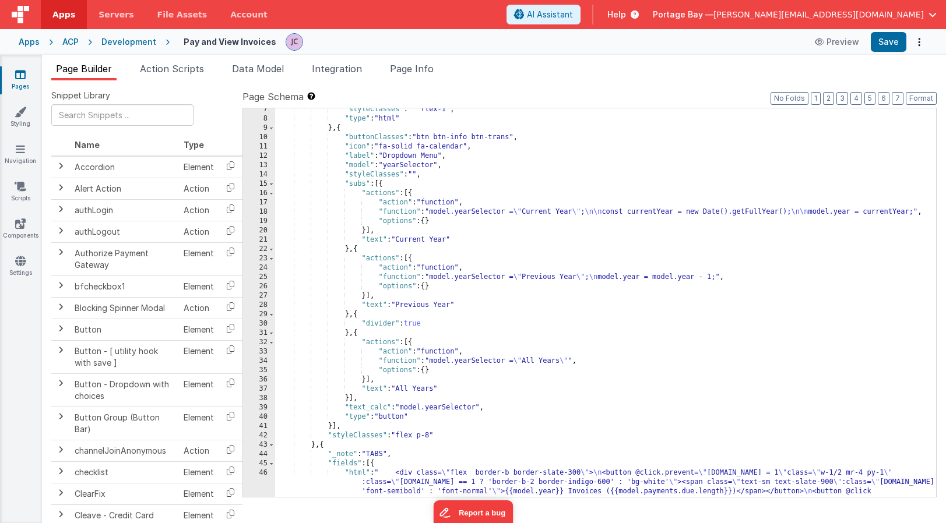
scroll to position [61, 0]
click at [447, 358] on div ""styleClasses" : " flex-1" , "type" : "html" } , { "buttonClasses" : "btn btn-i…" at bounding box center [605, 330] width 661 height 454
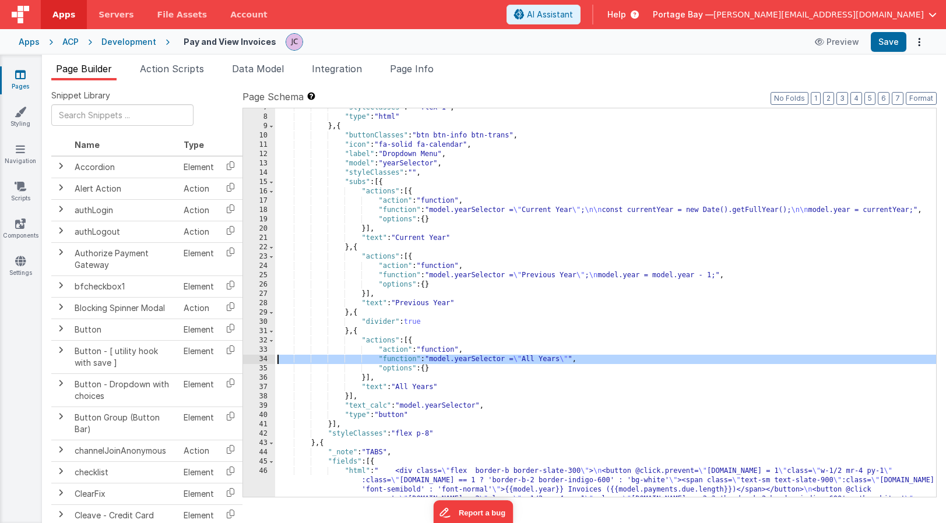
click at [257, 360] on div "34" at bounding box center [259, 359] width 32 height 9
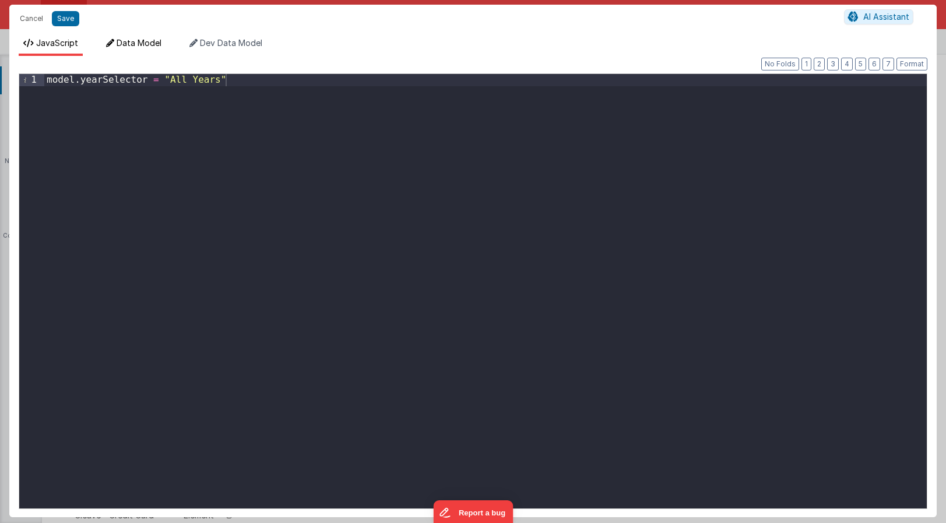
click at [138, 43] on span "Data Model" at bounding box center [139, 43] width 45 height 10
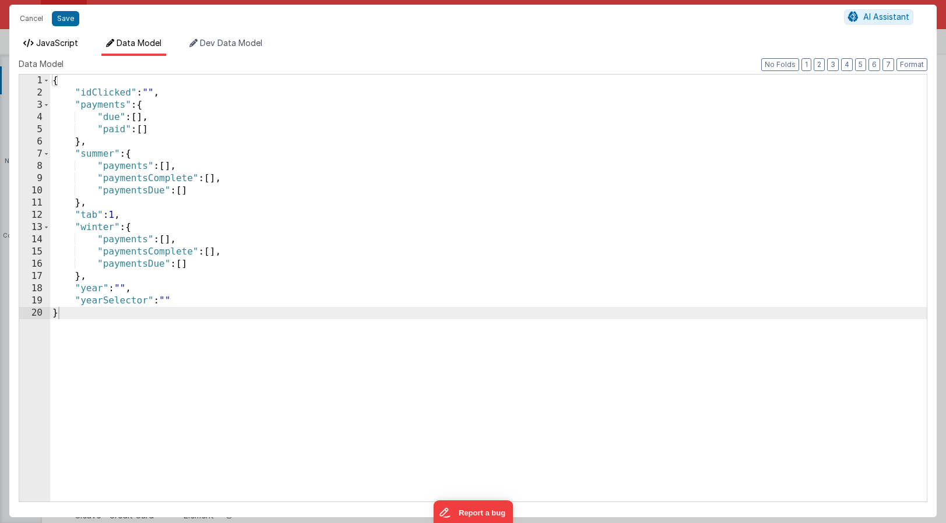
click at [45, 41] on span "JavaScript" at bounding box center [57, 43] width 42 height 10
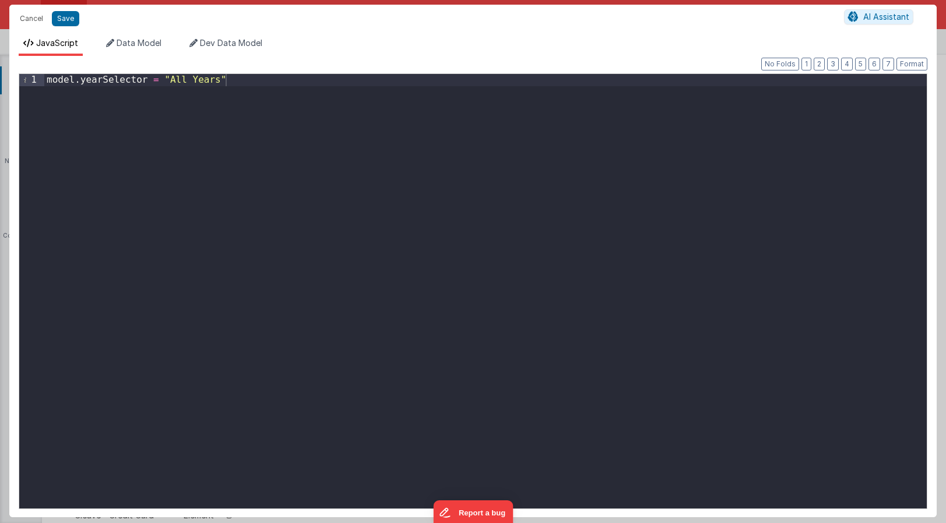
click at [245, 81] on div "model . yearSelector = "All Years"" at bounding box center [485, 303] width 883 height 459
click at [68, 20] on button "Save" at bounding box center [65, 18] width 27 height 15
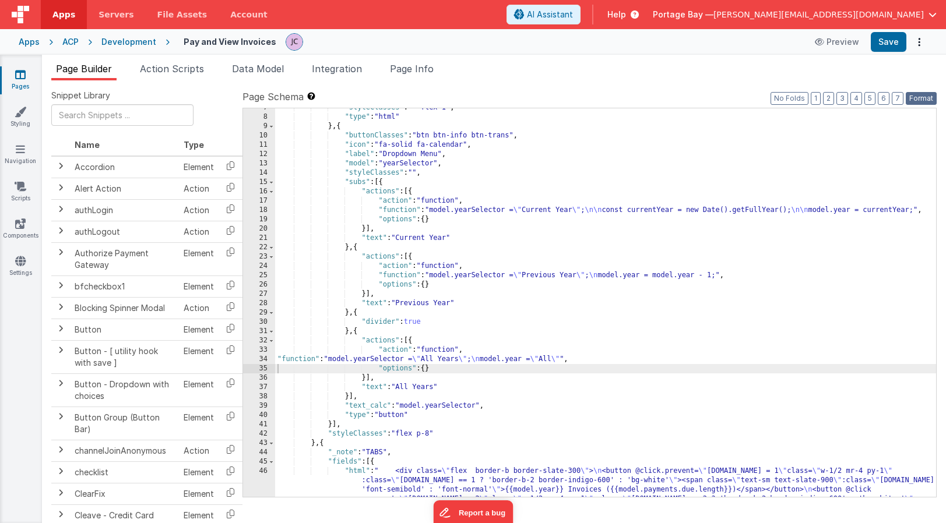
click at [920, 100] on button "Format" at bounding box center [921, 98] width 31 height 13
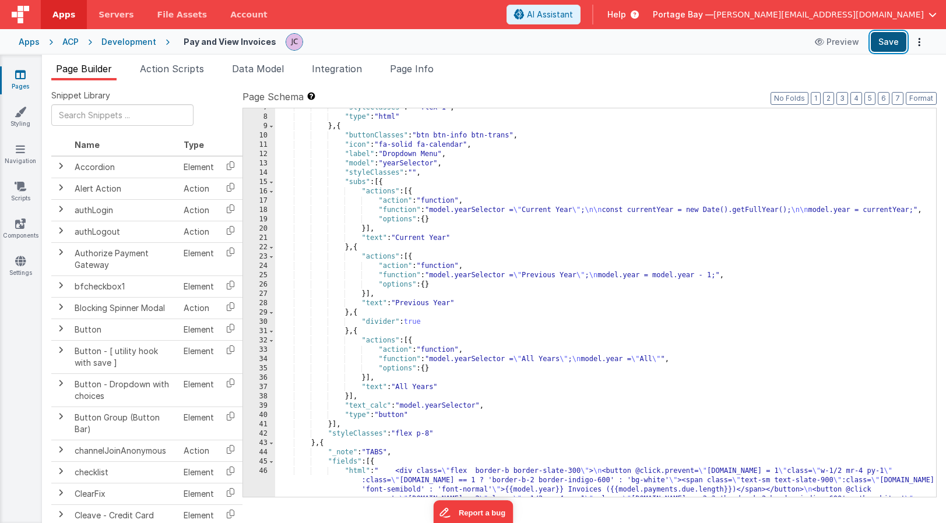
click at [891, 45] on button "Save" at bounding box center [889, 42] width 36 height 20
click at [164, 68] on span "Action Scripts" at bounding box center [172, 69] width 64 height 12
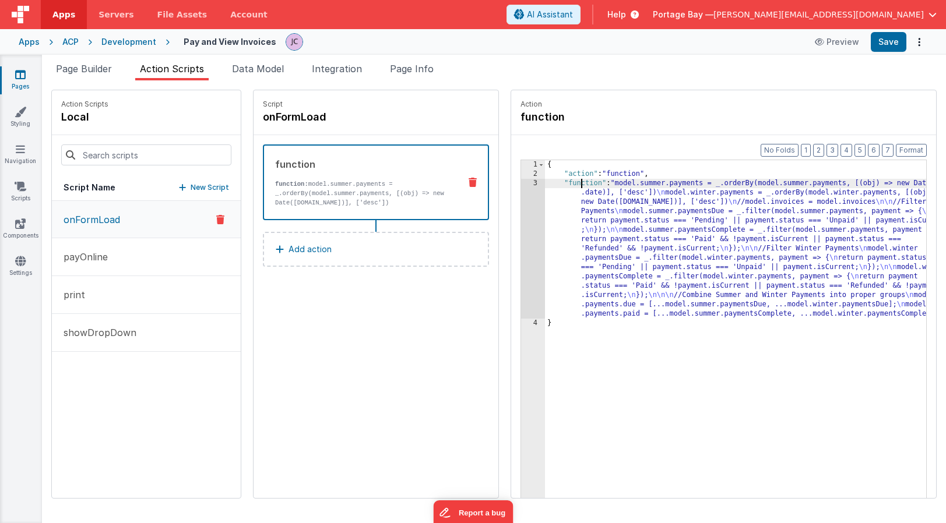
click at [550, 184] on div "{ "action" : "function" , "function" : "model.summer.payments = _.orderBy(model…" at bounding box center [751, 356] width 412 height 393
click at [521, 184] on div "3" at bounding box center [533, 249] width 24 height 140
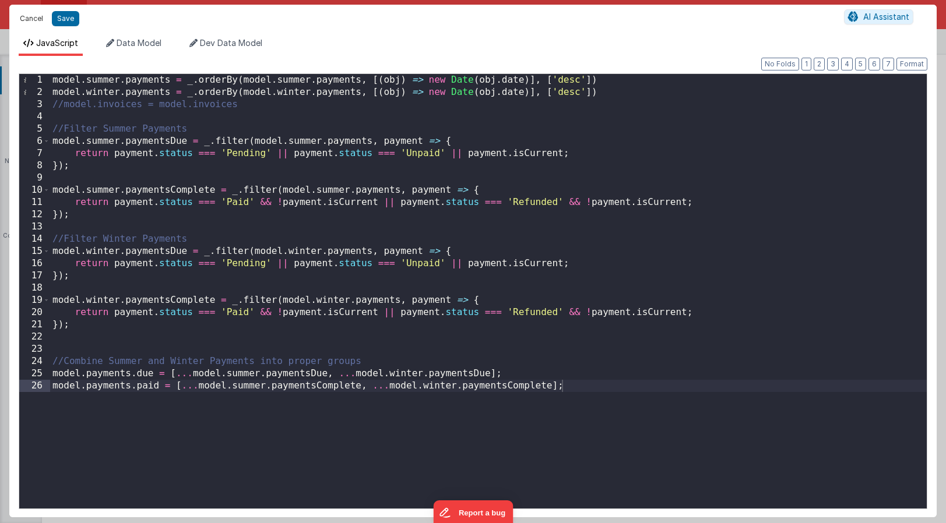
click at [34, 16] on button "Cancel" at bounding box center [31, 18] width 35 height 16
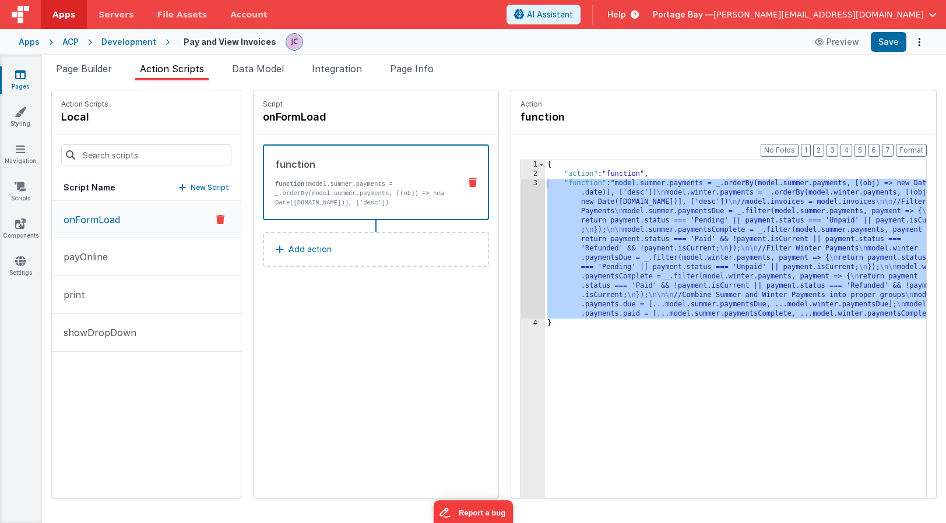
click at [191, 187] on p "New Script" at bounding box center [210, 188] width 38 height 12
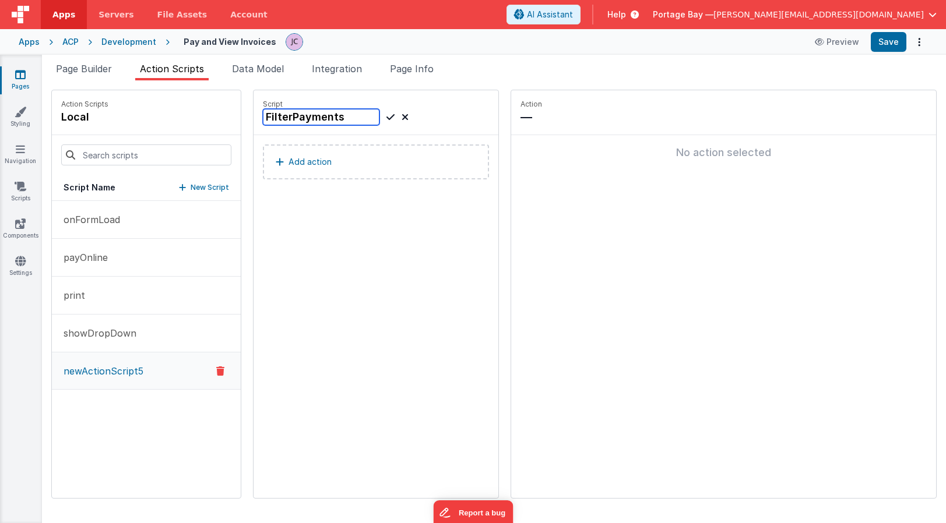
click at [263, 114] on input "FilterPayments" at bounding box center [321, 117] width 117 height 16
type input "filterPayments"
click at [386, 115] on icon at bounding box center [390, 117] width 8 height 14
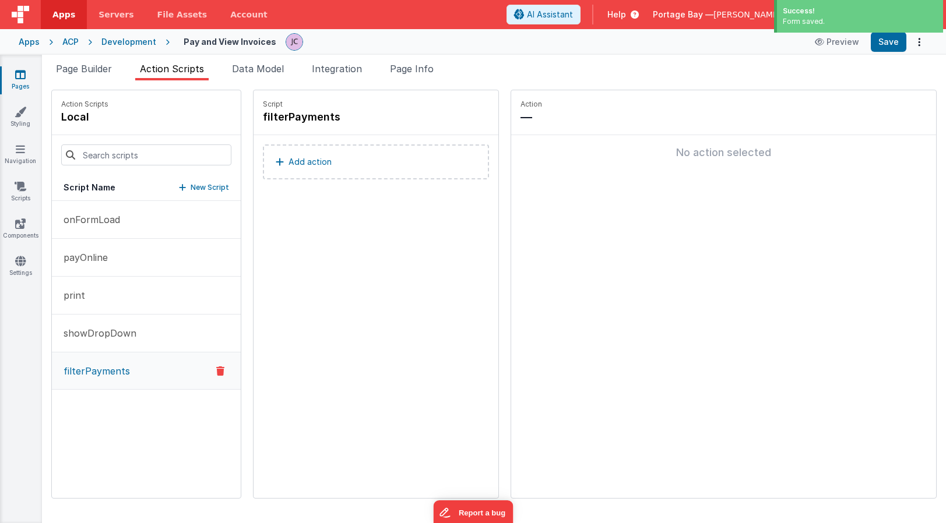
click at [289, 162] on p "Add action" at bounding box center [310, 162] width 43 height 14
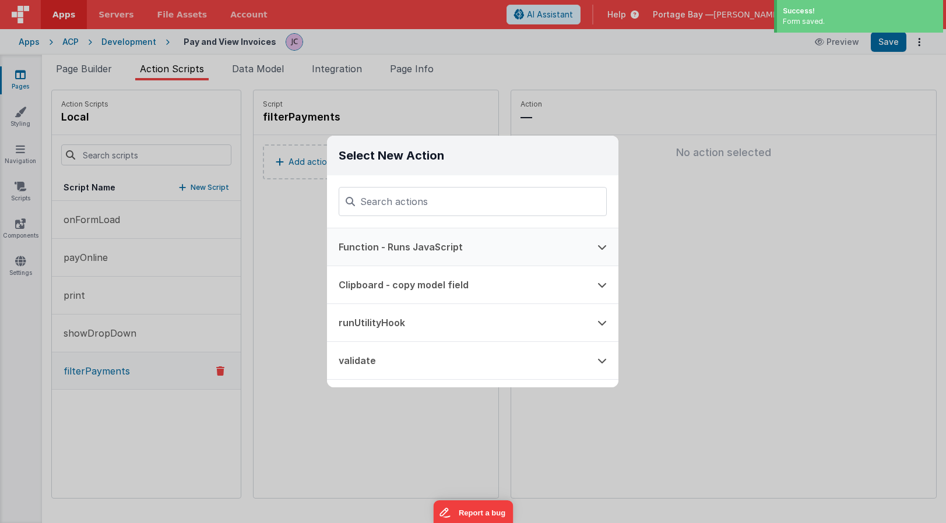
click at [448, 247] on button "Function - Runs JavaScript" at bounding box center [456, 247] width 259 height 37
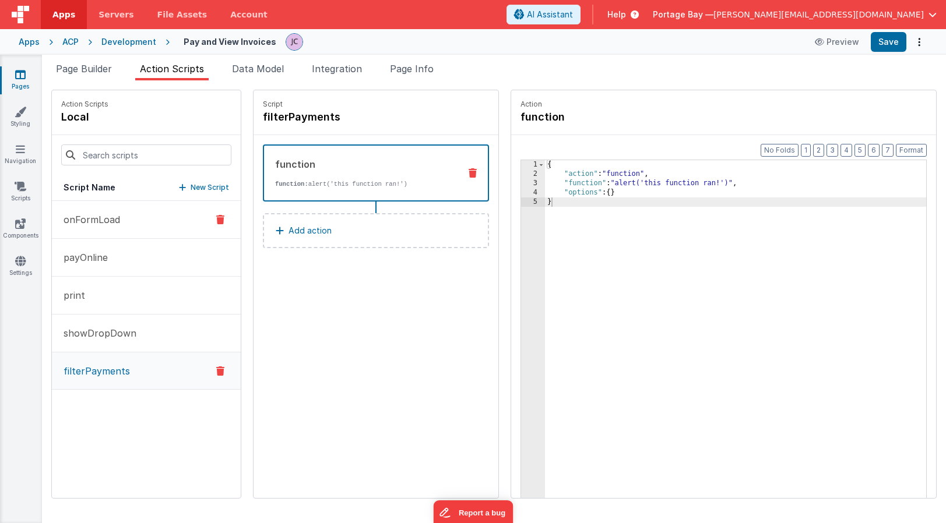
click at [117, 223] on p "onFormLoad" at bounding box center [89, 220] width 64 height 14
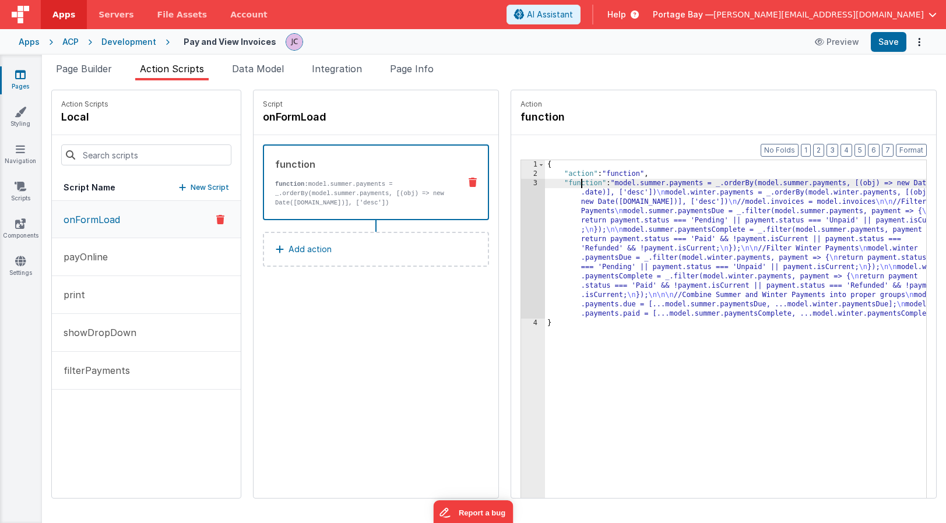
click at [549, 181] on div "{ "action" : "function" , "function" : "model.summer.payments = _.orderBy(model…" at bounding box center [751, 356] width 412 height 393
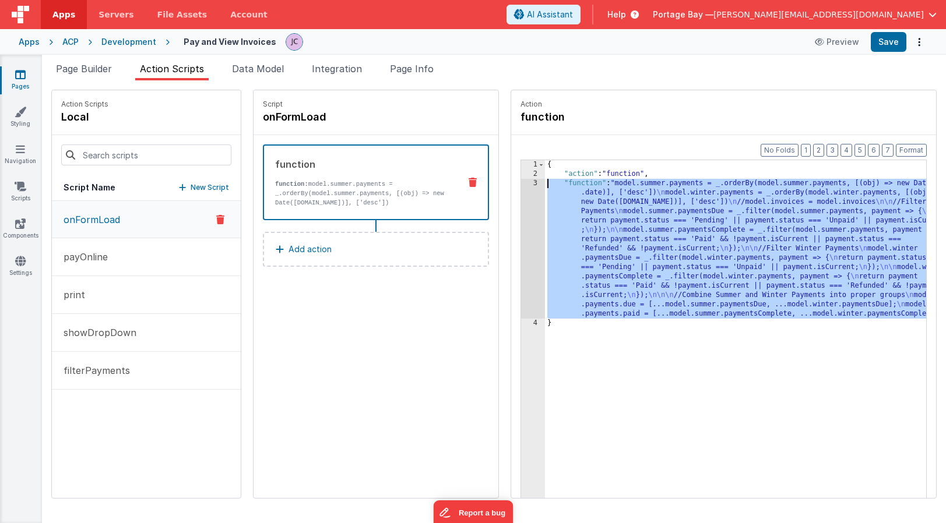
click at [521, 184] on div "3" at bounding box center [533, 249] width 24 height 140
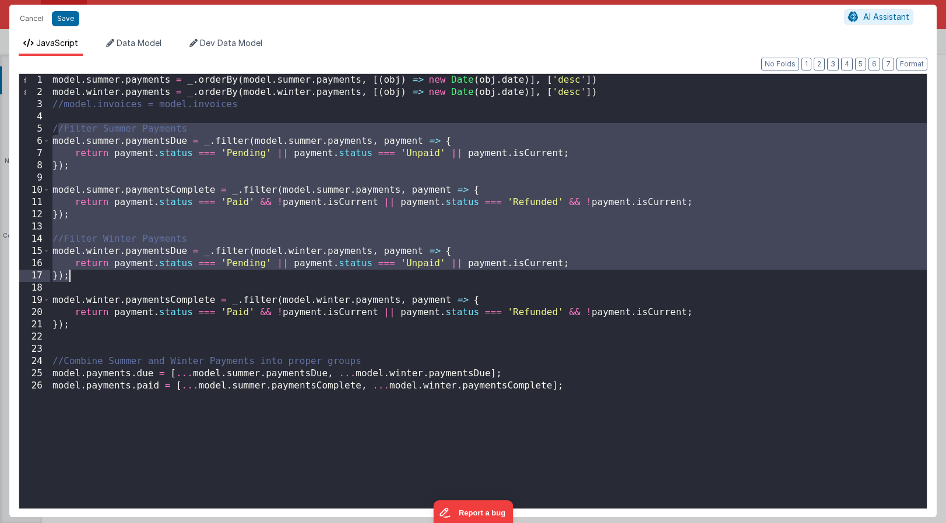
drag, startPoint x: 58, startPoint y: 131, endPoint x: 363, endPoint y: 279, distance: 338.9
click at [363, 279] on div "model . summer . payments = _ . orderBy ( model . summer . payments , [( obj ) …" at bounding box center [488, 303] width 877 height 459
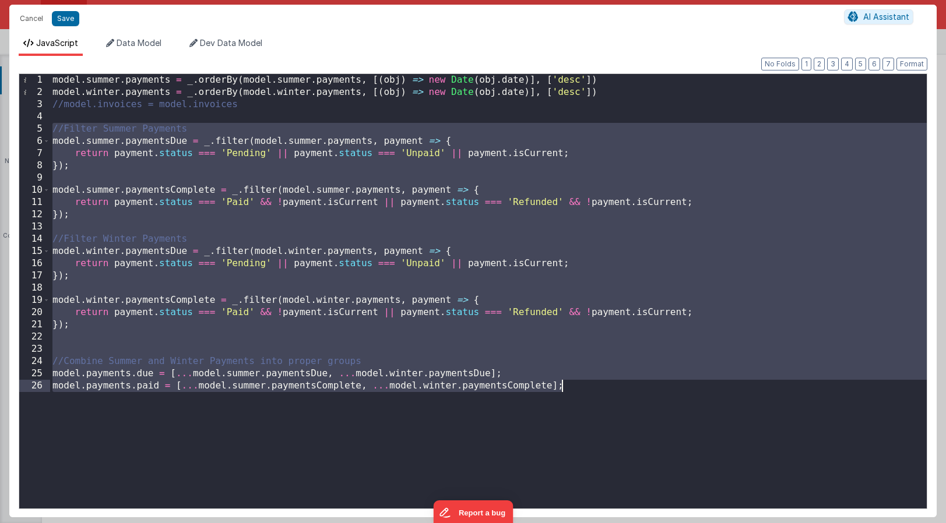
drag, startPoint x: 54, startPoint y: 128, endPoint x: 579, endPoint y: 389, distance: 587.1
click at [578, 389] on div "model . summer . payments = _ . orderBy ( model . summer . payments , [( obj ) …" at bounding box center [488, 303] width 877 height 459
click at [29, 18] on button "Cancel" at bounding box center [31, 18] width 35 height 16
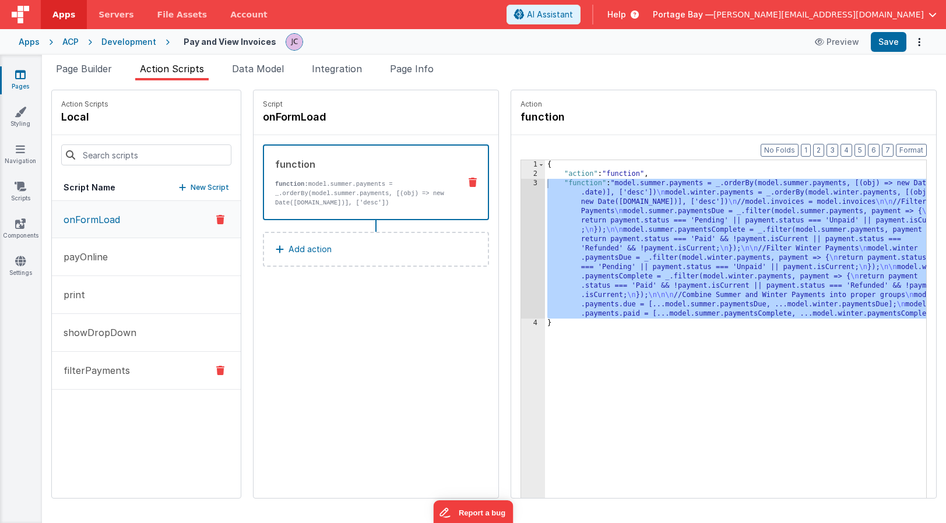
click at [128, 369] on button "filterPayments" at bounding box center [146, 371] width 189 height 38
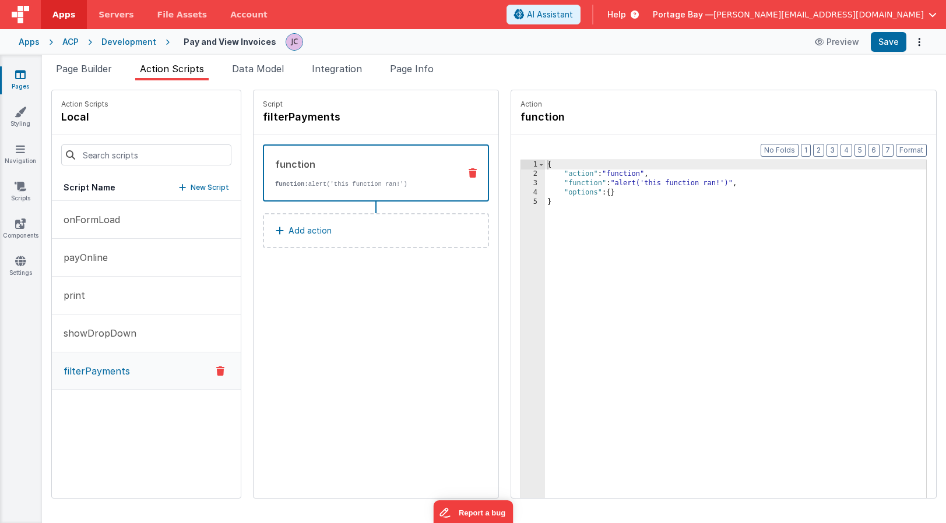
click at [556, 182] on div "{ "action" : "function" , "function" : "alert('this function ran!')" , "options…" at bounding box center [751, 356] width 412 height 393
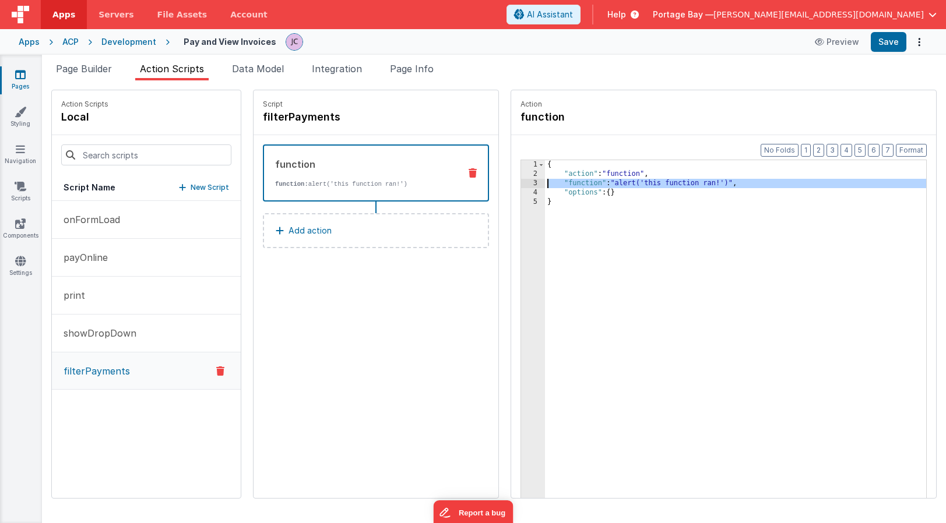
click at [521, 182] on div "3" at bounding box center [533, 183] width 24 height 9
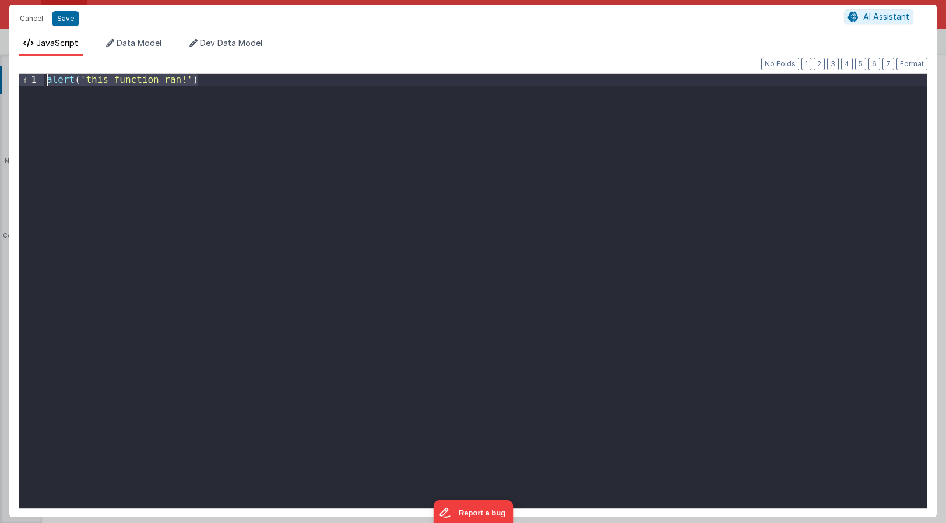
drag, startPoint x: 196, startPoint y: 79, endPoint x: 11, endPoint y: 73, distance: 184.9
click at [11, 73] on div "Format 7 6 5 4 3 2 1 No Folds 1 alert ( 'this function ran!' ) XXXXXXXXXXXXXXXX…" at bounding box center [472, 287] width 927 height 462
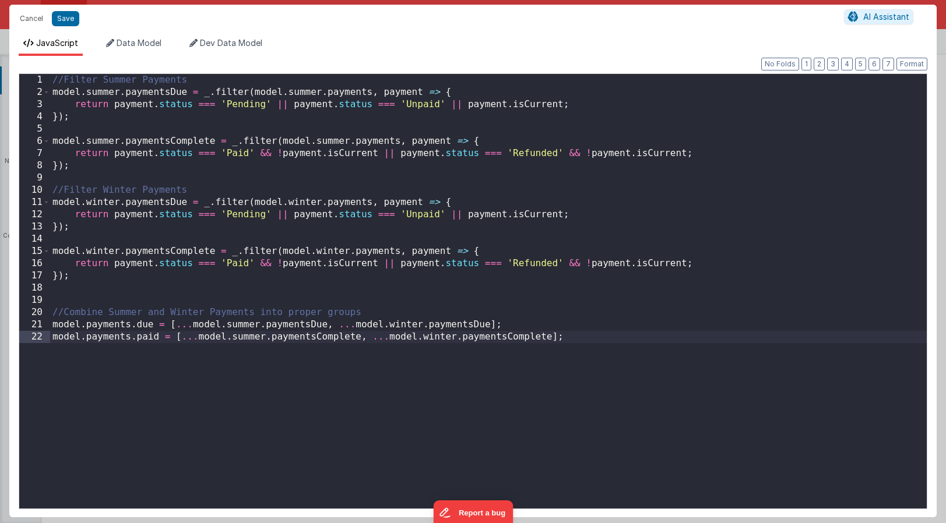
click at [268, 84] on div "//Filter Summer Payments model . summer . paymentsDue = _ . filter ( model . su…" at bounding box center [488, 303] width 877 height 459
click at [919, 65] on button "Format" at bounding box center [912, 64] width 31 height 13
click at [74, 21] on button "Save" at bounding box center [65, 18] width 27 height 15
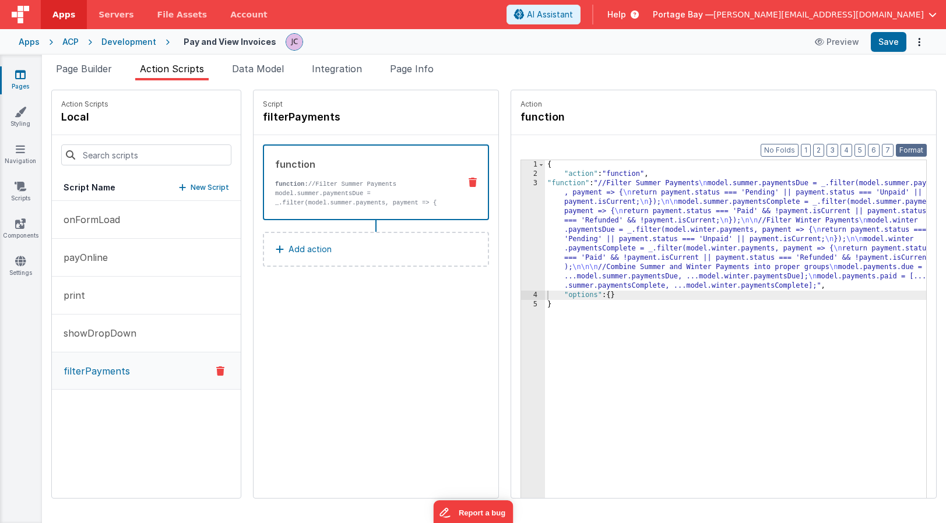
click at [913, 147] on button "Format" at bounding box center [911, 150] width 31 height 13
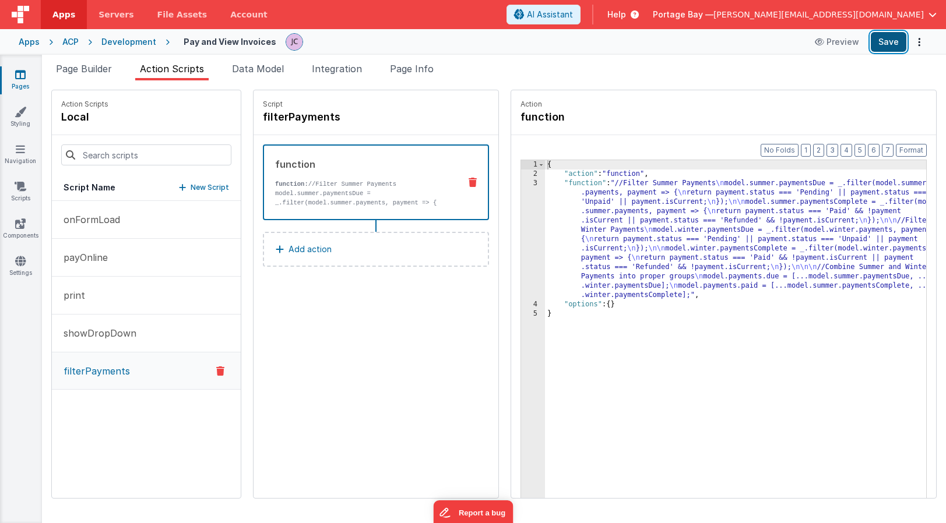
click at [886, 38] on button "Save" at bounding box center [889, 42] width 36 height 20
click at [99, 332] on p "showDropDown" at bounding box center [97, 333] width 80 height 14
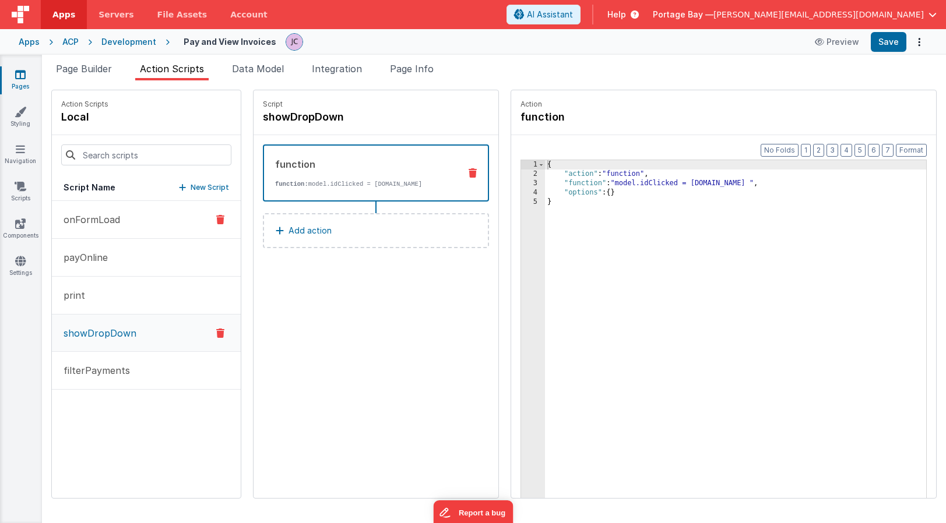
click at [94, 217] on p "onFormLoad" at bounding box center [89, 220] width 64 height 14
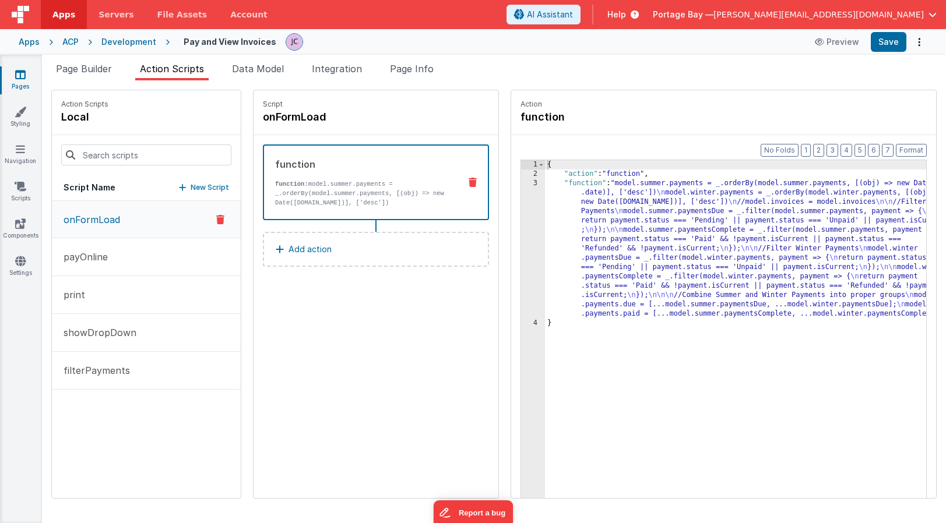
click at [550, 182] on div "{ "action" : "function" , "function" : "model.summer.payments = _.orderBy(model…" at bounding box center [751, 356] width 412 height 393
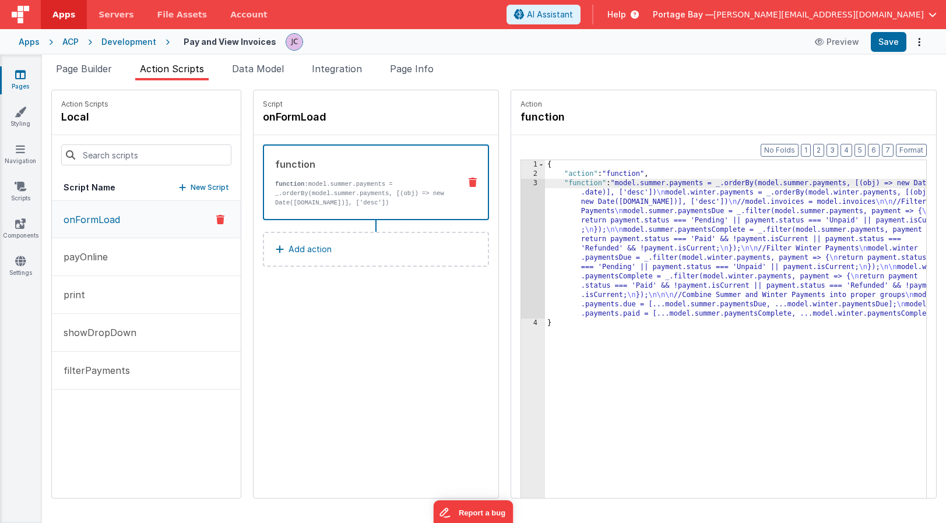
click at [521, 184] on div "3" at bounding box center [533, 249] width 24 height 140
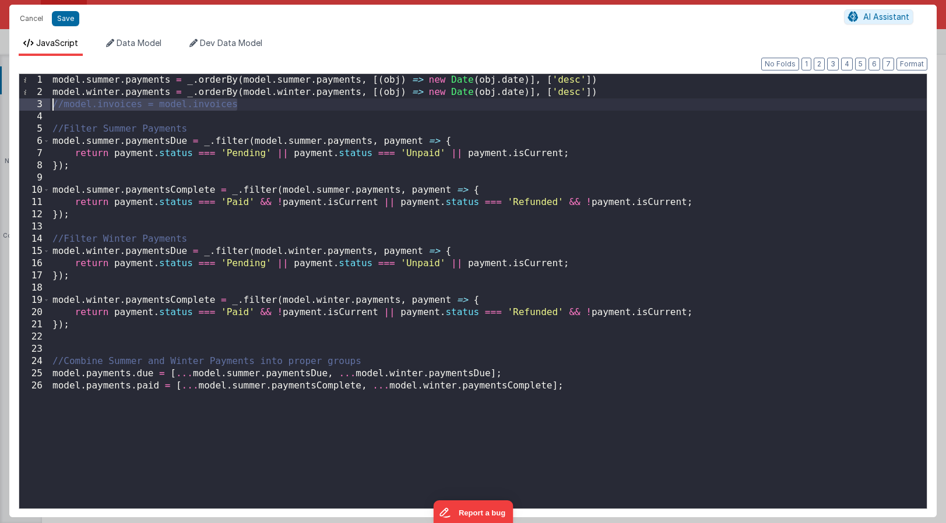
drag, startPoint x: 255, startPoint y: 103, endPoint x: 23, endPoint y: 103, distance: 232.0
click at [23, 103] on div "1 2 3 4 5 6 7 8 9 10 11 12 13 14 15 16 17 18 19 20 21 22 23 24 25 26 model . su…" at bounding box center [473, 291] width 909 height 436
click at [617, 80] on div "model . summer . payments = _ . orderBy ( model . summer . payments , [( obj ) …" at bounding box center [488, 303] width 877 height 459
click at [612, 93] on div "model . summer . payments = _ . orderBy ( model . summer . payments , [( obj ) …" at bounding box center [488, 303] width 877 height 459
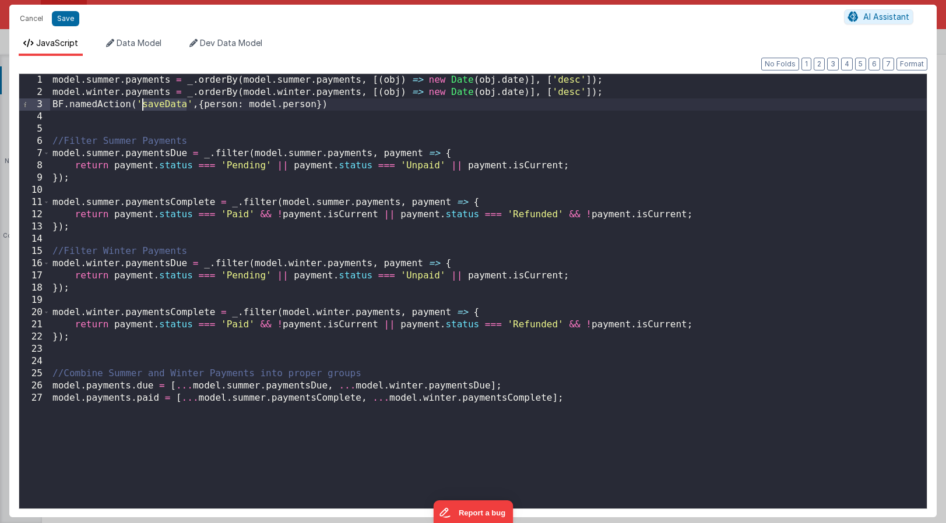
drag, startPoint x: 187, startPoint y: 104, endPoint x: 143, endPoint y: 109, distance: 44.6
click at [143, 109] on div "model . summer . payments = _ . orderBy ( model . summer . payments , [( obj ) …" at bounding box center [488, 303] width 877 height 459
drag, startPoint x: 227, startPoint y: 106, endPoint x: 353, endPoint y: 104, distance: 125.9
click at [353, 104] on div "model . summer . payments = _ . orderBy ( model . summer . payments , [( obj ) …" at bounding box center [488, 303] width 877 height 459
click at [245, 106] on div "model . summer . payments = _ . orderBy ( model . summer . payments , [( obj ) …" at bounding box center [488, 303] width 877 height 459
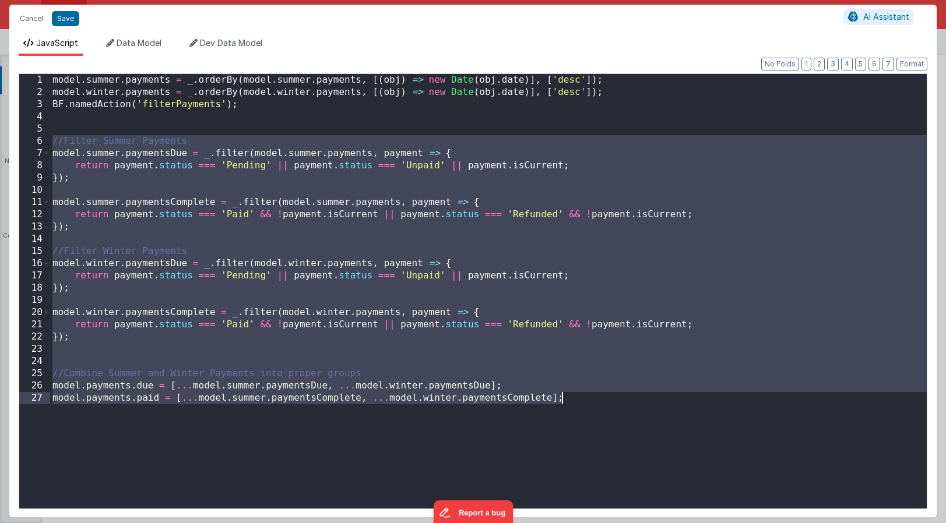
drag, startPoint x: 52, startPoint y: 140, endPoint x: 588, endPoint y: 416, distance: 603.0
click at [588, 416] on div "model . summer . payments = _ . orderBy ( model . summer . payments , [( obj ) …" at bounding box center [488, 303] width 877 height 459
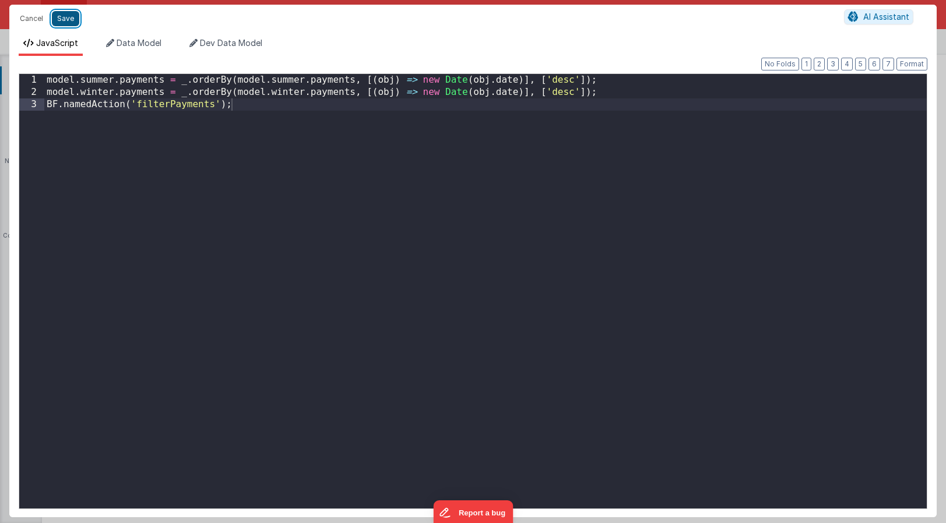
click at [61, 16] on button "Save" at bounding box center [65, 18] width 27 height 15
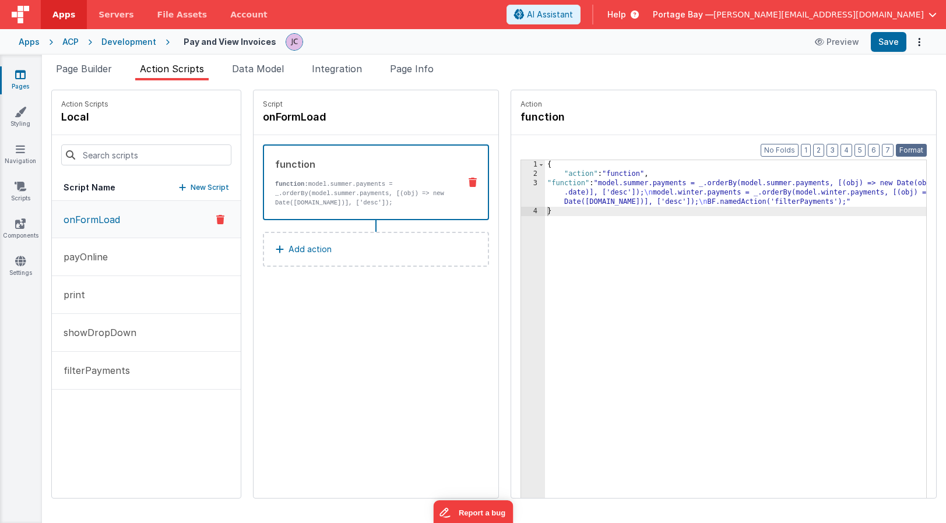
click at [911, 151] on button "Format" at bounding box center [911, 150] width 31 height 13
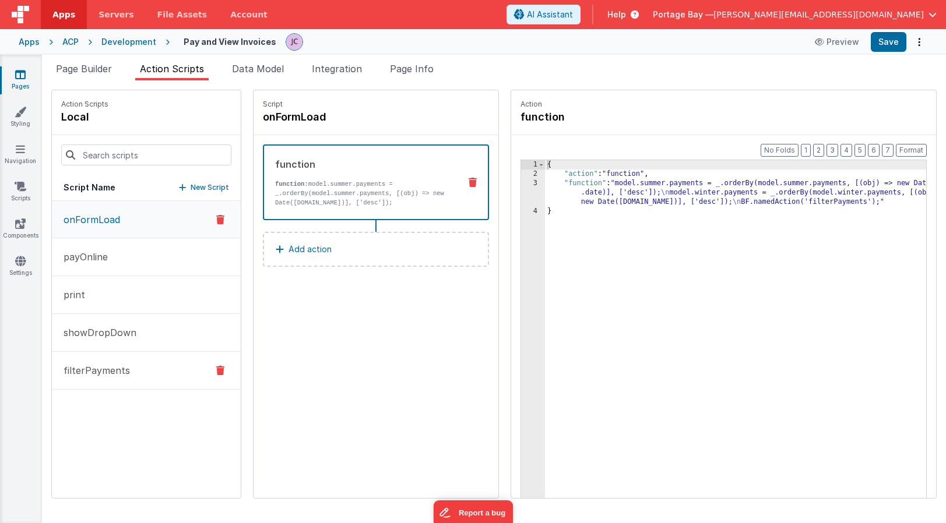
click at [127, 373] on button "filterPayments" at bounding box center [146, 371] width 189 height 38
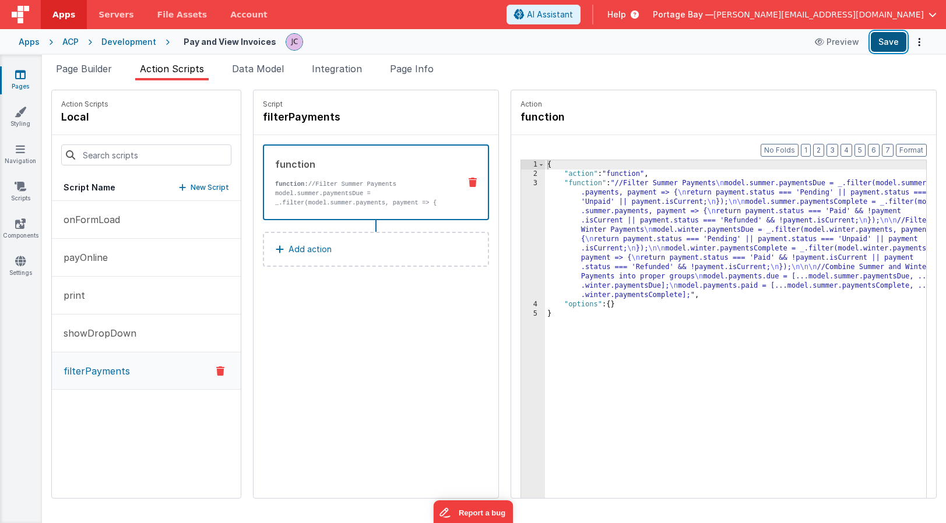
click at [890, 43] on button "Save" at bounding box center [889, 42] width 36 height 20
click at [76, 70] on span "Page Builder" at bounding box center [84, 69] width 56 height 12
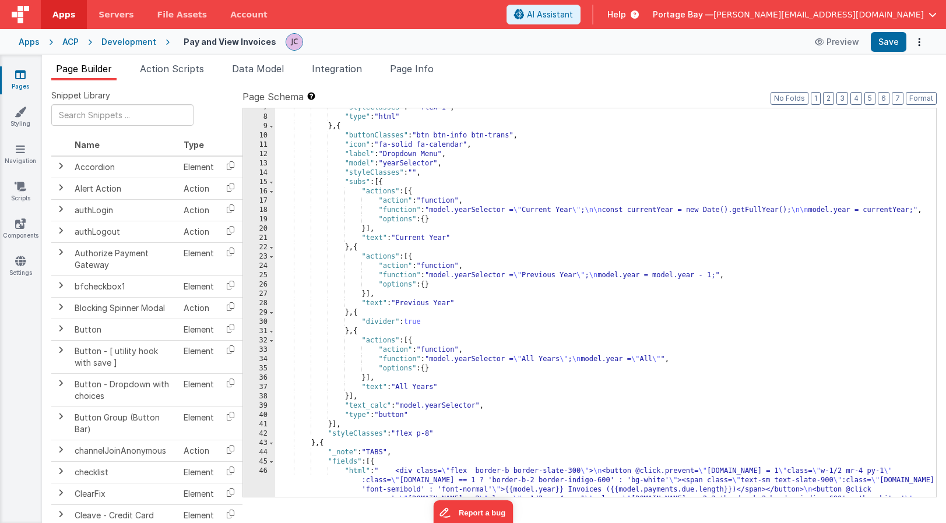
click at [365, 228] on div ""styleClasses" : " flex-1" , "type" : "html" } , { "buttonClasses" : "btn btn-i…" at bounding box center [605, 330] width 661 height 454
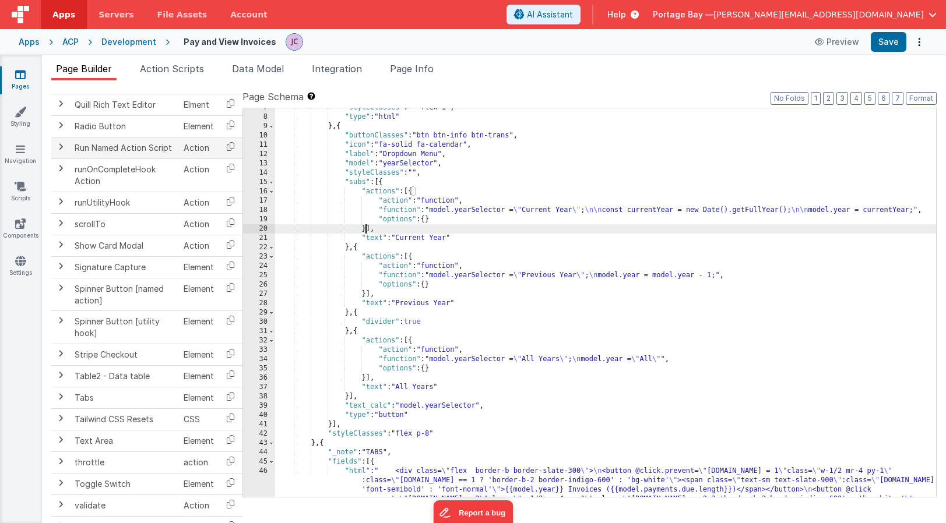
scroll to position [1369, 0]
click at [230, 200] on icon at bounding box center [231, 201] width 24 height 18
click at [364, 229] on div ""styleClasses" : " flex-1" , "type" : "html" } , { "buttonClasses" : "btn btn-i…" at bounding box center [605, 330] width 661 height 454
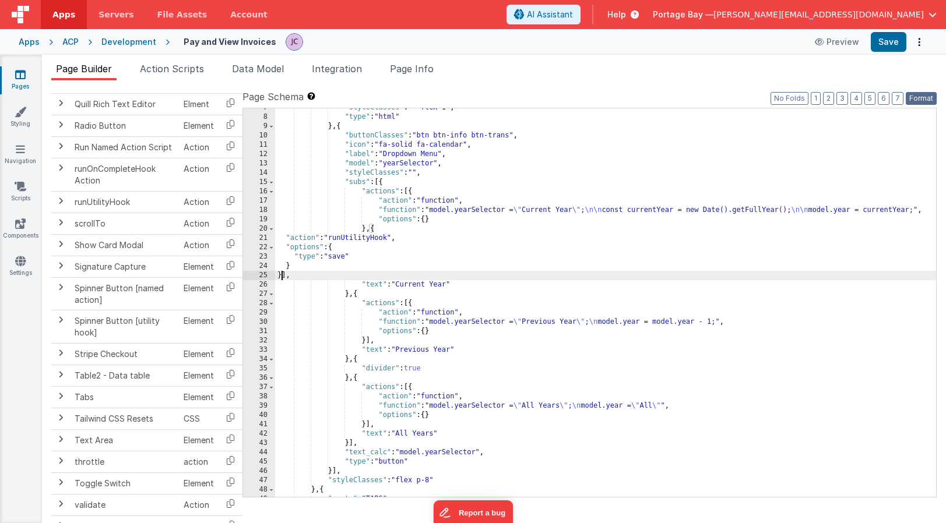
click at [919, 95] on button "Format" at bounding box center [921, 98] width 31 height 13
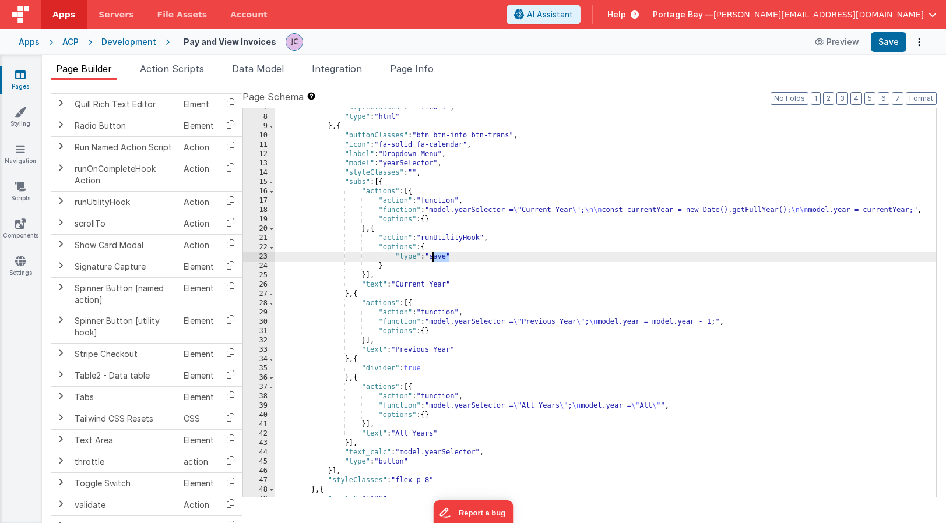
drag, startPoint x: 449, startPoint y: 256, endPoint x: 434, endPoint y: 258, distance: 15.2
click at [434, 258] on div ""styleClasses" : " flex-1" , "type" : "html" } , { "buttonClasses" : "btn btn-i…" at bounding box center [605, 306] width 661 height 407
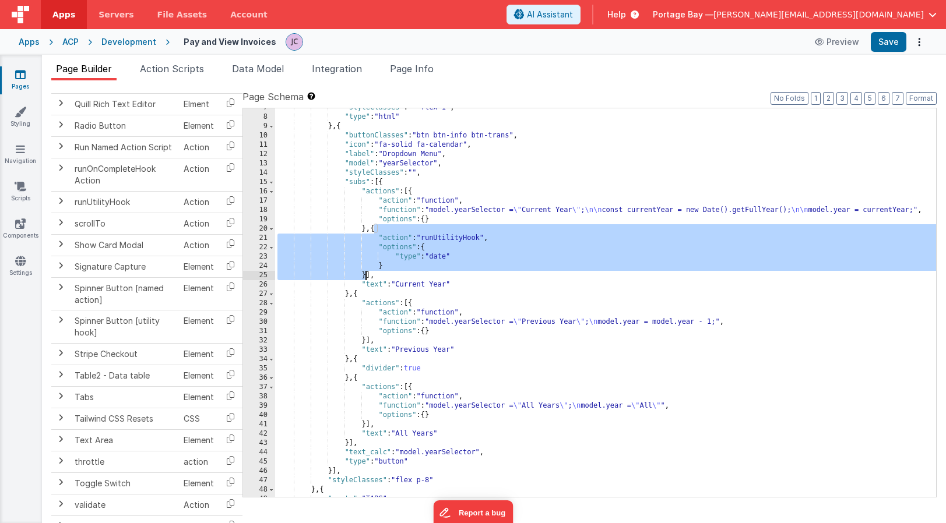
drag, startPoint x: 374, startPoint y: 228, endPoint x: 367, endPoint y: 272, distance: 44.9
click at [367, 272] on div ""styleClasses" : " flex-1" , "type" : "html" } , { "buttonClasses" : "btn btn-i…" at bounding box center [605, 306] width 661 height 407
click at [365, 340] on div ""styleClasses" : " flex-1" , "type" : "html" } , { "buttonClasses" : "btn btn-i…" at bounding box center [605, 306] width 661 height 407
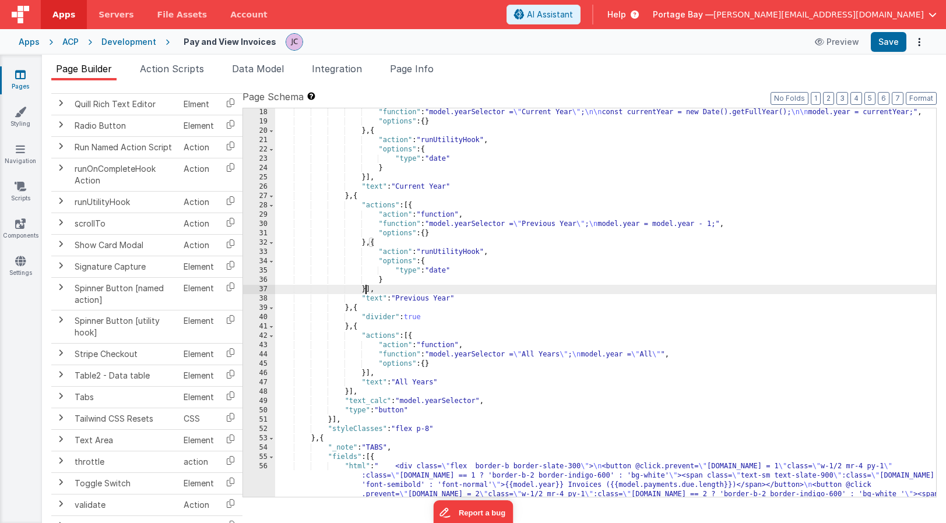
scroll to position [164, 0]
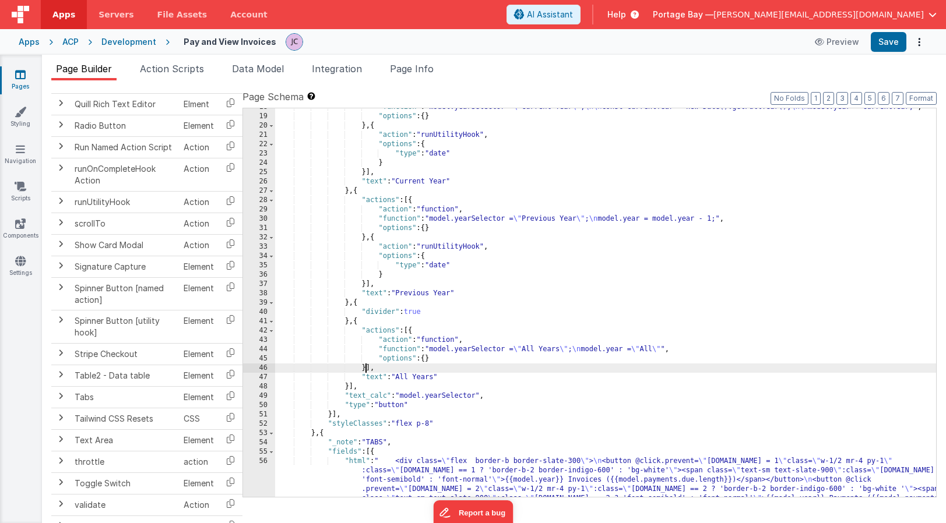
click at [365, 368] on div ""function" : "model.yearSelector = \" Current Year \" ; \n\n const currentYear …" at bounding box center [605, 330] width 661 height 454
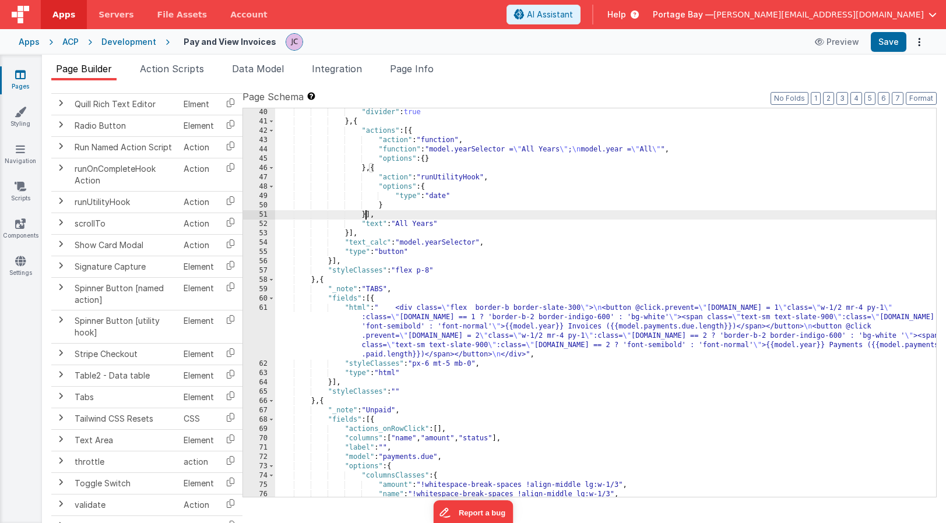
scroll to position [365, 0]
click at [920, 100] on button "Format" at bounding box center [921, 98] width 31 height 13
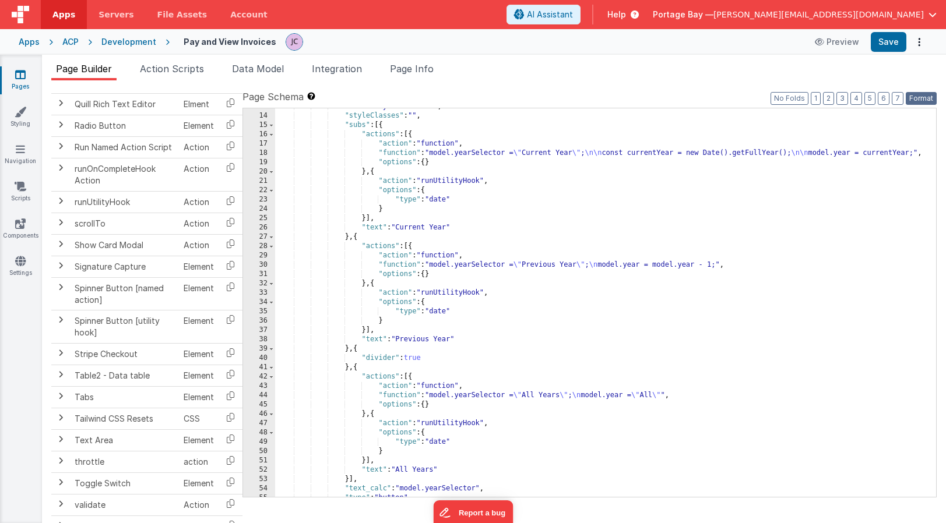
scroll to position [0, 0]
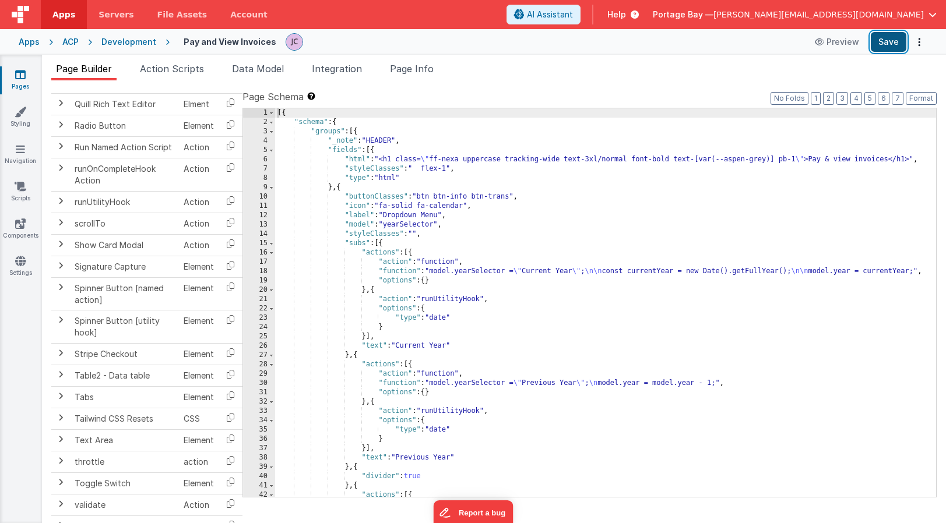
click at [893, 45] on button "Save" at bounding box center [889, 42] width 36 height 20
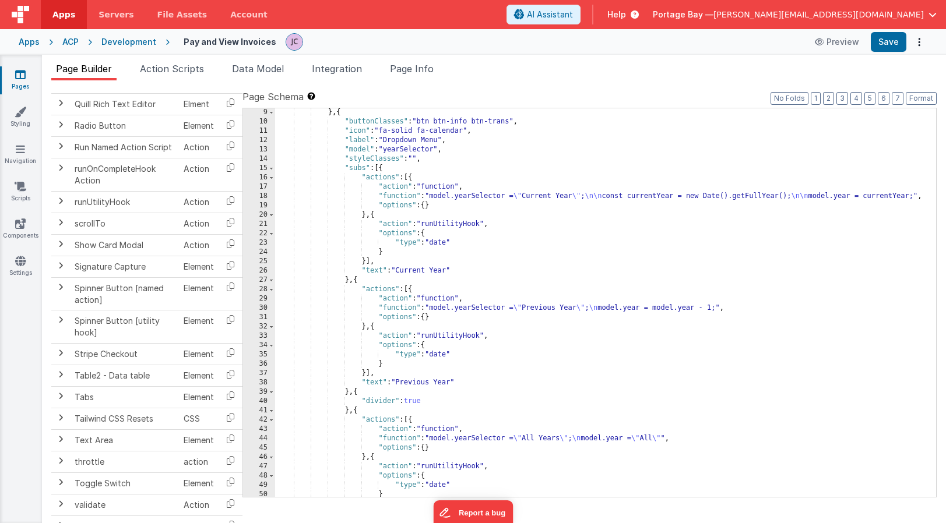
scroll to position [86, 0]
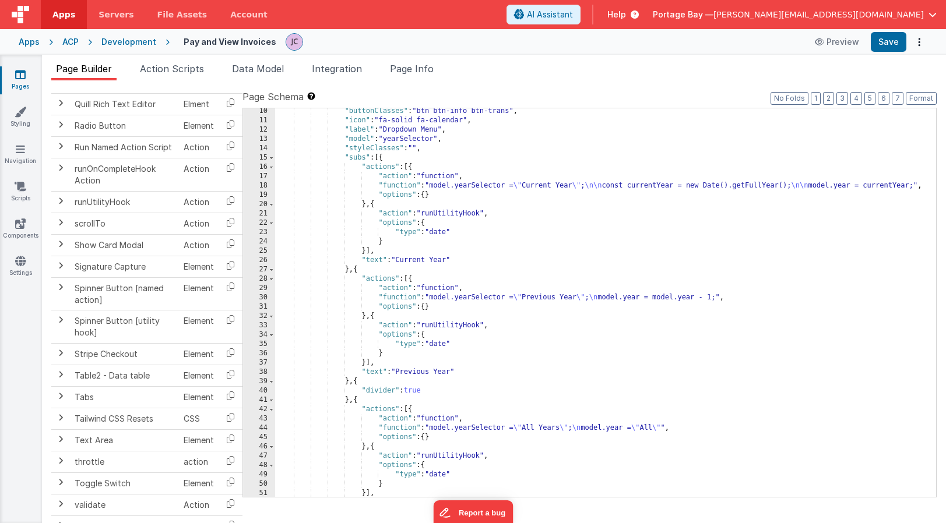
click at [394, 185] on div ""buttonClasses" : "btn btn-info btn-trans" , "icon" : "fa-solid fa-calendar" , …" at bounding box center [605, 310] width 661 height 407
click at [263, 187] on div "18" at bounding box center [259, 185] width 32 height 9
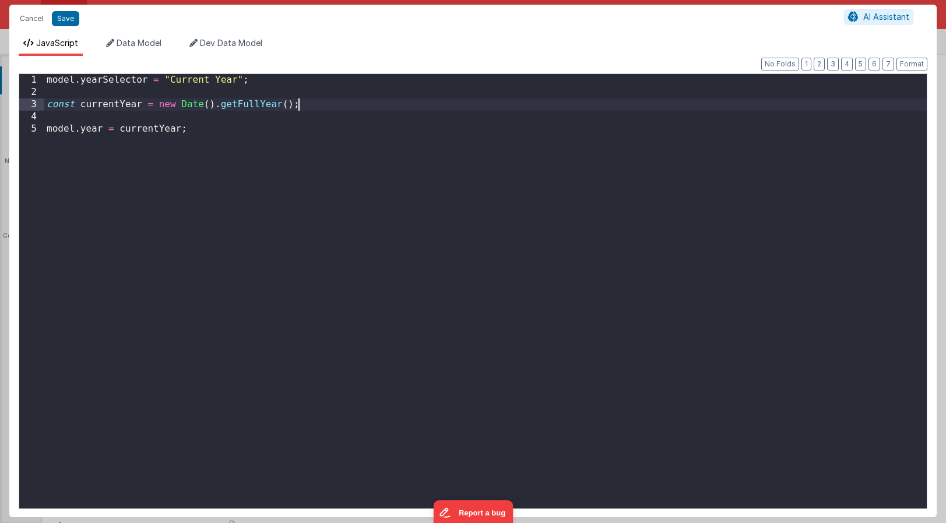
click at [308, 106] on div "model . yearSelector = "Current Year" ; const currentYear = new Date ( ) . getF…" at bounding box center [485, 303] width 883 height 459
click at [26, 16] on button "Cancel" at bounding box center [31, 18] width 35 height 16
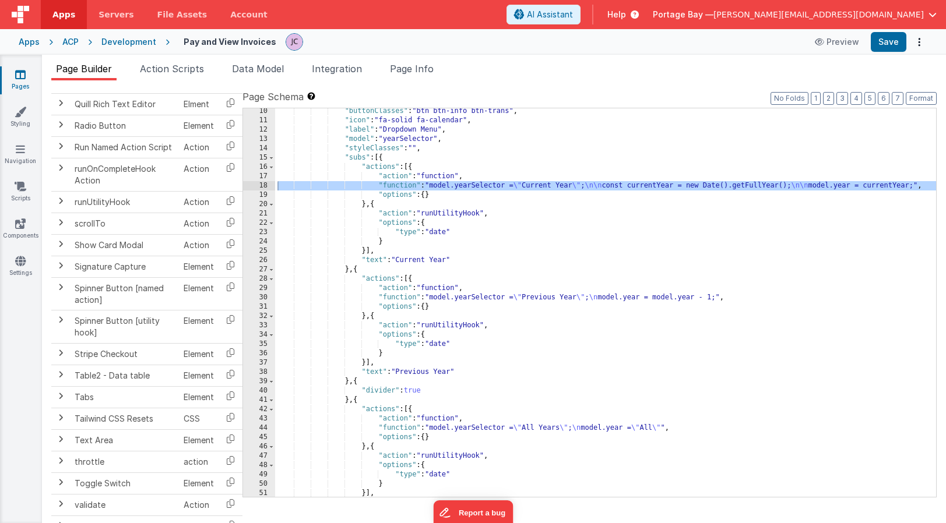
click at [403, 296] on div ""buttonClasses" : "btn btn-info btn-trans" , "icon" : "fa-solid fa-calendar" , …" at bounding box center [605, 310] width 661 height 407
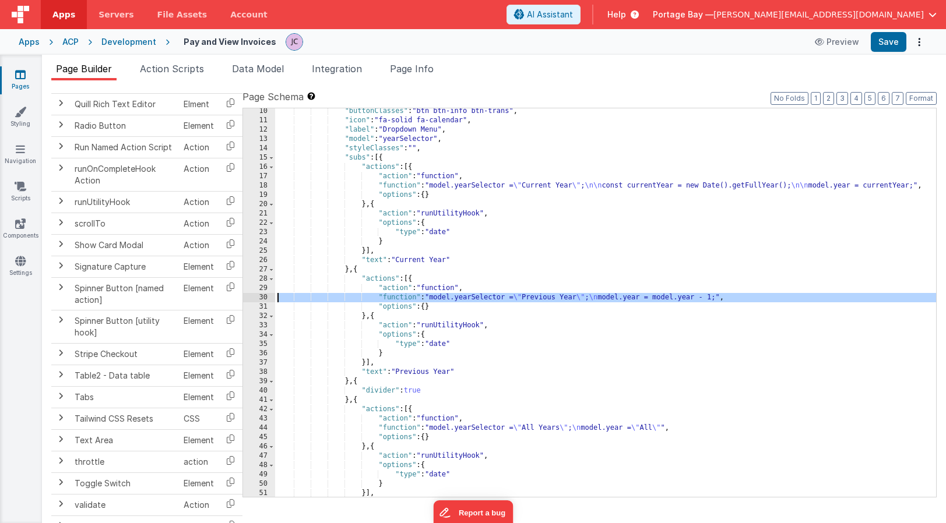
click at [262, 298] on div "30" at bounding box center [259, 297] width 32 height 9
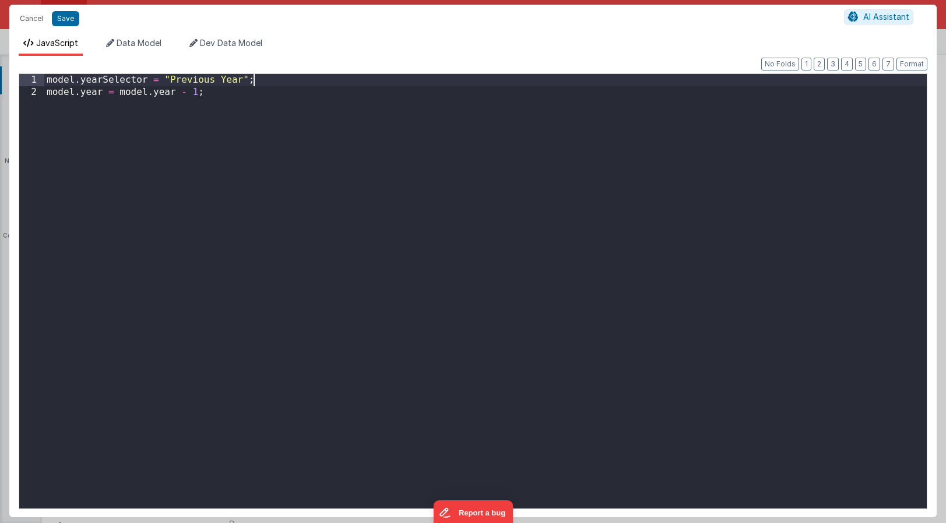
click at [258, 80] on div "model . yearSelector = "Previous Year" ; model . year = model . year - 1 ;" at bounding box center [485, 303] width 883 height 459
paste textarea
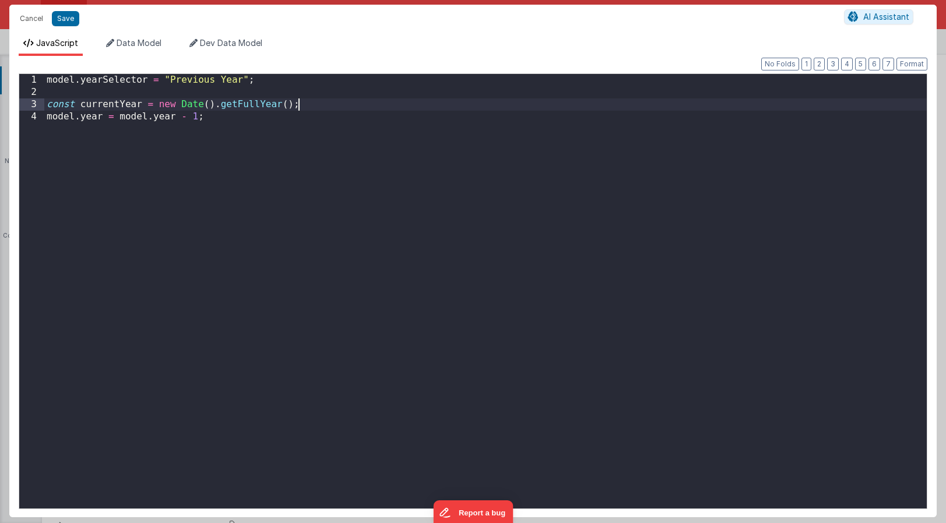
click at [335, 106] on div "model . yearSelector = "Previous Year" ; const currentYear = new Date ( ) . get…" at bounding box center [485, 303] width 883 height 459
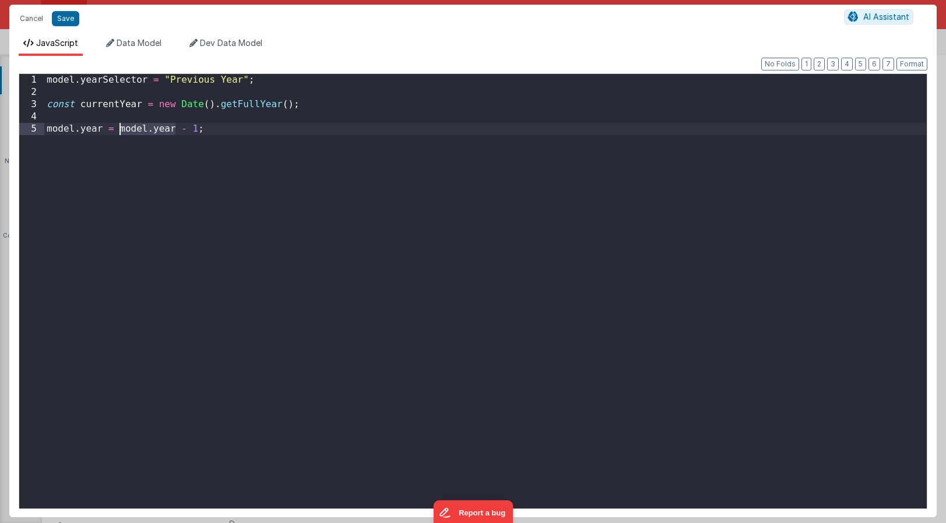
drag, startPoint x: 175, startPoint y: 128, endPoint x: 121, endPoint y: 130, distance: 54.8
click at [121, 130] on div "model . yearSelector = "Previous Year" ; const currentYear = new Date ( ) . get…" at bounding box center [485, 303] width 883 height 459
click at [231, 129] on div "model . yearSelector = "Previous Year" ; const currentYear = new Date ( ) . get…" at bounding box center [485, 303] width 883 height 459
click at [64, 16] on button "Save" at bounding box center [65, 18] width 27 height 15
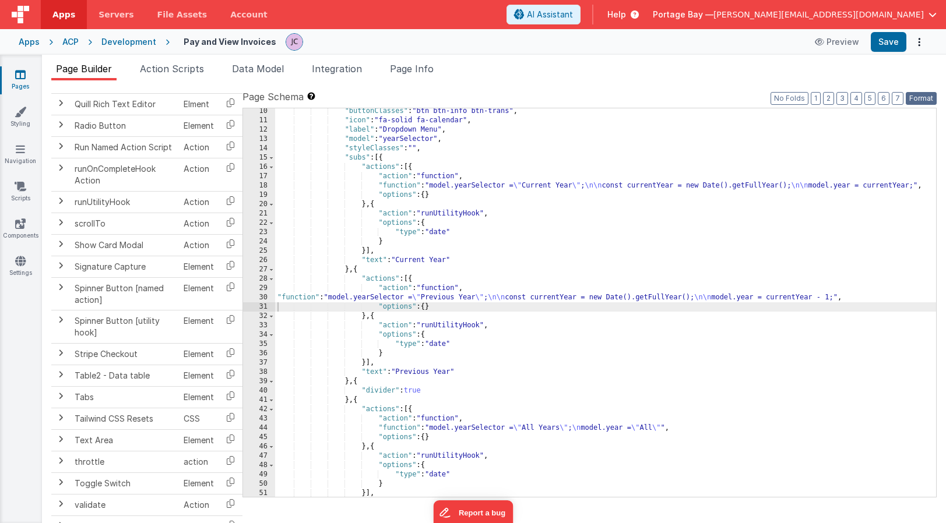
click at [921, 98] on button "Format" at bounding box center [921, 98] width 31 height 13
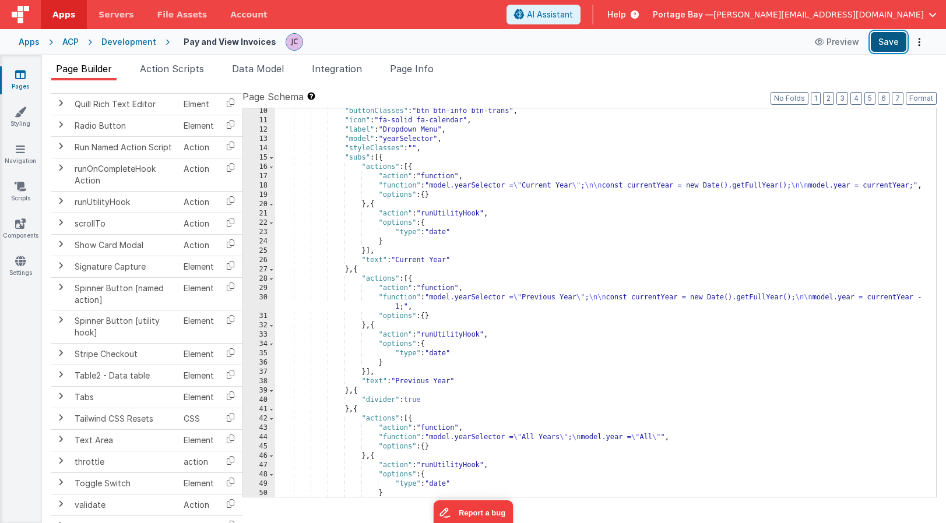
click at [891, 43] on button "Save" at bounding box center [889, 42] width 36 height 20
